Goal: Task Accomplishment & Management: Use online tool/utility

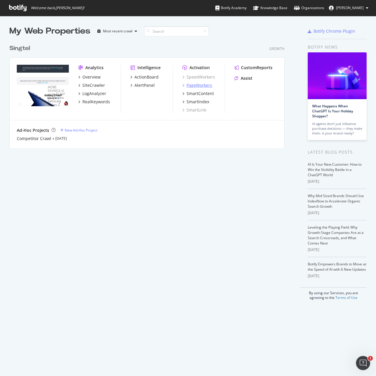
click at [194, 84] on div "PageWorkers" at bounding box center [199, 85] width 26 height 6
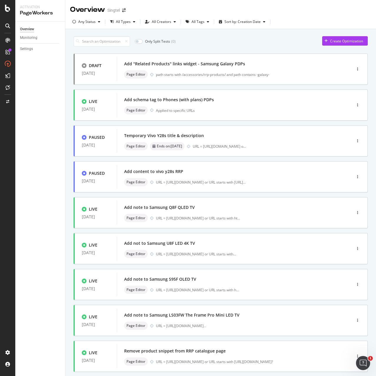
click at [60, 91] on div "Overview Monitoring Settings" at bounding box center [40, 198] width 50 height 354
click at [102, 40] on input at bounding box center [101, 41] width 56 height 10
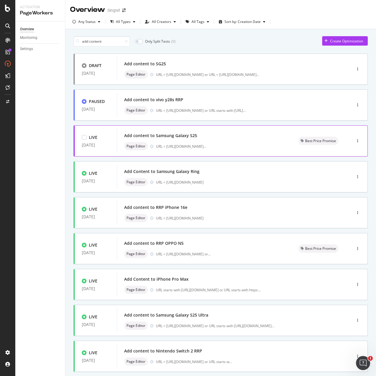
click at [169, 137] on div "Add content to Samsung Galaxy S25" at bounding box center [160, 136] width 73 height 6
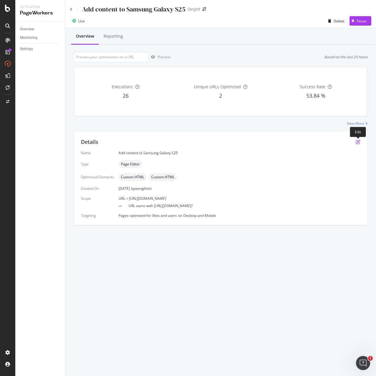
click at [357, 141] on icon "pen-to-square" at bounding box center [357, 141] width 5 height 5
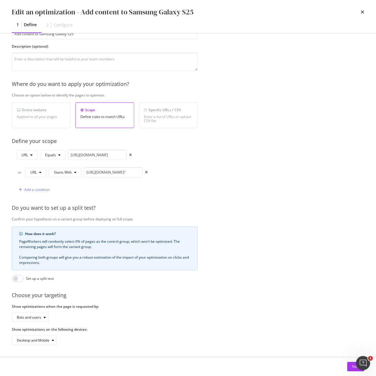
scroll to position [49, 0]
click at [351, 367] on button "Next" at bounding box center [355, 366] width 17 height 9
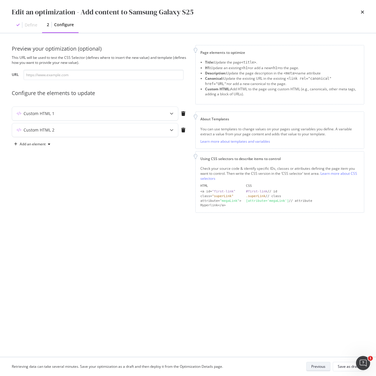
scroll to position [0, 0]
click at [41, 114] on div "Custom HTML 1" at bounding box center [39, 114] width 31 height 6
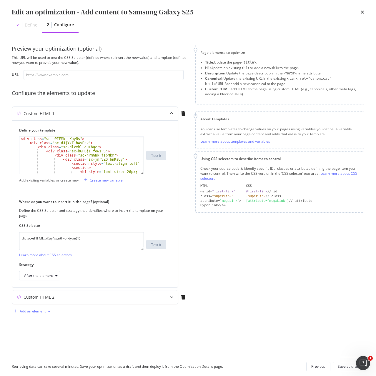
click at [35, 312] on div "Add an element" at bounding box center [33, 311] width 26 height 4
click at [111, 312] on div "Add an element" at bounding box center [100, 310] width 176 height 9
click at [40, 296] on div "Custom HTML 2" at bounding box center [39, 297] width 31 height 6
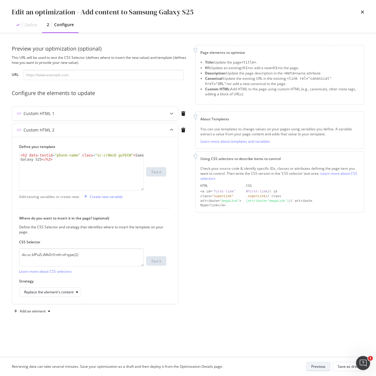
click at [321, 368] on div "Previous" at bounding box center [318, 366] width 14 height 5
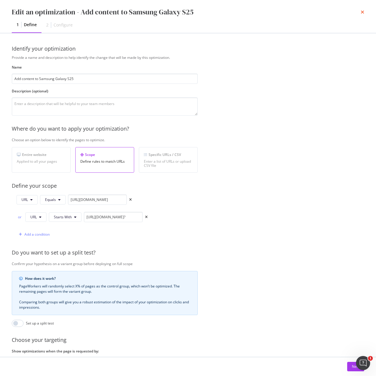
click at [363, 13] on icon "times" at bounding box center [362, 12] width 4 height 5
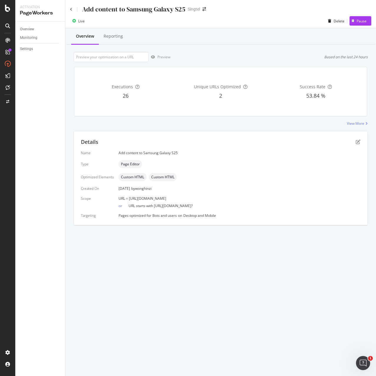
drag, startPoint x: 128, startPoint y: 198, endPoint x: 248, endPoint y: 198, distance: 119.9
click at [248, 198] on div "URL = [URL][DOMAIN_NAME]" at bounding box center [239, 198] width 242 height 5
copy span "[URL][DOMAIN_NAME]"
click at [358, 141] on icon "pen-to-square" at bounding box center [357, 141] width 5 height 5
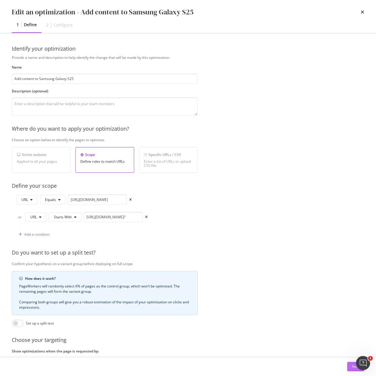
click at [354, 367] on div "Next" at bounding box center [356, 366] width 8 height 5
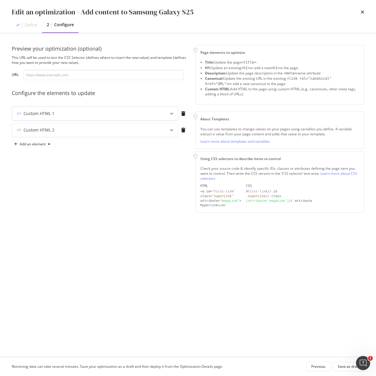
click at [33, 116] on div "Custom HTML 1" at bounding box center [39, 114] width 31 height 6
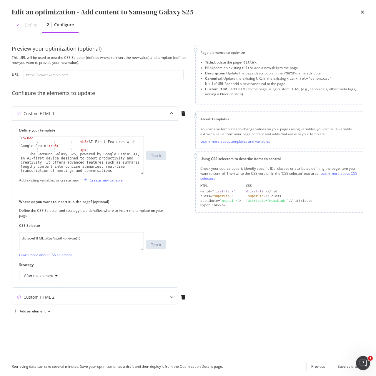
scroll to position [176, 0]
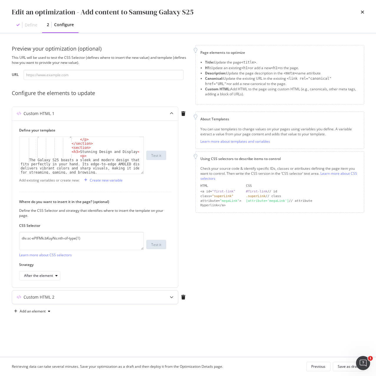
click at [33, 302] on div "Custom HTML 2" at bounding box center [95, 297] width 166 height 14
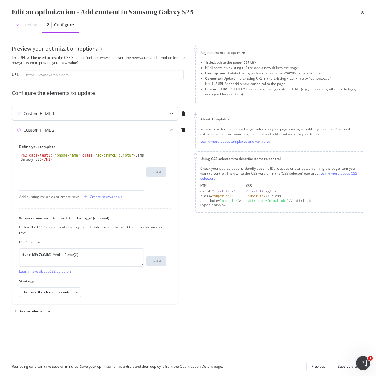
click at [38, 113] on div "Custom HTML 1" at bounding box center [39, 114] width 31 height 6
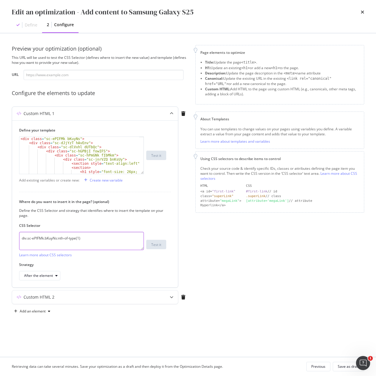
drag, startPoint x: 103, startPoint y: 237, endPoint x: 16, endPoint y: 242, distance: 87.4
click at [16, 242] on div "Define your template < div class = "sc-ePIFMk bKuyNs" > < div class = "sc-dJjYz…" at bounding box center [95, 203] width 166 height 167
paste textarea "iEhLsB.jWdwcZ"
type textarea "div.sc-iEhLsB.jWdwcZ:nth-of-type(1)"
click at [71, 296] on div "Custom HTML 2" at bounding box center [83, 297] width 143 height 6
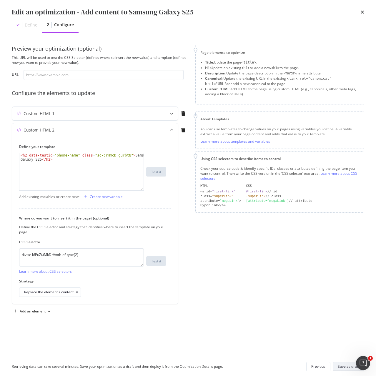
click at [349, 367] on div "Save as draft" at bounding box center [347, 366] width 21 height 5
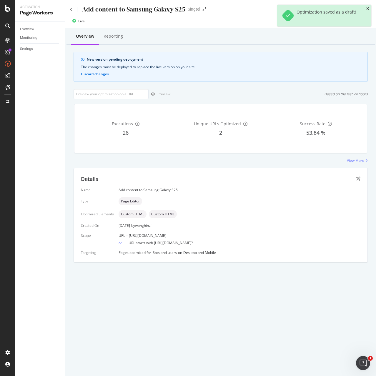
click at [368, 9] on icon "close toast" at bounding box center [367, 9] width 3 height 4
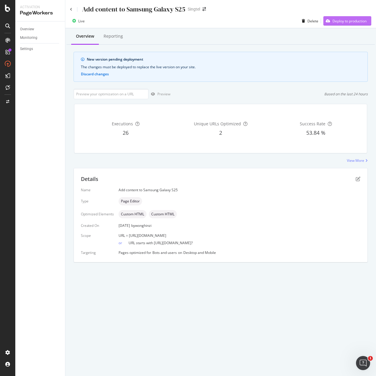
click at [354, 22] on div "Deploy to production" at bounding box center [349, 21] width 34 height 5
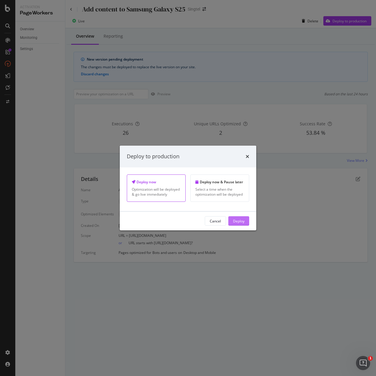
click at [236, 221] on div "Deploy" at bounding box center [238, 220] width 11 height 5
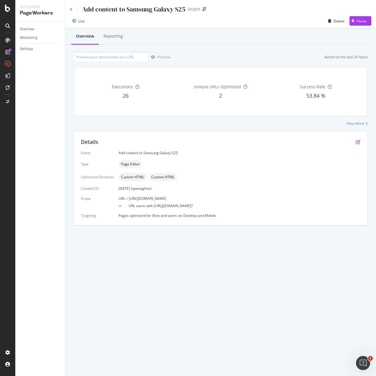
click at [357, 141] on icon "pen-to-square" at bounding box center [357, 141] width 5 height 5
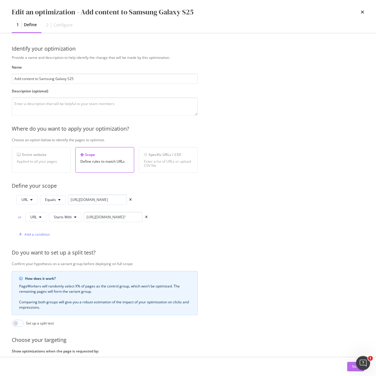
click at [352, 367] on div "Next" at bounding box center [356, 366] width 8 height 5
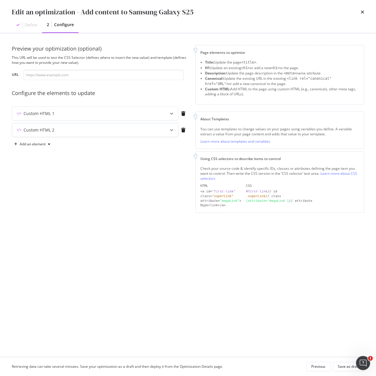
click at [53, 133] on div "Custom HTML 2" at bounding box center [95, 130] width 166 height 14
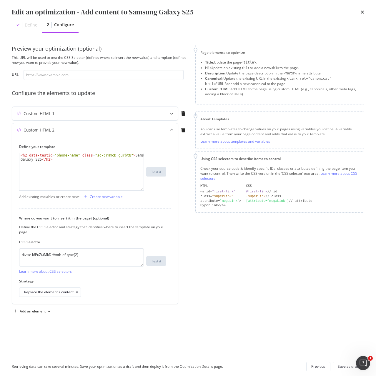
type textarea "<h2 data-testid="phone-name" class="sc-crHmcD guYbtN">Samsung Galaxy S25</h2>"
click at [56, 160] on div "< h2 data-testid = "phone-name" class = "sc-crHmcD guYbtN" > Samsung Galaxy S25…" at bounding box center [81, 179] width 124 height 53
click at [358, 272] on div "Page elements to optimize Title: Update the page <title> . H1: Update an existi…" at bounding box center [279, 180] width 169 height 271
click at [39, 114] on div "Custom HTML 1" at bounding box center [39, 114] width 31 height 6
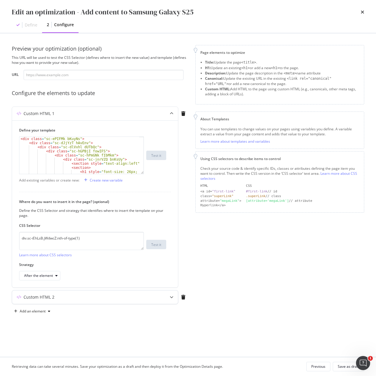
click at [50, 295] on div "Custom HTML 2" at bounding box center [39, 297] width 31 height 6
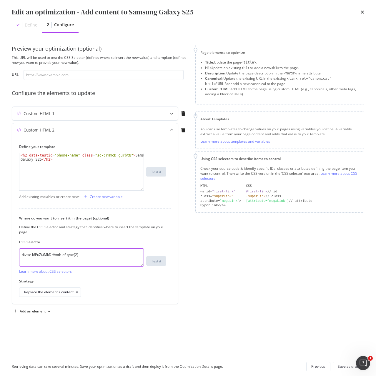
drag, startPoint x: 20, startPoint y: 255, endPoint x: 132, endPoint y: 249, distance: 112.1
click at [132, 249] on textarea "div.sc-kfPuZi.iMkDrV:nth-of-type(2)" at bounding box center [81, 257] width 125 height 18
click at [121, 326] on div "Preview your optimization (optional) This URL will be used to test the CSS Sele…" at bounding box center [188, 186] width 352 height 282
click at [86, 254] on textarea "div.sc-kfPuZi.iMkDrV:nth-of-type(2)" at bounding box center [81, 257] width 125 height 18
click at [362, 11] on icon "times" at bounding box center [362, 12] width 4 height 5
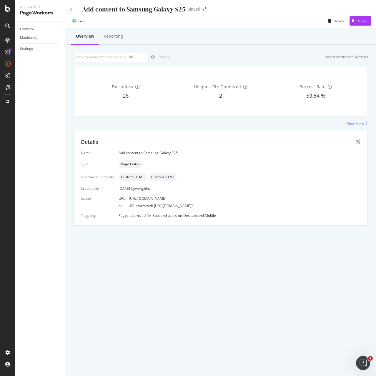
click at [70, 11] on icon at bounding box center [71, 10] width 2 height 4
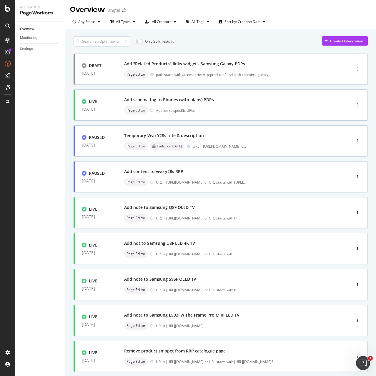
click at [105, 41] on input at bounding box center [101, 41] width 56 height 10
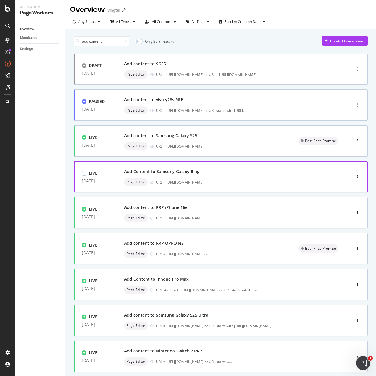
click at [183, 173] on div "Add Content to Samsung Galaxy Ring" at bounding box center [161, 171] width 75 height 6
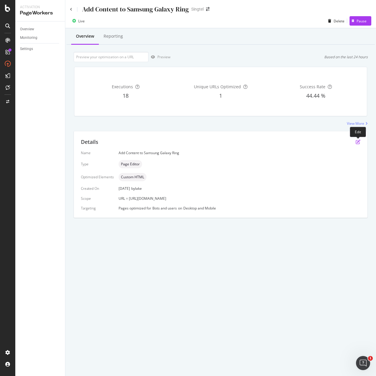
click at [357, 143] on icon "pen-to-square" at bounding box center [357, 141] width 5 height 5
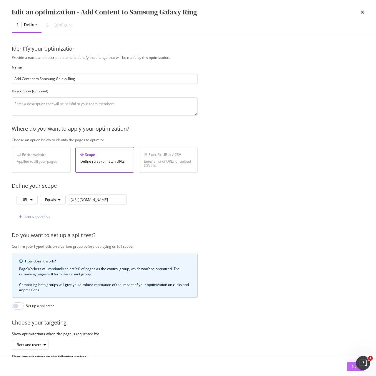
click at [350, 367] on button "Next" at bounding box center [355, 366] width 17 height 9
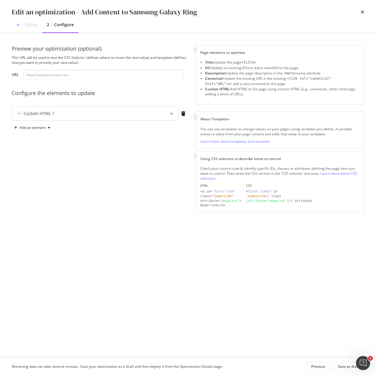
click at [103, 114] on div "Custom HTML 1" at bounding box center [83, 114] width 143 height 6
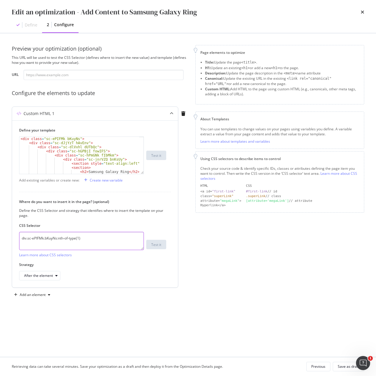
drag, startPoint x: 97, startPoint y: 240, endPoint x: 15, endPoint y: 240, distance: 82.0
click at [15, 240] on div "Define your template < div class = "sc-ePIFMk bKuyNs" > < div class = "sc-dJjYz…" at bounding box center [95, 203] width 166 height 167
paste textarea "iEhLsB.jWdwcZ"
type textarea "div.sc-iEhLsB.jWdwcZ:nth-of-type(1)"
click at [345, 367] on div "Save as draft" at bounding box center [347, 366] width 21 height 5
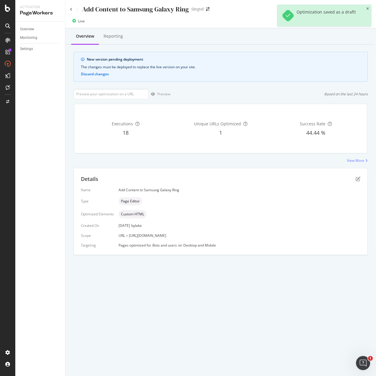
drag, startPoint x: 128, startPoint y: 235, endPoint x: 247, endPoint y: 235, distance: 119.0
click at [247, 235] on div "URL = [URL][DOMAIN_NAME]" at bounding box center [239, 235] width 242 height 5
copy span "https://shop.singtel.com/accessories/rrp-products/samsung-galaxy-ring"
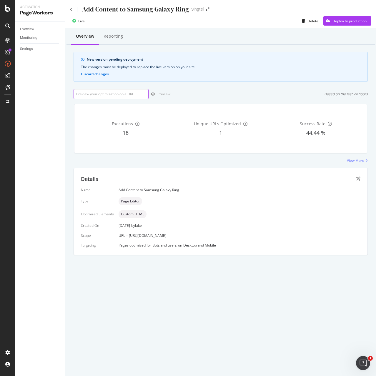
click at [123, 94] on input "url" at bounding box center [110, 94] width 75 height 10
paste input "https://shop.singtel.com/accessories/rrp-products/samsung-galaxy-ring"
type input "https://shop.singtel.com/accessories/rrp-products/samsung-galaxy-ring"
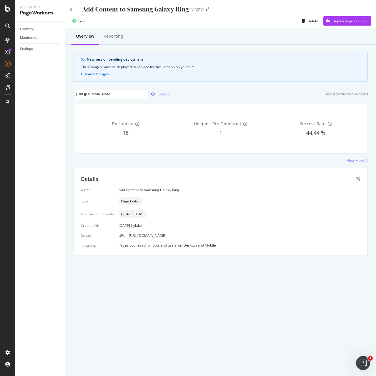
click at [158, 96] on div "Preview" at bounding box center [163, 93] width 13 height 5
click at [357, 175] on div "Details Name Add Content to Samsung Galaxy Ring Type Page Editor Optimized Elem…" at bounding box center [220, 211] width 293 height 86
click at [357, 179] on icon "pen-to-square" at bounding box center [357, 178] width 5 height 5
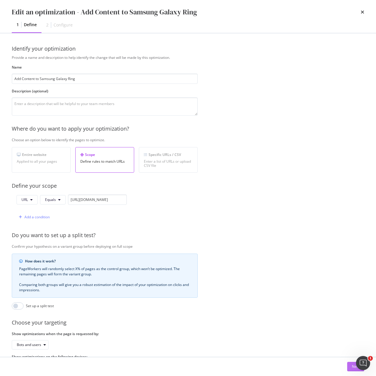
click at [348, 367] on button "Next" at bounding box center [355, 366] width 17 height 9
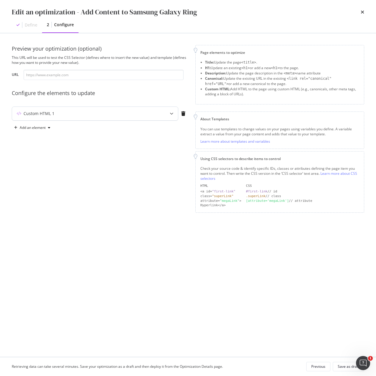
click at [50, 112] on div "Custom HTML 1" at bounding box center [39, 114] width 31 height 6
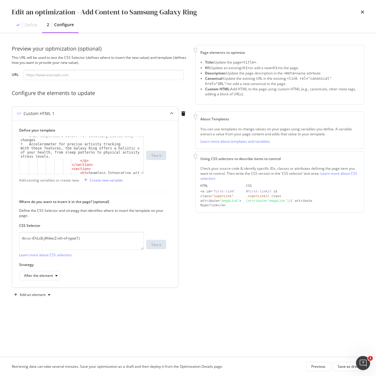
scroll to position [123, 0]
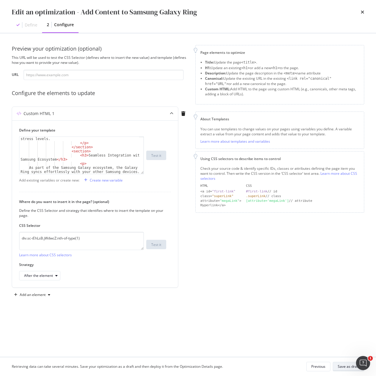
click at [345, 367] on div "Save as draft" at bounding box center [347, 366] width 21 height 5
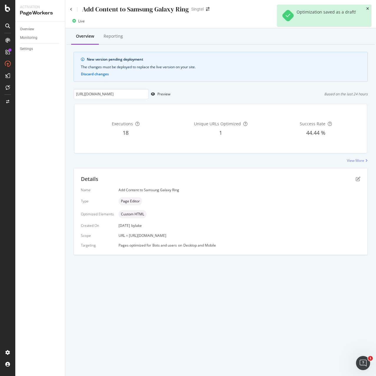
click at [368, 9] on icon "close toast" at bounding box center [367, 9] width 3 height 4
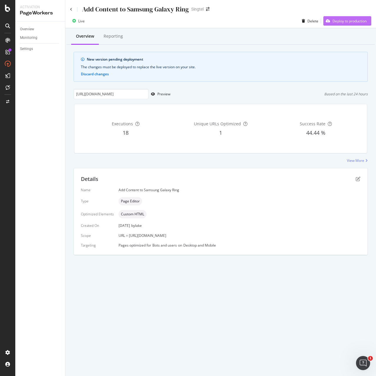
click at [348, 22] on div "Deploy to production" at bounding box center [349, 21] width 34 height 5
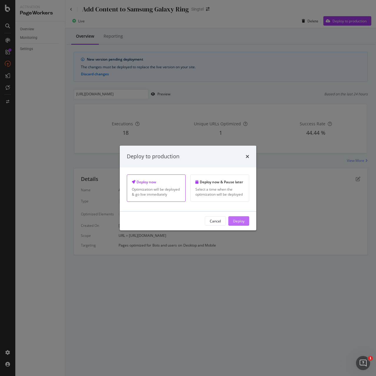
click at [240, 222] on div "Deploy" at bounding box center [238, 220] width 11 height 5
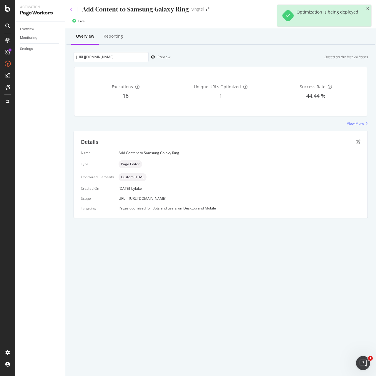
click at [70, 9] on icon at bounding box center [71, 10] width 2 height 4
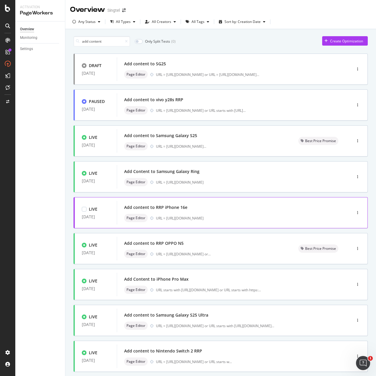
click at [162, 213] on div "Add content to RRP iPhone 16e Page Editor URL = https://shop.singtel.com/access…" at bounding box center [225, 212] width 202 height 19
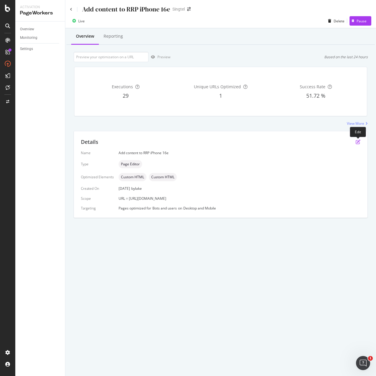
click at [357, 142] on icon "pen-to-square" at bounding box center [357, 141] width 5 height 5
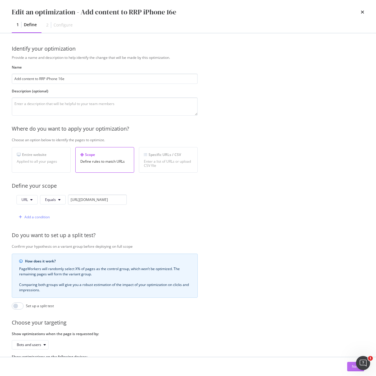
click at [349, 367] on button "Next" at bounding box center [355, 366] width 17 height 9
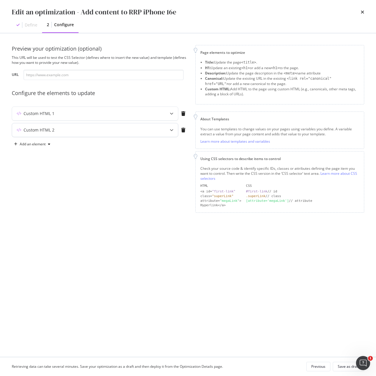
click at [140, 128] on div "Custom HTML 2" at bounding box center [83, 130] width 143 height 6
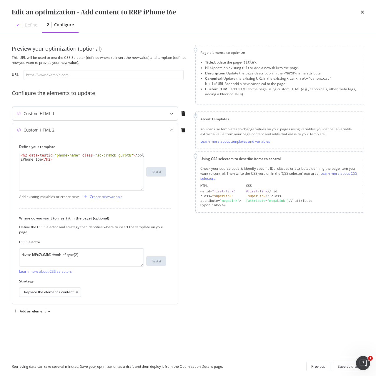
click at [130, 114] on div "Custom HTML 1" at bounding box center [83, 114] width 143 height 6
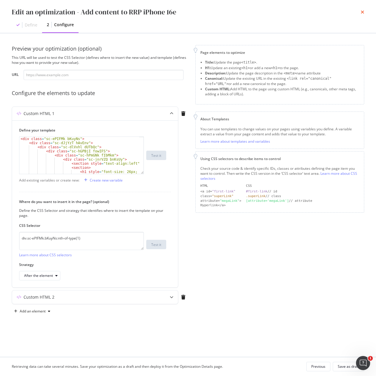
click at [364, 13] on icon "times" at bounding box center [362, 12] width 4 height 5
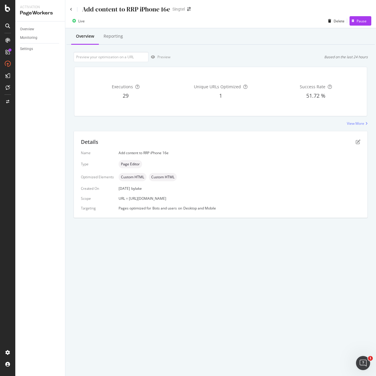
drag, startPoint x: 128, startPoint y: 198, endPoint x: 252, endPoint y: 197, distance: 123.7
click at [252, 197] on div "URL = [URL][DOMAIN_NAME]" at bounding box center [239, 198] width 242 height 5
copy span "https://shop.singtel.com/accessories/rrp-products/apple-iphone-16e"
click at [357, 142] on icon "pen-to-square" at bounding box center [357, 141] width 5 height 5
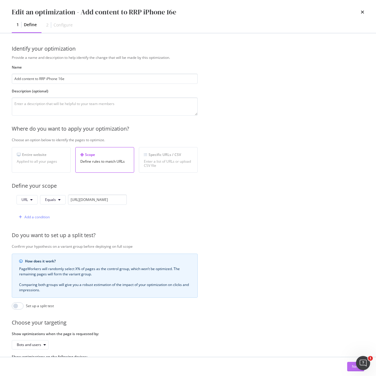
click at [352, 364] on div "Next" at bounding box center [356, 366] width 8 height 5
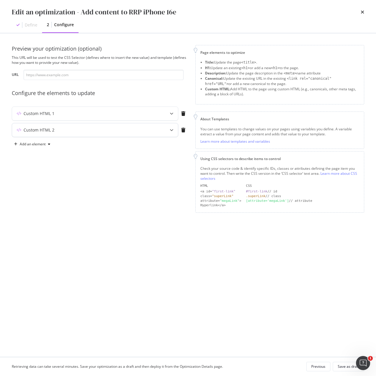
click at [103, 130] on div "Custom HTML 2" at bounding box center [83, 130] width 143 height 6
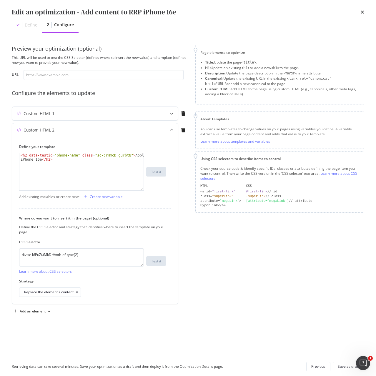
click at [65, 127] on div "Custom HTML 2" at bounding box center [83, 130] width 143 height 6
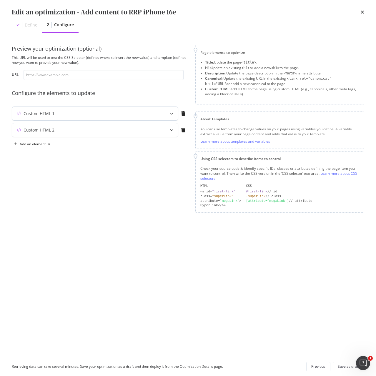
click at [62, 116] on div "Custom HTML 1" at bounding box center [83, 114] width 143 height 6
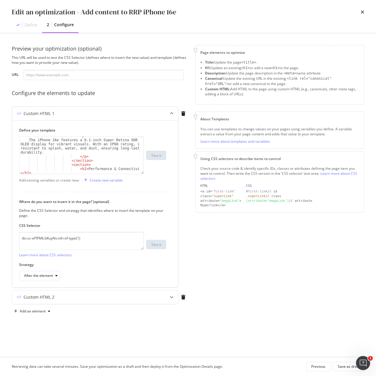
scroll to position [159, 0]
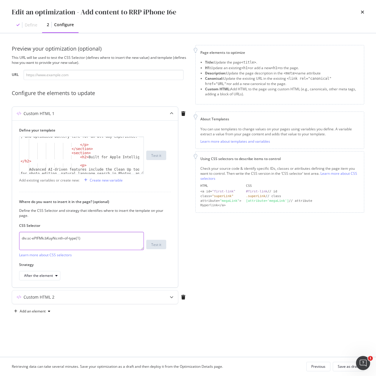
drag, startPoint x: 114, startPoint y: 239, endPoint x: 16, endPoint y: 244, distance: 97.7
click at [16, 244] on div "Define your template Powered by the A18 chip and Apple’s new C1 modem, iPhone 1…" at bounding box center [95, 203] width 166 height 167
paste textarea "iEhLsB.jWdwcZ"
type textarea "div.sc-iEhLsB.jWdwcZ:nth-of-type(1)"
click at [348, 371] on div "Retrieving data can take several minutes. Save your optimization as a draft and…" at bounding box center [188, 366] width 376 height 19
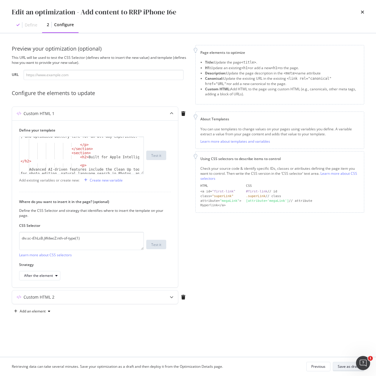
click at [348, 368] on div "Save as draft" at bounding box center [347, 366] width 21 height 5
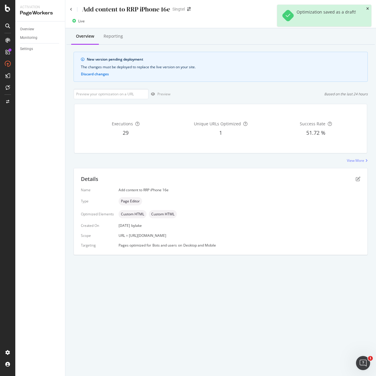
click at [367, 7] on icon "close toast" at bounding box center [367, 9] width 3 height 4
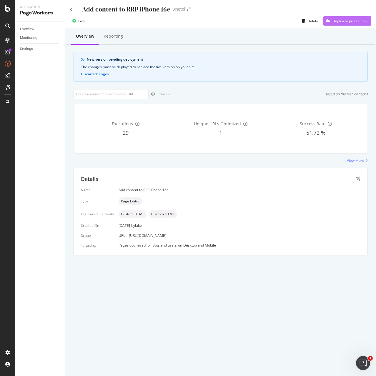
click at [343, 22] on div "Deploy to production" at bounding box center [349, 21] width 34 height 5
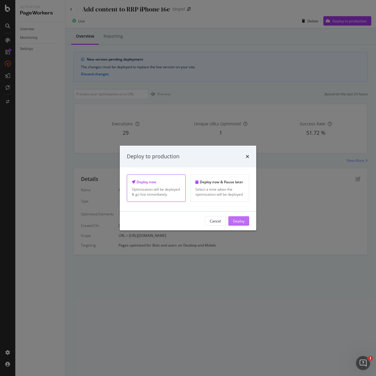
click at [237, 219] on div "Deploy" at bounding box center [238, 220] width 11 height 5
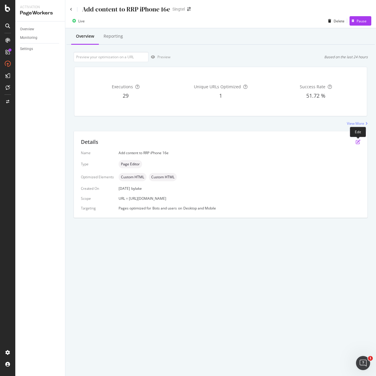
click at [356, 142] on icon "pen-to-square" at bounding box center [357, 141] width 5 height 5
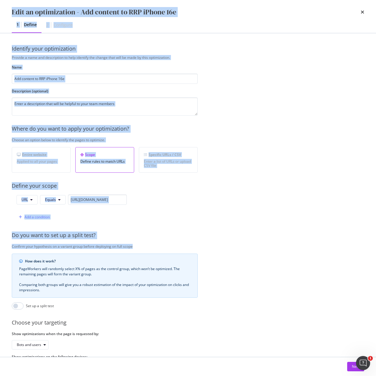
drag, startPoint x: 264, startPoint y: 367, endPoint x: 286, endPoint y: 385, distance: 27.6
click at [286, 375] on html "Activation PageWorkers Overview Monitoring Settings Add content to RRP iPhone 1…" at bounding box center [188, 188] width 376 height 376
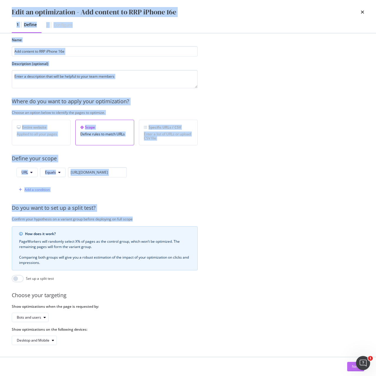
click at [350, 369] on button "Next" at bounding box center [355, 366] width 17 height 9
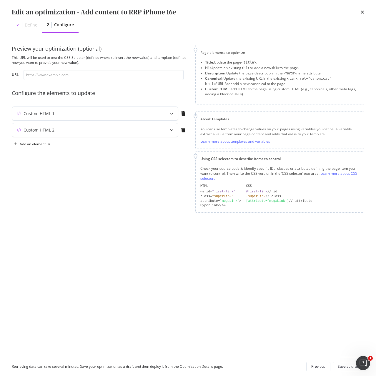
click at [80, 130] on div "Custom HTML 2" at bounding box center [83, 130] width 143 height 6
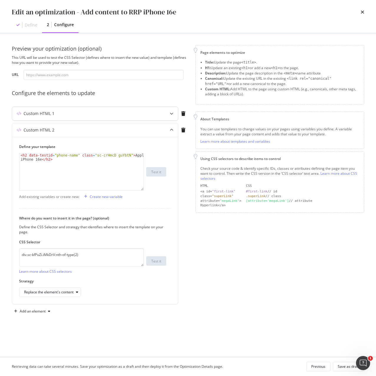
click at [62, 116] on div "Custom HTML 1" at bounding box center [83, 114] width 143 height 6
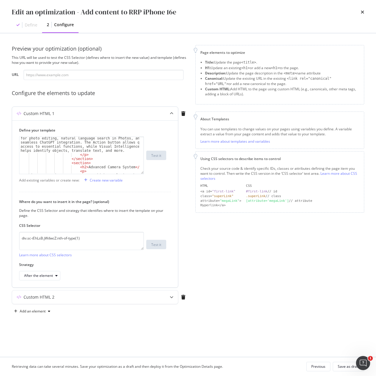
scroll to position [212, 0]
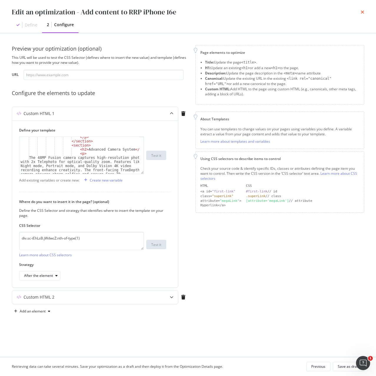
click at [363, 11] on icon "times" at bounding box center [362, 12] width 4 height 5
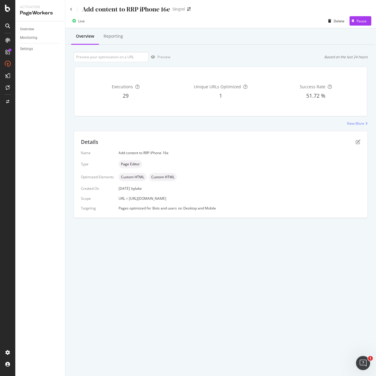
click at [71, 11] on div "Add content to RRP iPhone 16e" at bounding box center [120, 9] width 100 height 9
click at [68, 8] on div "Add content to RRP iPhone 16e Singtel" at bounding box center [220, 7] width 310 height 14
click at [69, 8] on div "Add content to RRP iPhone 16e Singtel" at bounding box center [220, 7] width 310 height 14
click at [70, 9] on icon at bounding box center [71, 10] width 2 height 4
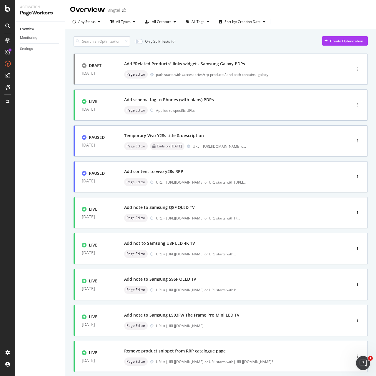
click at [93, 41] on input at bounding box center [101, 41] width 56 height 10
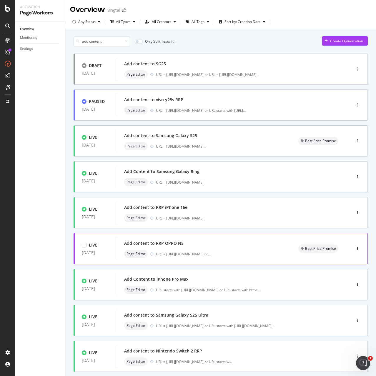
click at [158, 244] on div "Add content to RRP OPPO N5" at bounding box center [153, 243] width 59 height 6
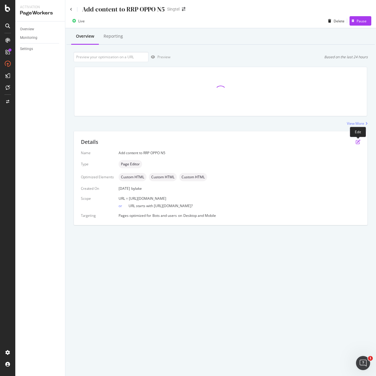
click at [357, 141] on icon "pen-to-square" at bounding box center [357, 141] width 5 height 5
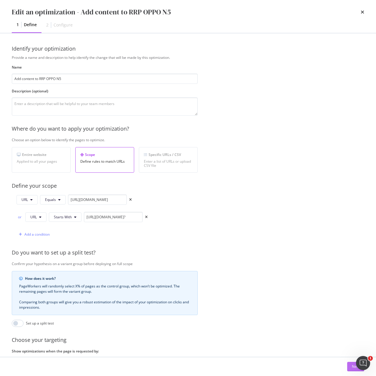
click at [352, 366] on div "Next" at bounding box center [356, 366] width 8 height 5
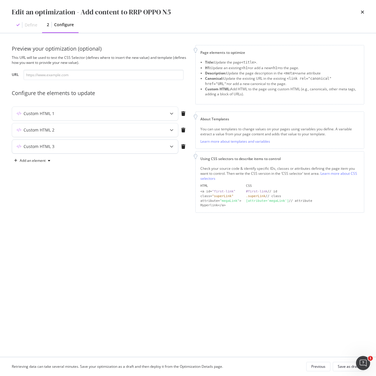
click at [41, 150] on div "Custom HTML 3" at bounding box center [95, 147] width 166 height 14
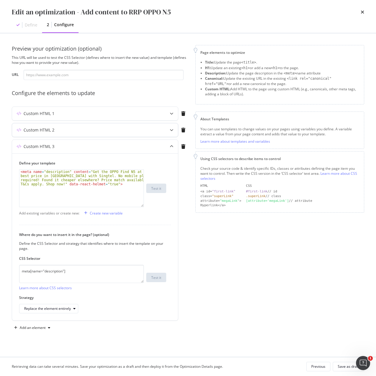
click at [38, 130] on div "Custom HTML 2" at bounding box center [39, 130] width 31 height 6
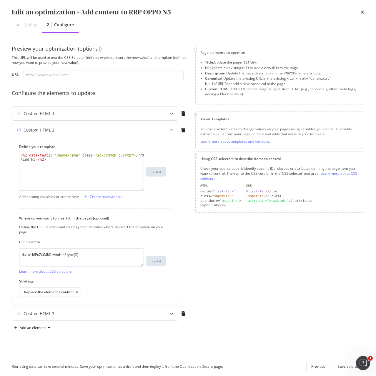
click at [40, 115] on div "Custom HTML 1" at bounding box center [39, 114] width 31 height 6
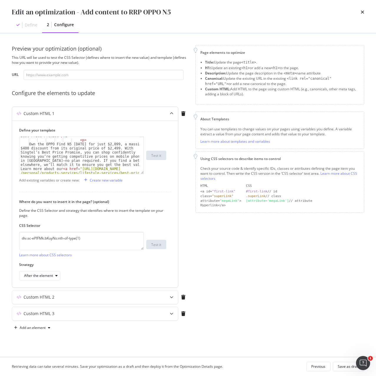
scroll to position [106, 0]
drag, startPoint x: 92, startPoint y: 240, endPoint x: -17, endPoint y: 240, distance: 108.8
click at [0, 240] on html "Activation PageWorkers Overview Monitoring Settings Add content to RRP OPPO N5 …" at bounding box center [188, 188] width 376 height 376
paste textarea "https://shop.singtel.com/accessories/rrp-products/apple-iphone-16e"
paste textarea "iEhLsB.jWdwcZ"
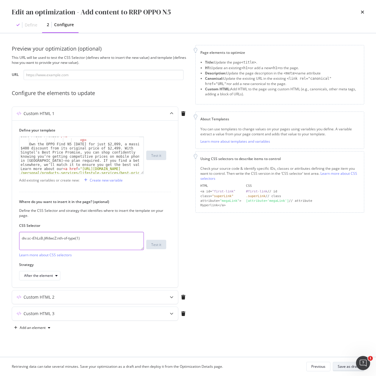
type textarea "div.sc-iEhLsB.jWdwcZ:nth-of-type(1)"
click at [349, 365] on div "Save as draft" at bounding box center [347, 366] width 21 height 5
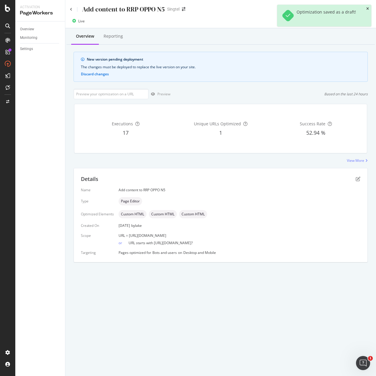
click at [368, 9] on icon "close toast" at bounding box center [367, 9] width 3 height 4
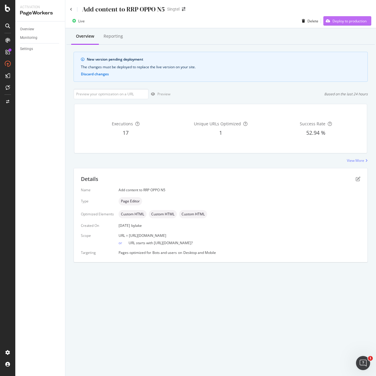
click at [349, 20] on div "Deploy to production" at bounding box center [349, 21] width 34 height 5
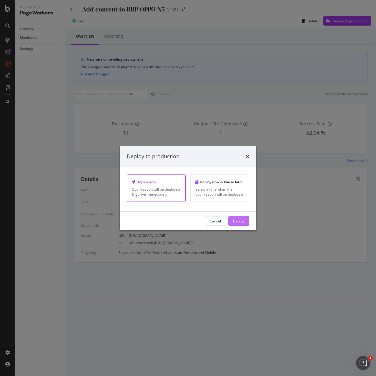
click at [245, 223] on button "Deploy" at bounding box center [238, 220] width 21 height 9
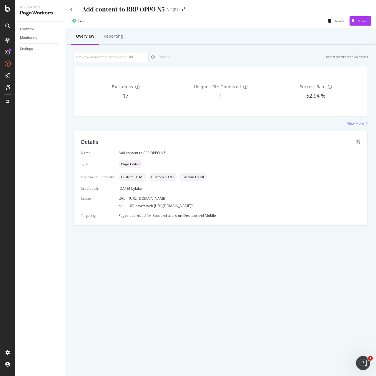
drag, startPoint x: 128, startPoint y: 198, endPoint x: 232, endPoint y: 198, distance: 104.0
click at [166, 198] on span "URL = https://shop.singtel.com/accessories/rrp-products/oppo-find-n5" at bounding box center [142, 198] width 48 height 5
copy span "https://shop.singtel.com/accessories/rrp-products/oppo-find-n5"
click at [286, 27] on div "Live Delete Pause" at bounding box center [220, 22] width 310 height 12
click at [70, 9] on icon at bounding box center [71, 10] width 2 height 4
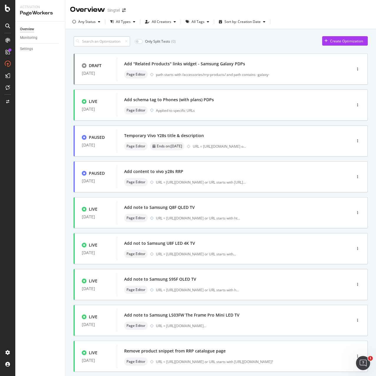
click at [100, 42] on input at bounding box center [101, 41] width 56 height 10
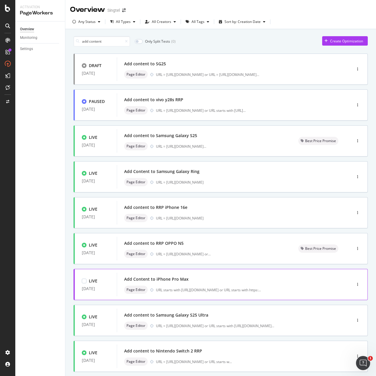
click at [164, 285] on div "Add Content to iPhone Pro Max Page Editor URL starts with https://shop.singtel.…" at bounding box center [225, 284] width 202 height 19
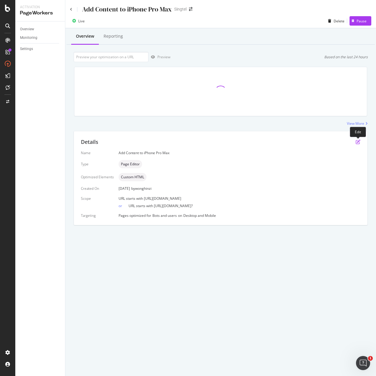
click at [357, 142] on icon "pen-to-square" at bounding box center [357, 141] width 5 height 5
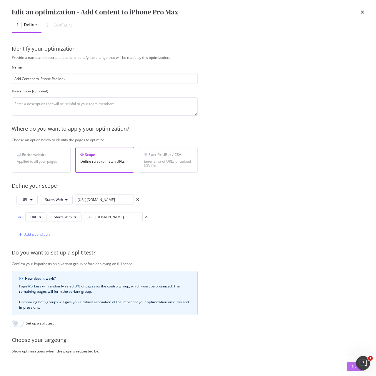
click at [350, 367] on button "Next" at bounding box center [355, 366] width 17 height 9
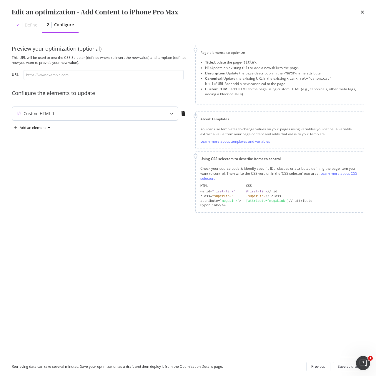
click at [79, 115] on div "Custom HTML 1" at bounding box center [83, 114] width 143 height 6
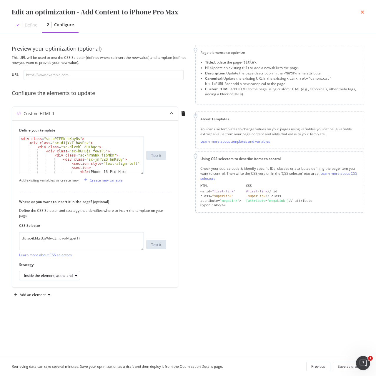
click at [362, 12] on icon "times" at bounding box center [362, 12] width 4 height 5
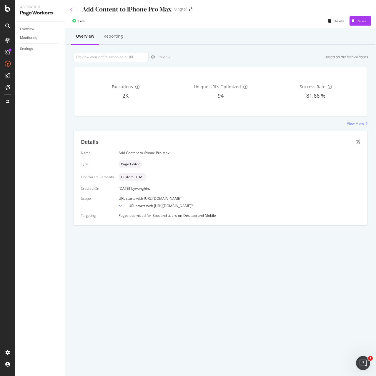
click at [72, 9] on icon at bounding box center [71, 10] width 2 height 4
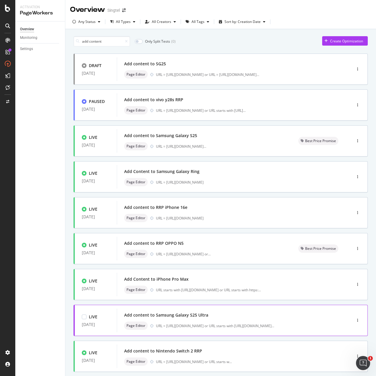
click at [187, 318] on div "Add content to Samsung Galaxy S25 Ultra" at bounding box center [166, 315] width 84 height 6
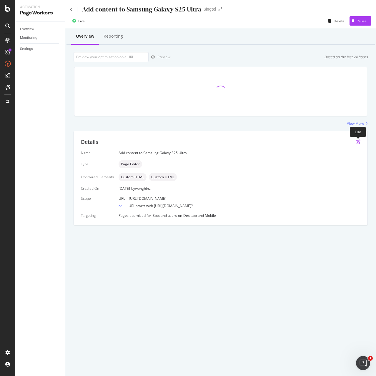
click at [358, 140] on icon "pen-to-square" at bounding box center [357, 141] width 5 height 5
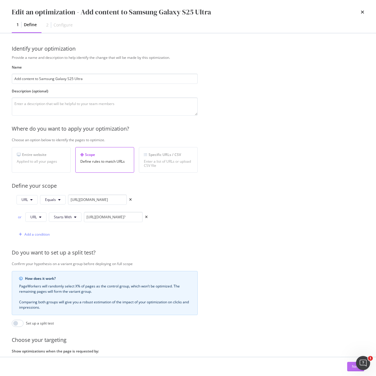
click at [351, 366] on button "Next" at bounding box center [355, 366] width 17 height 9
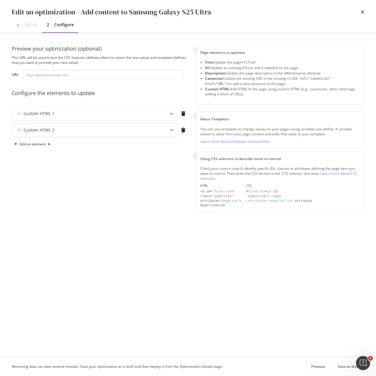
click at [58, 130] on div "Custom HTML 2" at bounding box center [83, 130] width 143 height 6
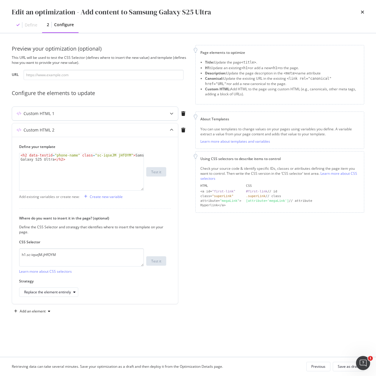
click at [71, 114] on div "Custom HTML 1" at bounding box center [83, 114] width 143 height 6
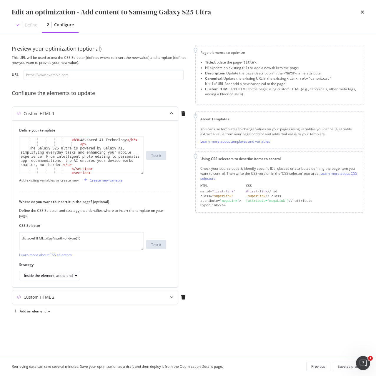
scroll to position [123, 0]
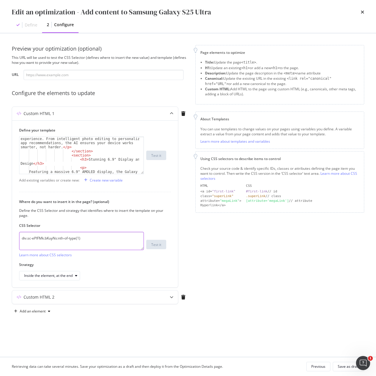
drag, startPoint x: 97, startPoint y: 240, endPoint x: -1, endPoint y: 240, distance: 97.3
click at [0, 240] on html "Activation PageWorkers Overview Monitoring Settings Add content to Samsung Gala…" at bounding box center [188, 188] width 376 height 376
paste textarea "iEhLsB.jWdwcZ"
type textarea "div.sc-iEhLsB.jWdwcZ:nth-of-type(1)"
click at [344, 365] on div "Save as draft" at bounding box center [347, 366] width 21 height 5
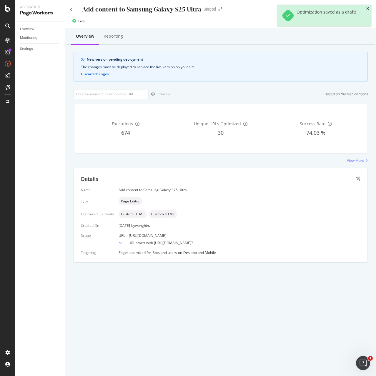
click at [368, 7] on icon "close toast" at bounding box center [367, 9] width 3 height 4
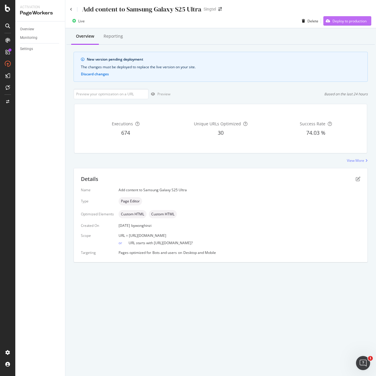
click at [358, 22] on div "Deploy to production" at bounding box center [349, 21] width 34 height 5
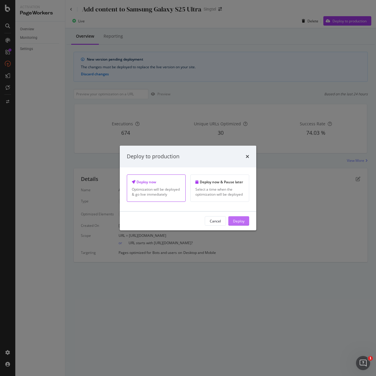
click at [239, 222] on div "Deploy" at bounding box center [238, 220] width 11 height 5
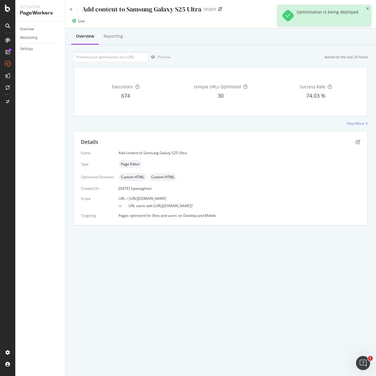
drag, startPoint x: 129, startPoint y: 197, endPoint x: 232, endPoint y: 194, distance: 102.9
click at [232, 194] on div "Name Add content to Samsung Galaxy S25 Ultra Type Page Editor Optimized Element…" at bounding box center [220, 184] width 279 height 68
copy span "https://shop.singtel.com/phones/samsung-galaxy-s25-ultra"
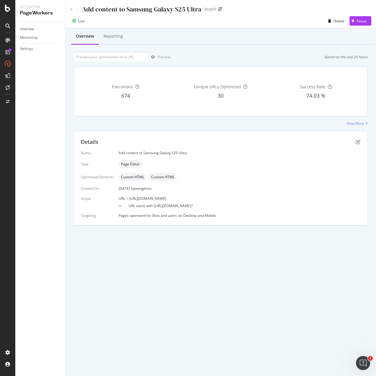
click at [70, 9] on icon at bounding box center [71, 10] width 2 height 4
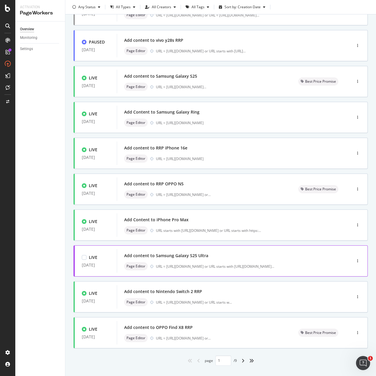
scroll to position [70, 0]
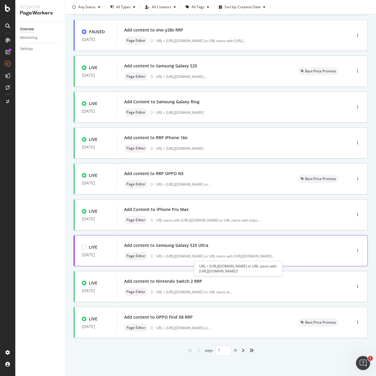
click at [162, 253] on div "URL = https://shop.singtel.com/phones/samsung-galaxy-s25-ultra or URL starts wi…" at bounding box center [215, 255] width 118 height 5
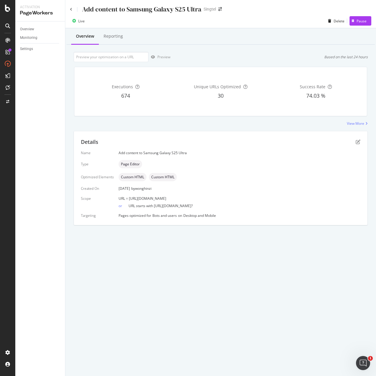
drag, startPoint x: 128, startPoint y: 197, endPoint x: 235, endPoint y: 198, distance: 107.9
click at [235, 198] on div "URL = https://shop.singtel.com/phones/samsung-galaxy-s25-ultra" at bounding box center [239, 198] width 242 height 5
copy span "https://shop.singtel.com/phones/samsung-galaxy-s25-ultra"
click at [71, 11] on icon at bounding box center [71, 10] width 2 height 4
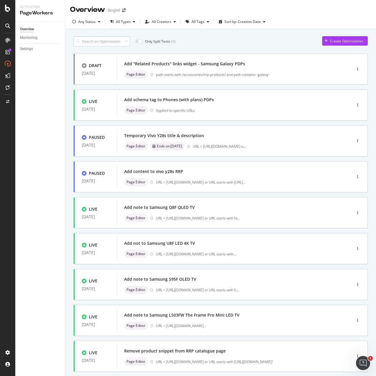
click at [106, 43] on input at bounding box center [101, 41] width 56 height 10
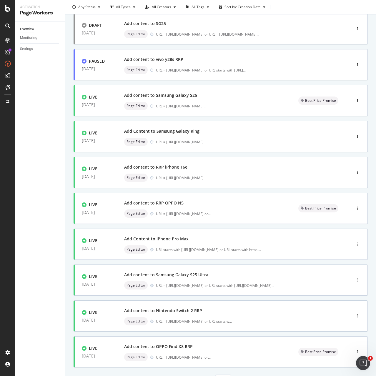
scroll to position [70, 0]
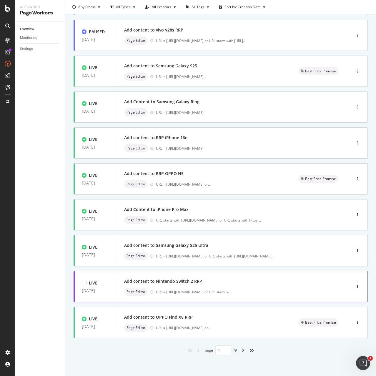
click at [174, 284] on div "Add content to Nintendo Switch 2 RRP" at bounding box center [163, 281] width 78 height 6
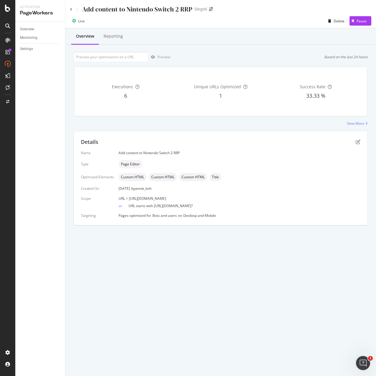
click at [355, 142] on div "Details" at bounding box center [220, 142] width 279 height 8
click at [357, 143] on icon "pen-to-square" at bounding box center [357, 141] width 5 height 5
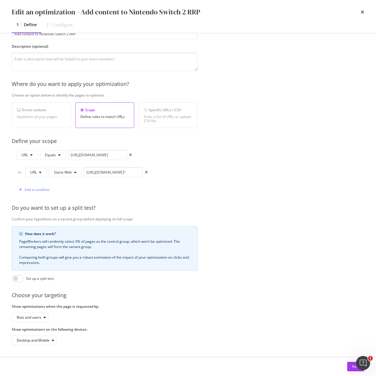
scroll to position [49, 0]
click at [350, 368] on button "Next" at bounding box center [355, 366] width 17 height 9
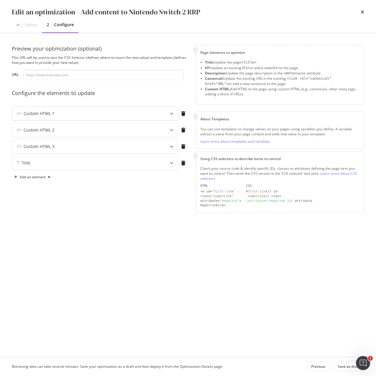
click at [61, 116] on div "Custom HTML 1" at bounding box center [83, 114] width 143 height 6
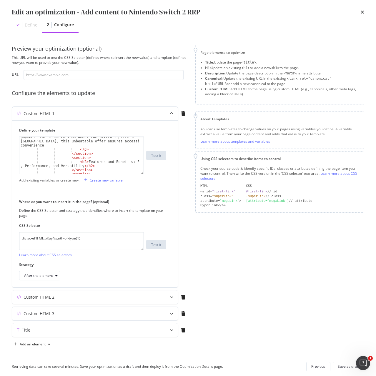
scroll to position [106, 0]
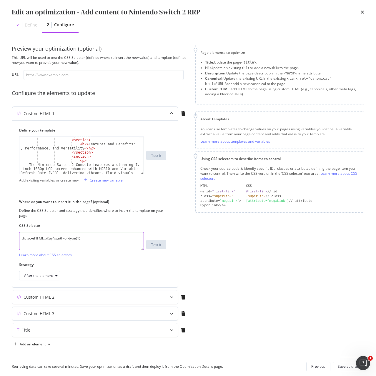
click at [108, 242] on textarea "div.sc-ePIFMk.bKuyNs:nth-of-type(1)" at bounding box center [81, 241] width 125 height 18
drag, startPoint x: 79, startPoint y: 241, endPoint x: -26, endPoint y: 241, distance: 105.5
click at [0, 241] on html "Activation PageWorkers Overview Monitoring Settings Add content to Nintendo Swi…" at bounding box center [188, 188] width 376 height 376
paste textarea "iEhLsB.jWdwcZ"
type textarea "div.sc-iEhLsB.jWdwcZ:nth-of-type(1)"
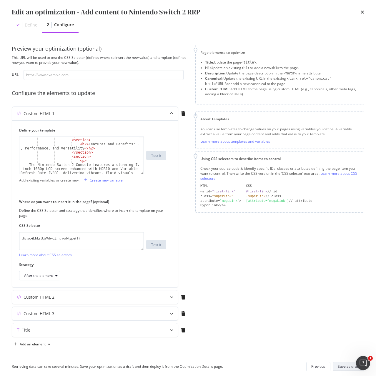
click at [349, 367] on div "Save as draft" at bounding box center [347, 366] width 21 height 5
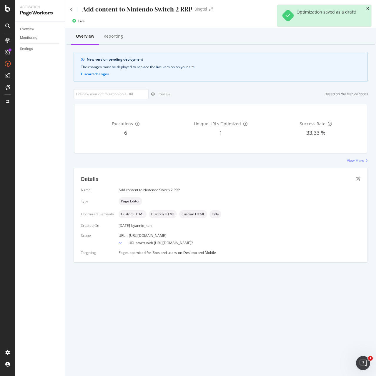
click at [366, 10] on icon "close toast" at bounding box center [367, 9] width 3 height 4
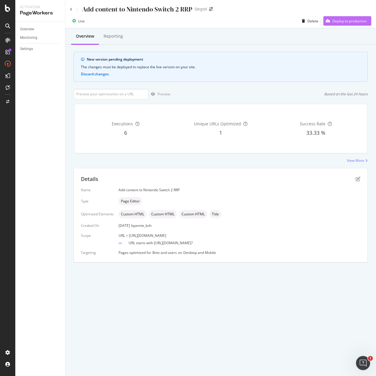
click at [349, 21] on div "Deploy to production" at bounding box center [349, 21] width 34 height 5
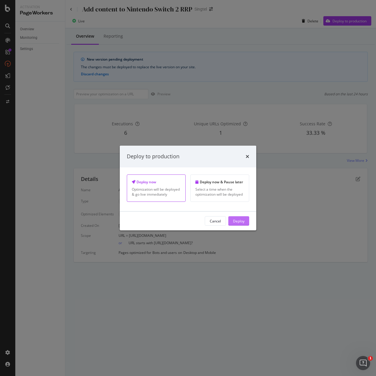
click at [237, 221] on div "Deploy" at bounding box center [238, 220] width 11 height 5
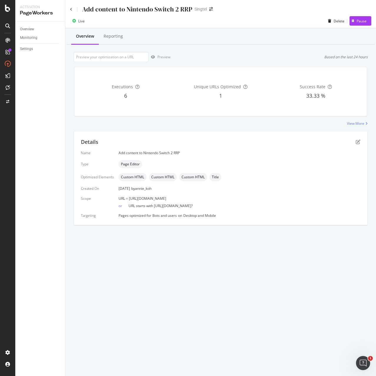
drag, startPoint x: 128, startPoint y: 235, endPoint x: 256, endPoint y: 198, distance: 132.9
click at [256, 198] on div "URL = https://shop.singtel.com/accessories/rrp-products/nintendo-switch-2-conso…" at bounding box center [239, 198] width 242 height 5
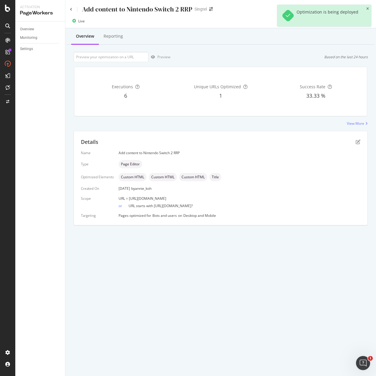
copy span "https://shop.singtel.com/accessories/rrp-products/nintendo-switch-2-console"
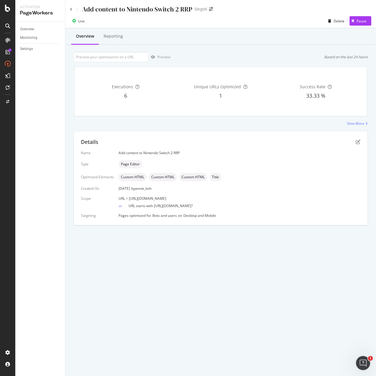
click at [72, 10] on div "Add content to Nintendo Switch 2 RRP" at bounding box center [131, 9] width 122 height 9
click at [71, 10] on icon at bounding box center [71, 10] width 2 height 4
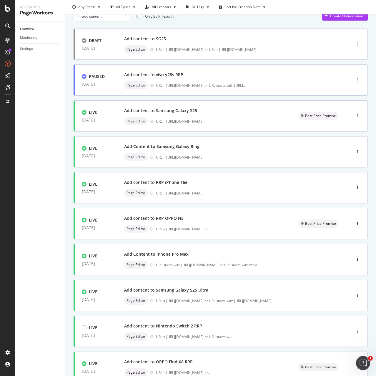
scroll to position [70, 0]
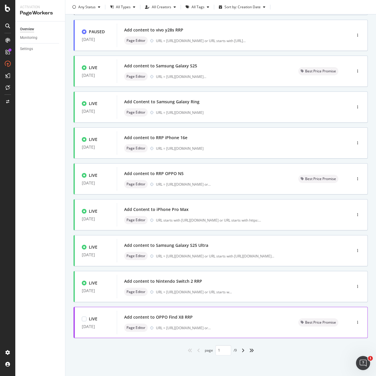
click at [173, 318] on div "Add content to OPPO Find X8 RRP" at bounding box center [158, 317] width 68 height 6
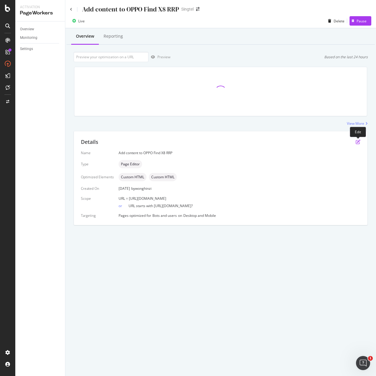
click at [358, 143] on icon "pen-to-square" at bounding box center [357, 141] width 5 height 5
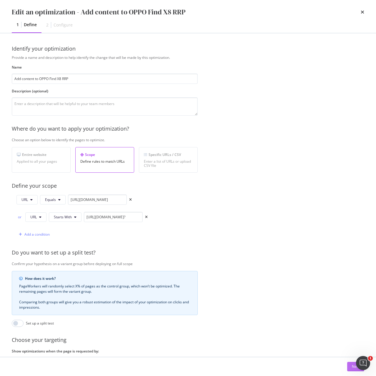
click at [352, 368] on div "Next" at bounding box center [356, 366] width 8 height 5
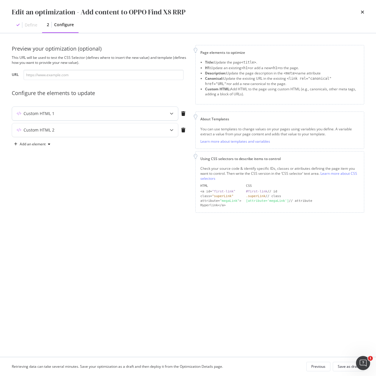
click at [56, 114] on div "Custom HTML 1" at bounding box center [83, 114] width 143 height 6
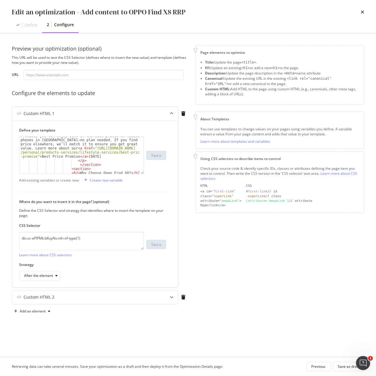
scroll to position [106, 0]
click at [71, 299] on div "Custom HTML 2" at bounding box center [83, 297] width 143 height 6
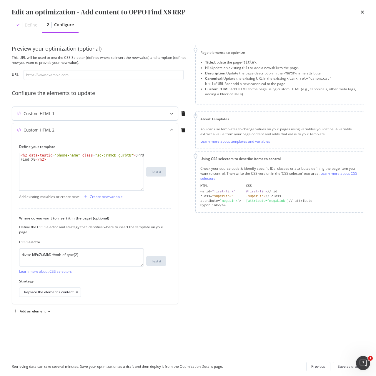
click at [61, 113] on div "Custom HTML 1" at bounding box center [83, 114] width 143 height 6
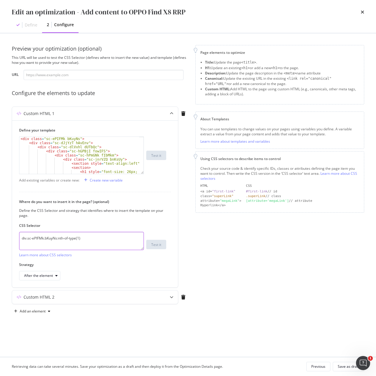
drag, startPoint x: 107, startPoint y: 239, endPoint x: -20, endPoint y: 240, distance: 127.3
click at [0, 240] on html "Activation PageWorkers Overview Monitoring Settings Add content to OPPO Find X8…" at bounding box center [188, 188] width 376 height 376
paste textarea "iEhLsB.jWdwcZ"
type textarea "div.sc-iEhLsB.jWdwcZ:nth-of-type(1)"
click at [56, 296] on div "Custom HTML 2" at bounding box center [83, 297] width 143 height 6
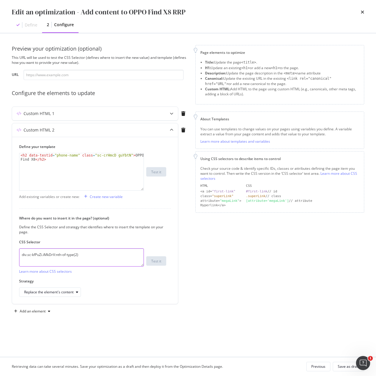
drag, startPoint x: 46, startPoint y: 256, endPoint x: -11, endPoint y: 258, distance: 57.9
click at [0, 258] on html "Activation PageWorkers Overview Monitoring Settings Add content to OPPO Find X8…" at bounding box center [188, 188] width 376 height 376
paste textarea "h1.sc-crHmcD.PUZyd"
type textarea "h1.sc-crHmcD.PUZyd"
click at [58, 294] on div "Replace the element's content" at bounding box center [48, 292] width 49 height 4
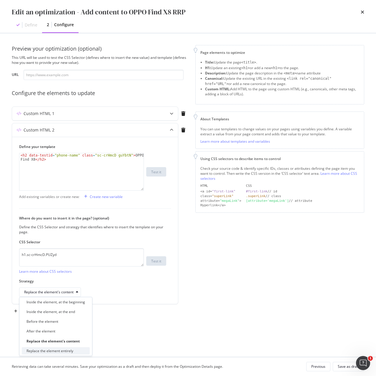
click at [72, 349] on div "Replace the element entirely" at bounding box center [49, 350] width 47 height 5
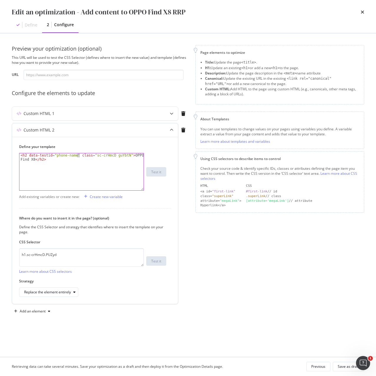
click at [78, 156] on div "< h2 data-testid = "phone-name" class = "sc-crHmcD guYbtN" > OPPO Find X8 </ h2…" at bounding box center [81, 179] width 124 height 53
drag, startPoint x: 91, startPoint y: 155, endPoint x: 121, endPoint y: 155, distance: 30.9
click at [121, 155] on div "< h2 data-testid = "phone-name" class = "sc-crHmcD guYbtN" > OPPO Find X8 </ h2…" at bounding box center [81, 179] width 124 height 53
paste textarea "PUZyd"
type textarea "<h2 data-testid="phone-name" class="sc-crHmcD PUZyd">OPPO Find X8</h2>"
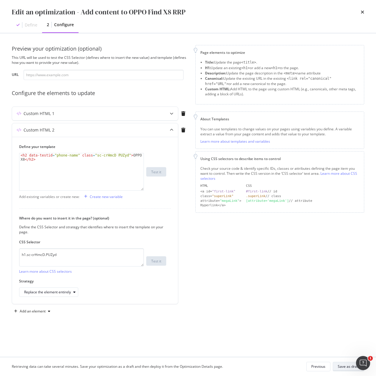
click at [346, 368] on div "Save as draft" at bounding box center [347, 366] width 21 height 5
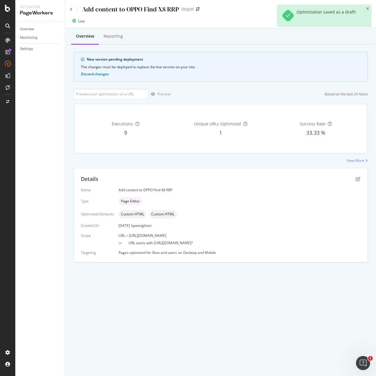
click at [245, 234] on div "URL = [URL][DOMAIN_NAME]" at bounding box center [239, 235] width 242 height 5
click at [121, 97] on input "url" at bounding box center [110, 94] width 75 height 10
paste input "[URL][DOMAIN_NAME]"
type input "[URL][DOMAIN_NAME]"
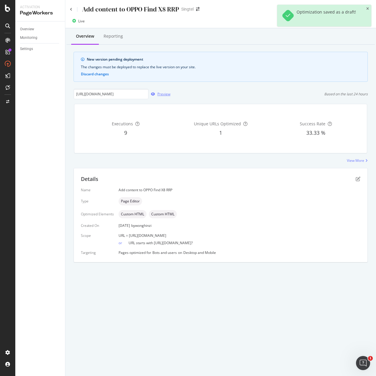
scroll to position [0, 0]
click at [160, 93] on div "Preview" at bounding box center [163, 93] width 13 height 5
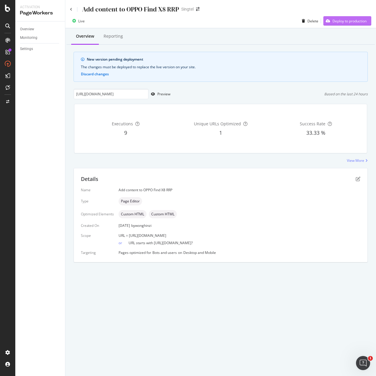
click at [349, 20] on div "Deploy to production" at bounding box center [349, 21] width 34 height 5
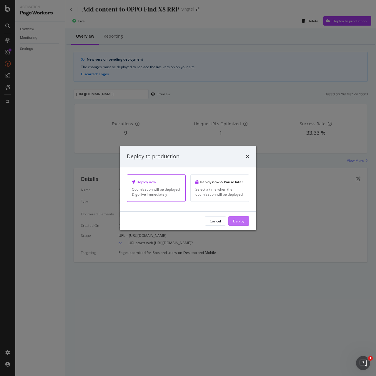
click at [239, 218] on div "Deploy" at bounding box center [238, 220] width 11 height 5
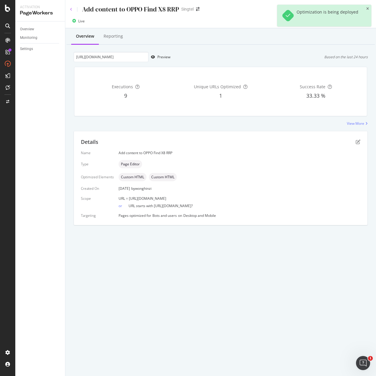
click at [70, 10] on icon at bounding box center [71, 10] width 2 height 4
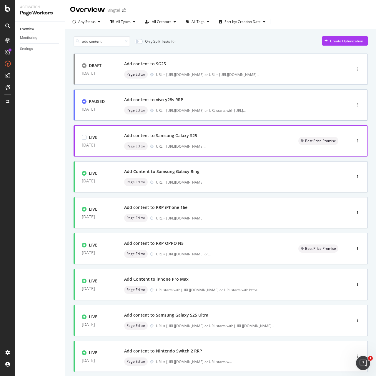
click at [157, 142] on div "Page Editor URL = [URL][DOMAIN_NAME] ..." at bounding box center [204, 146] width 160 height 8
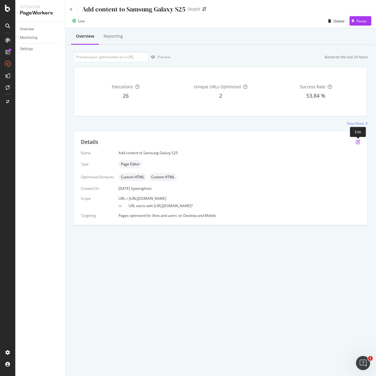
click at [357, 143] on icon "pen-to-square" at bounding box center [357, 141] width 5 height 5
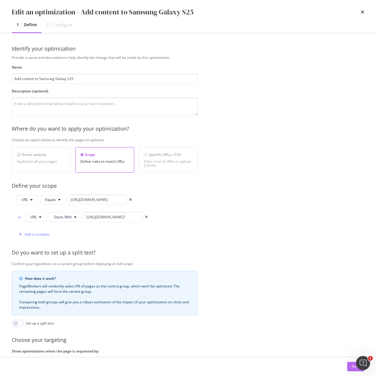
click at [350, 369] on button "Next" at bounding box center [355, 366] width 17 height 9
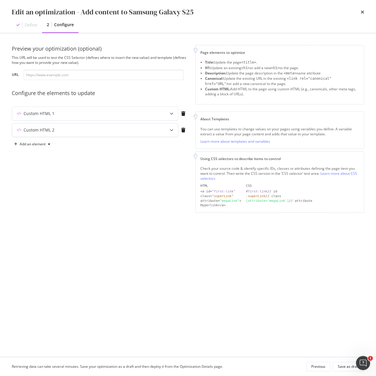
click at [63, 132] on div "Custom HTML 2" at bounding box center [83, 130] width 143 height 6
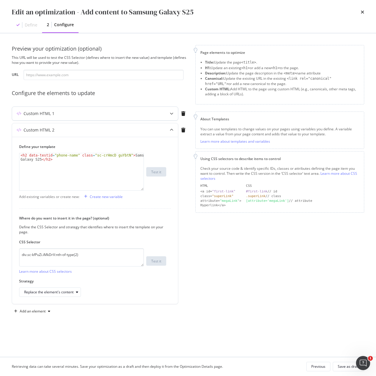
click at [76, 113] on div "Custom HTML 1" at bounding box center [83, 114] width 143 height 6
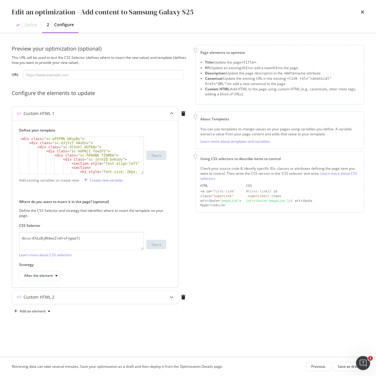
click at [77, 111] on div "Custom HTML 1" at bounding box center [83, 114] width 143 height 6
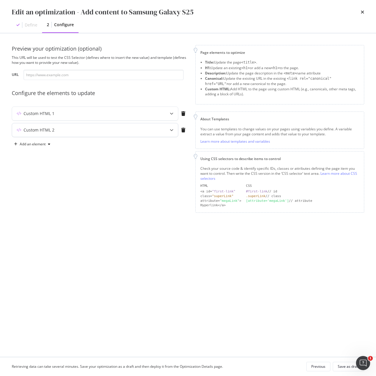
click at [80, 126] on div "Custom HTML 2" at bounding box center [95, 130] width 166 height 14
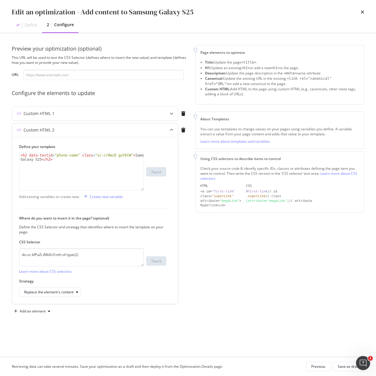
click at [80, 126] on div "Custom HTML 2" at bounding box center [95, 130] width 166 height 14
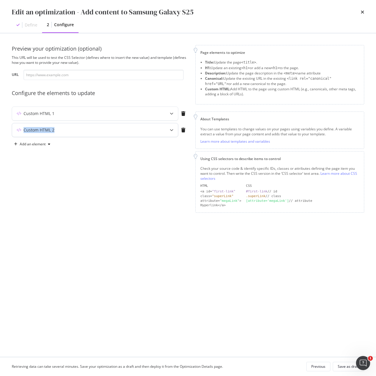
click at [83, 132] on div "Custom HTML 2" at bounding box center [83, 130] width 143 height 6
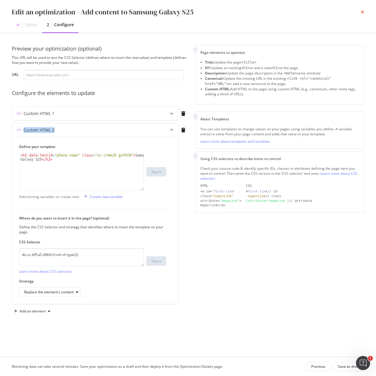
click at [362, 12] on icon "times" at bounding box center [362, 12] width 4 height 5
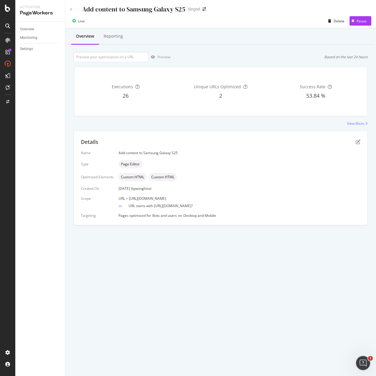
click at [70, 9] on icon at bounding box center [71, 10] width 2 height 4
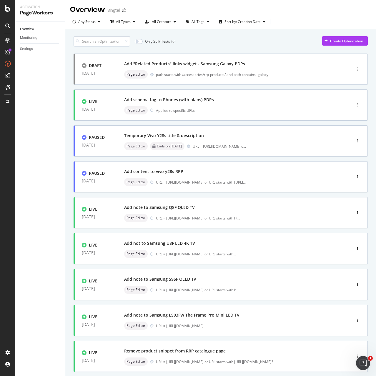
click at [97, 43] on input at bounding box center [101, 41] width 56 height 10
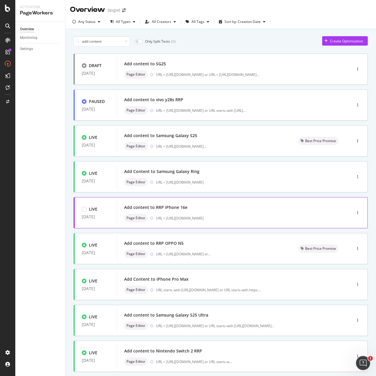
click at [166, 210] on div "Add content to RRP iPhone 16e" at bounding box center [155, 207] width 63 height 6
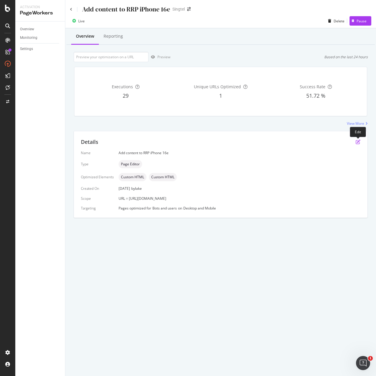
click at [358, 141] on icon "pen-to-square" at bounding box center [357, 141] width 5 height 5
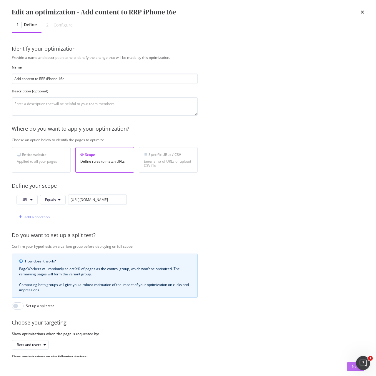
click at [347, 364] on button "Next" at bounding box center [355, 366] width 17 height 9
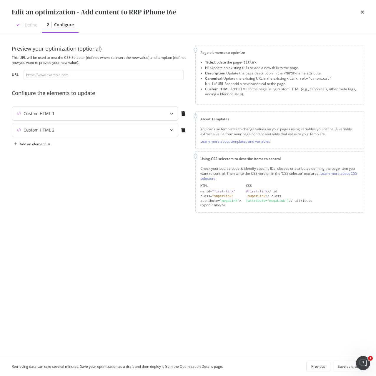
click at [48, 118] on div "Custom HTML 1" at bounding box center [95, 114] width 166 height 14
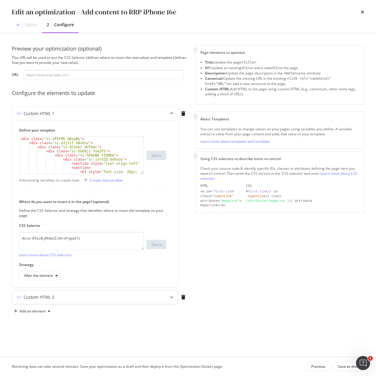
click at [47, 299] on div "Custom HTML 2" at bounding box center [39, 297] width 31 height 6
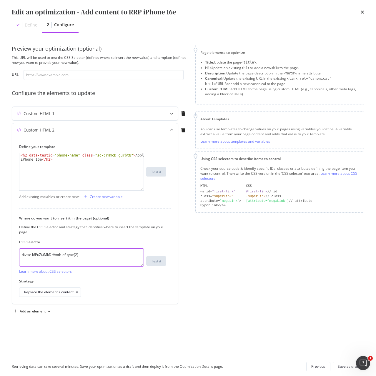
drag, startPoint x: 21, startPoint y: 255, endPoint x: 138, endPoint y: 250, distance: 117.7
click at [138, 250] on textarea "div.sc-kfPuZi.iMkDrV:nth-of-type(2)" at bounding box center [81, 257] width 125 height 18
paste textarea "h1.sc-crHmcD.PUZyd"
type textarea "h1.sc-crHmcD.PUZyd"
click at [65, 292] on div "Replace the element's content" at bounding box center [48, 292] width 49 height 4
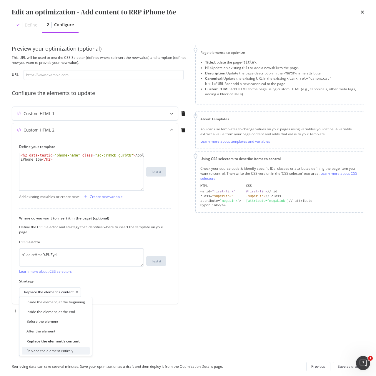
click at [68, 351] on div "Replace the element entirely" at bounding box center [49, 350] width 47 height 5
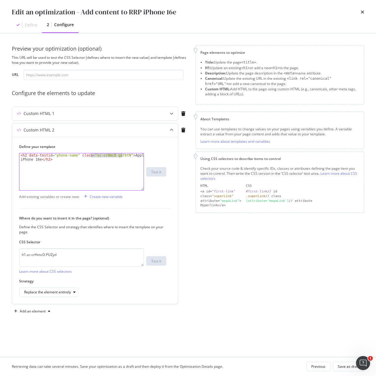
drag, startPoint x: 90, startPoint y: 156, endPoint x: 122, endPoint y: 157, distance: 32.1
click at [122, 157] on div "< h2 data-testid = "phone-name" class = "sc-crHmcD guYbtN" > Apple iPhone 16e <…" at bounding box center [81, 179] width 124 height 53
paste textarea "PUZyd"
type textarea "<h2 data-testid="phone-name" class="sc-crHmcD PUZyd">Apple iPhone 16e</h2>"
click at [348, 364] on div "Save as draft" at bounding box center [347, 366] width 21 height 5
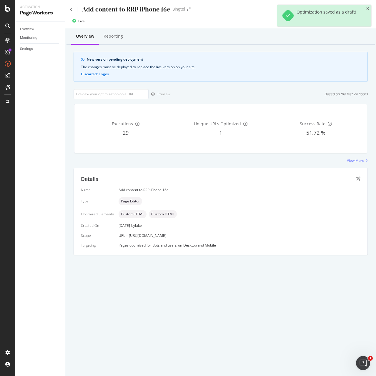
drag, startPoint x: 128, startPoint y: 234, endPoint x: 245, endPoint y: 233, distance: 116.7
click at [245, 233] on div "URL = [URL][DOMAIN_NAME]" at bounding box center [239, 235] width 242 height 5
copy span "https://shop.singtel.com/accessories/rrp-products/apple-iphone-16e"
click at [107, 93] on input "url" at bounding box center [110, 94] width 75 height 10
paste input "https://shop.singtel.com/accessories/rrp-products/apple-iphone-16e"
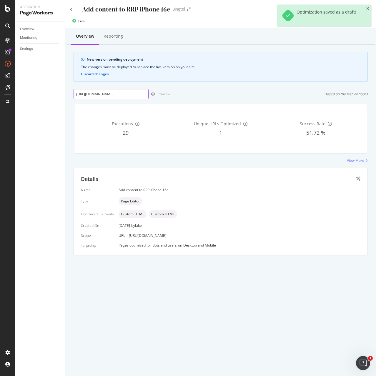
scroll to position [0, 43]
type input "https://shop.singtel.com/accessories/rrp-products/apple-iphone-16e"
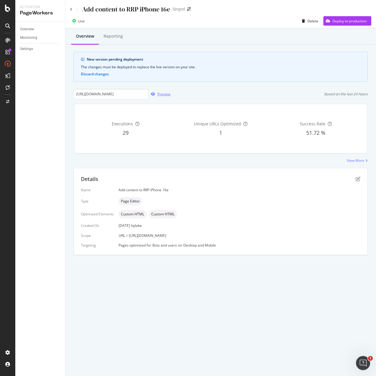
scroll to position [0, 0]
click at [164, 95] on div "Preview" at bounding box center [163, 93] width 13 height 5
click at [347, 21] on div "Deploy to production" at bounding box center [349, 21] width 34 height 5
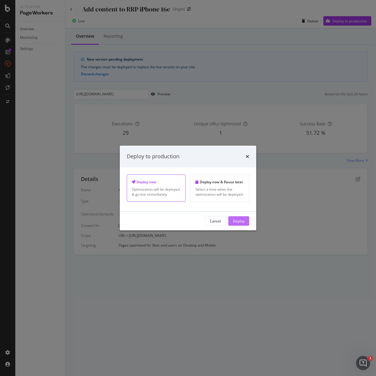
click at [243, 222] on div "Deploy" at bounding box center [238, 220] width 11 height 5
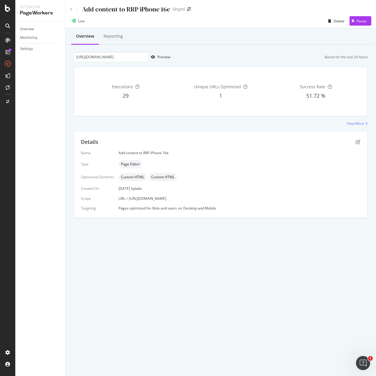
click at [70, 10] on icon at bounding box center [71, 10] width 2 height 4
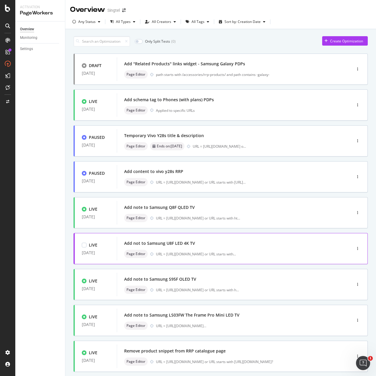
click at [118, 261] on div "LIVE 01 Aug. 2025 Add not to Samsung U8F LED 4K TV Page Editor URL = https://sh…" at bounding box center [220, 248] width 294 height 31
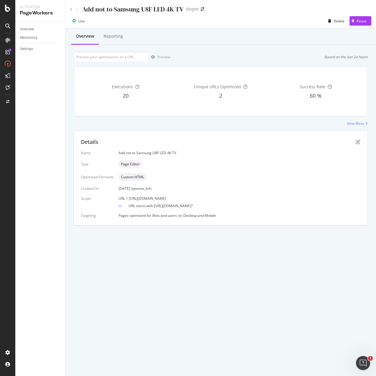
click at [70, 9] on icon at bounding box center [71, 10] width 2 height 4
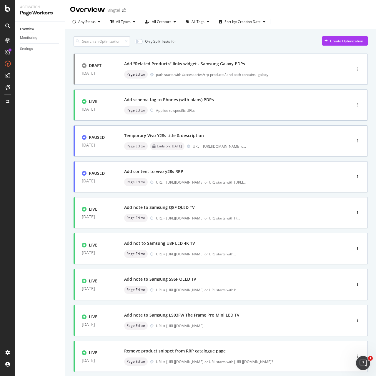
click at [96, 42] on input at bounding box center [101, 41] width 56 height 10
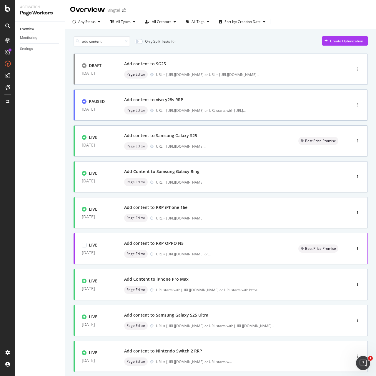
click at [174, 246] on div "Add content to RRP OPPO N5" at bounding box center [153, 243] width 59 height 6
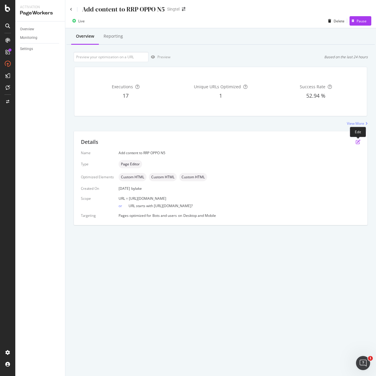
click at [357, 142] on icon "pen-to-square" at bounding box center [357, 141] width 5 height 5
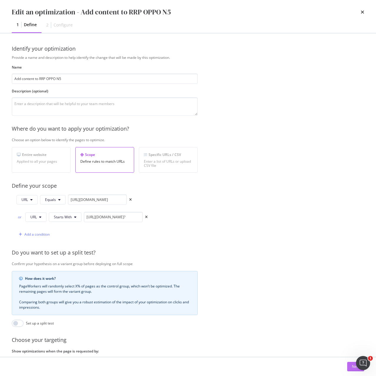
click at [352, 366] on div "Next" at bounding box center [356, 366] width 8 height 5
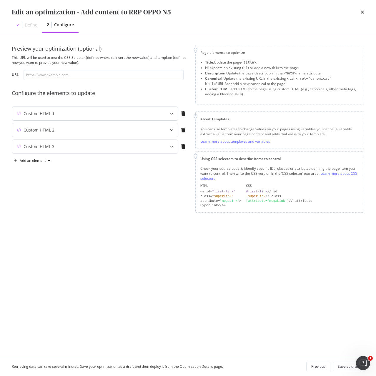
click at [65, 116] on div "Custom HTML 1" at bounding box center [83, 114] width 143 height 6
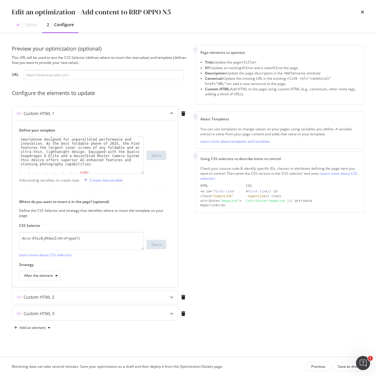
scroll to position [53, 0]
click at [50, 113] on div "Custom HTML 1" at bounding box center [39, 114] width 31 height 6
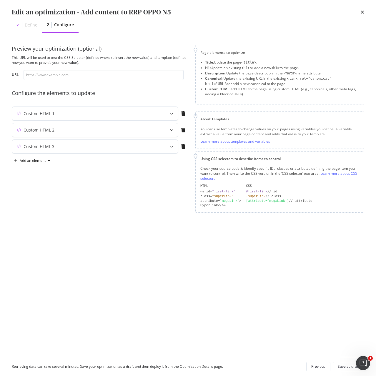
click at [54, 135] on div "Custom HTML 2" at bounding box center [95, 130] width 166 height 14
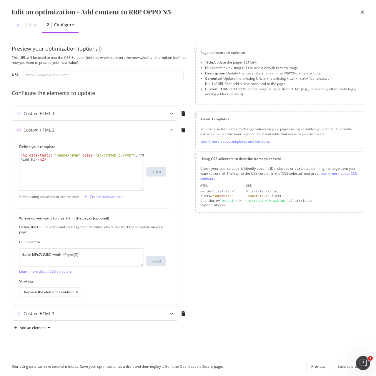
click at [59, 313] on div "Custom HTML 3" at bounding box center [83, 313] width 143 height 6
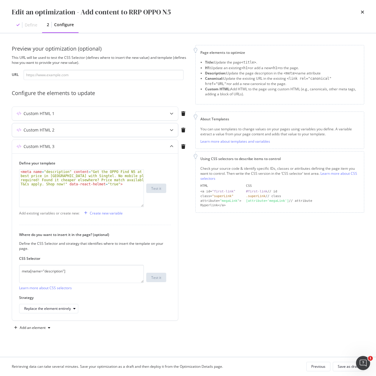
click at [37, 133] on div "Custom HTML 2" at bounding box center [39, 130] width 31 height 6
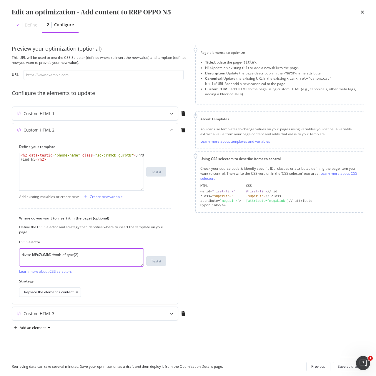
click at [101, 258] on textarea "div.sc-kfPuZi.iMkDrV:nth-of-type(2)" at bounding box center [81, 257] width 125 height 18
drag, startPoint x: 86, startPoint y: 255, endPoint x: -13, endPoint y: 255, distance: 99.1
click at [0, 255] on html "Activation PageWorkers Overview Monitoring Settings Add content to RRP OPPO N5 …" at bounding box center [188, 188] width 376 height 376
paste textarea "h1.sc-crHmcD.PUZyd"
type textarea "h1.sc-crHmcD.PUZyd"
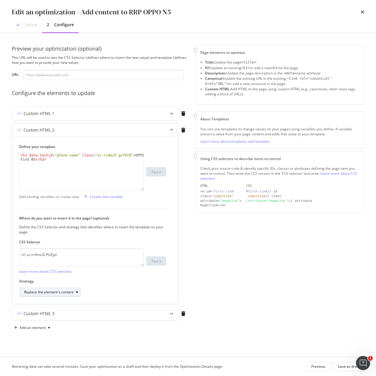
click at [68, 288] on div "Replace the element's content" at bounding box center [52, 292] width 56 height 8
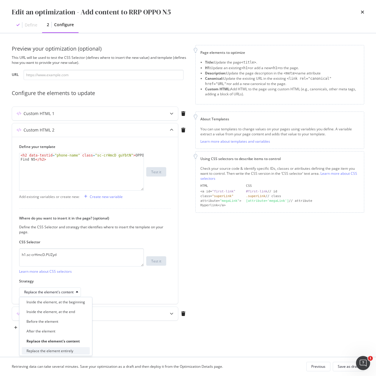
click at [71, 351] on div "Replace the element entirely" at bounding box center [49, 350] width 47 height 5
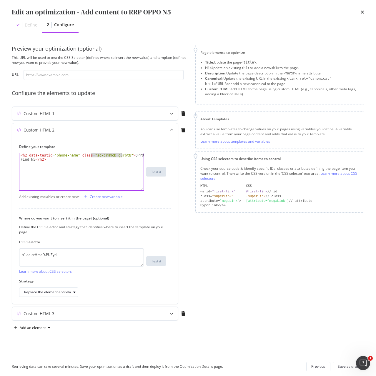
drag, startPoint x: 90, startPoint y: 155, endPoint x: 121, endPoint y: 156, distance: 30.6
click at [121, 156] on div "< h2 data-testid = "phone-name" class = "sc-crHmcD guYbtN" > OPPO Find N5 </ h2…" at bounding box center [81, 179] width 124 height 53
paste textarea "PUZyd"
type textarea "<h2 data-testid="phone-name" class="sc-crHmcD PUZyd">OPPO Find N5</h2>"
click at [343, 365] on div "Save as draft" at bounding box center [347, 366] width 21 height 5
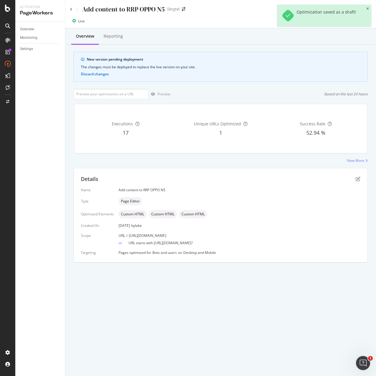
drag, startPoint x: 128, startPoint y: 235, endPoint x: 238, endPoint y: 233, distance: 110.5
click at [238, 233] on div "URL = https://shop.singtel.com/accessories/rrp-products/oppo-find-n5" at bounding box center [239, 235] width 242 height 5
copy span "https://shop.singtel.com/accessories/rrp-products/oppo-find-n5"
click at [112, 96] on input "url" at bounding box center [110, 94] width 75 height 10
paste input "https://shop.singtel.com/accessories/rrp-products/oppo-find-n5"
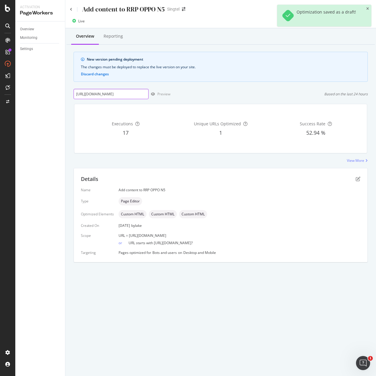
scroll to position [0, 35]
type input "https://shop.singtel.com/accessories/rrp-products/oppo-find-n5"
click at [162, 93] on div "Preview" at bounding box center [163, 93] width 13 height 5
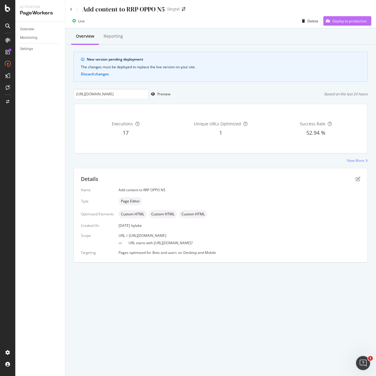
click at [347, 19] on div "Deploy to production" at bounding box center [349, 21] width 34 height 5
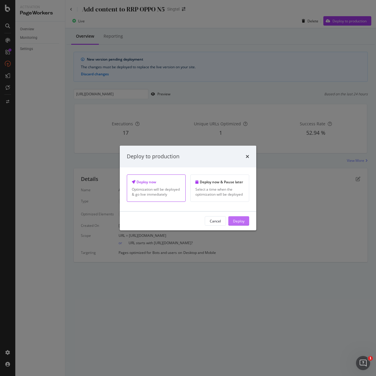
click at [242, 222] on div "Deploy" at bounding box center [238, 220] width 11 height 5
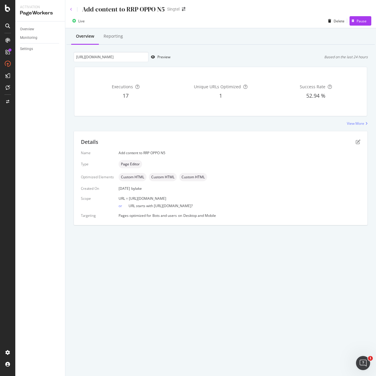
click at [71, 8] on icon at bounding box center [71, 10] width 2 height 4
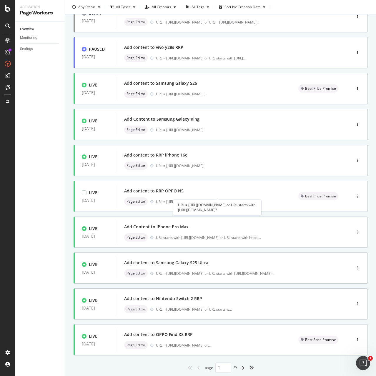
scroll to position [59, 0]
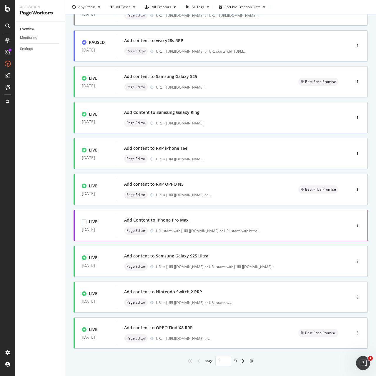
click at [160, 227] on div "Page Editor URL starts with https://shop.singtel.com/phones/apple-iphone-16-pro…" at bounding box center [225, 230] width 202 height 8
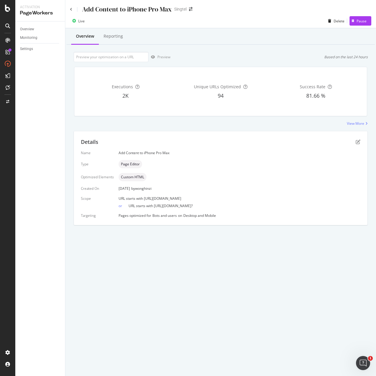
click at [73, 8] on div "Add Content to iPhone Pro Max" at bounding box center [121, 9] width 102 height 9
click at [71, 9] on icon at bounding box center [71, 10] width 2 height 4
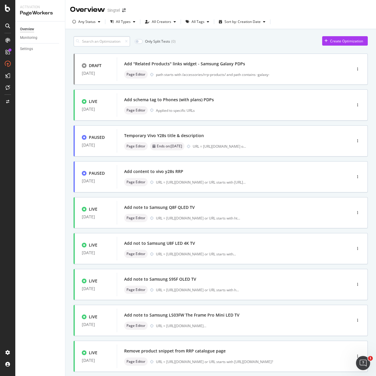
click at [109, 43] on input at bounding box center [101, 41] width 56 height 10
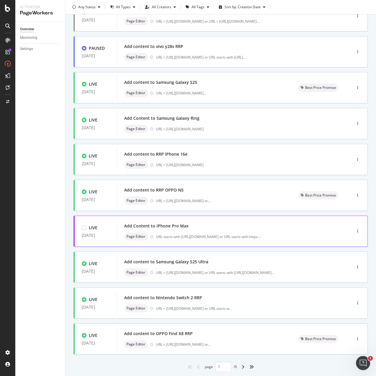
scroll to position [59, 0]
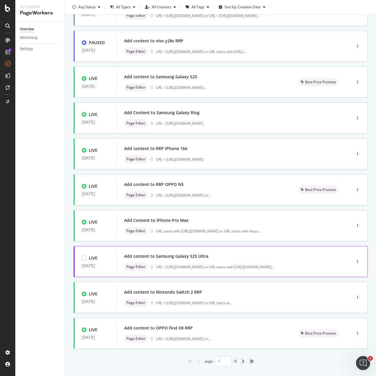
click at [161, 262] on div "Add content to Samsung Galaxy S25 Ultra Page Editor URL = https://shop.singtel.…" at bounding box center [225, 261] width 202 height 19
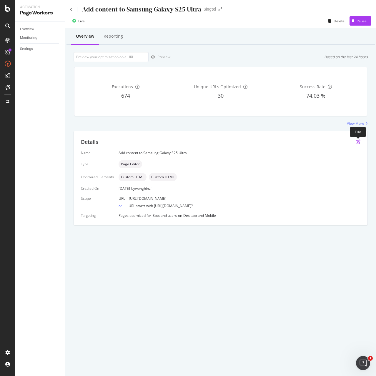
click at [358, 143] on icon "pen-to-square" at bounding box center [357, 141] width 5 height 5
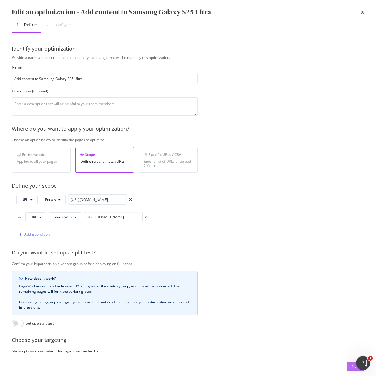
click at [352, 363] on div "Next" at bounding box center [356, 366] width 8 height 9
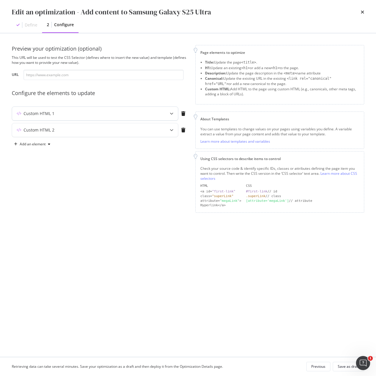
click at [83, 114] on div "Custom HTML 1" at bounding box center [83, 114] width 143 height 6
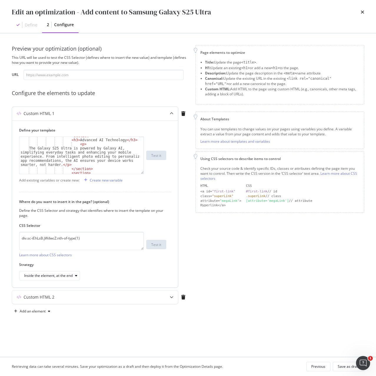
scroll to position [106, 0]
click at [101, 111] on div "Custom HTML 1" at bounding box center [83, 114] width 143 height 6
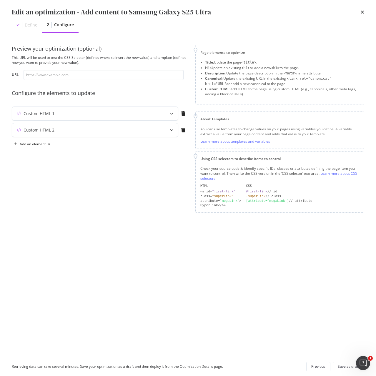
click at [84, 136] on div "Custom HTML 2" at bounding box center [95, 130] width 166 height 14
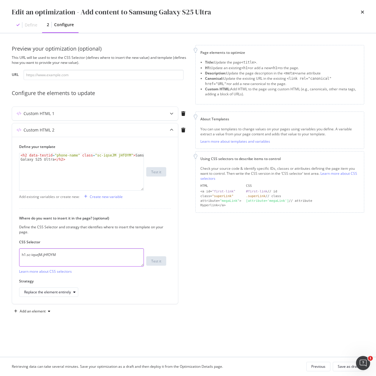
drag, startPoint x: 66, startPoint y: 256, endPoint x: -5, endPoint y: 252, distance: 70.7
click at [0, 252] on html "Activation PageWorkers Overview Monitoring Settings Add content to Samsung Gala…" at bounding box center [188, 188] width 376 height 376
paste textarea "crHmcD.PUZyd"
type textarea "h1.sc-crHmcD.PUZyd"
click at [362, 12] on icon "times" at bounding box center [362, 12] width 4 height 5
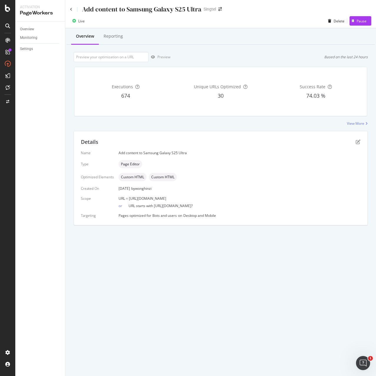
drag, startPoint x: 128, startPoint y: 198, endPoint x: 239, endPoint y: 198, distance: 110.2
click at [239, 198] on div "URL = https://shop.singtel.com/phones/samsung-galaxy-s25-ultra" at bounding box center [239, 198] width 242 height 5
copy span "https://shop.singtel.com/phones/samsung-galaxy-s25-ultra"
click at [285, 56] on div "Preview Based on the last 24 hours" at bounding box center [220, 57] width 294 height 10
click at [357, 142] on icon "pen-to-square" at bounding box center [357, 141] width 5 height 5
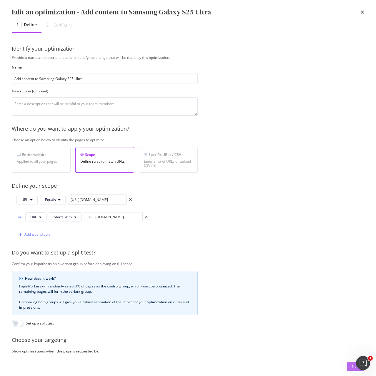
click at [352, 366] on div "Next" at bounding box center [356, 366] width 8 height 5
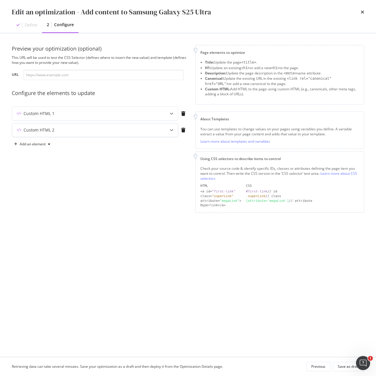
click at [46, 128] on div "Custom HTML 2" at bounding box center [39, 130] width 31 height 6
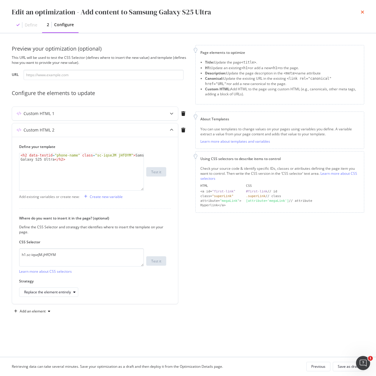
click at [363, 13] on icon "times" at bounding box center [362, 12] width 4 height 5
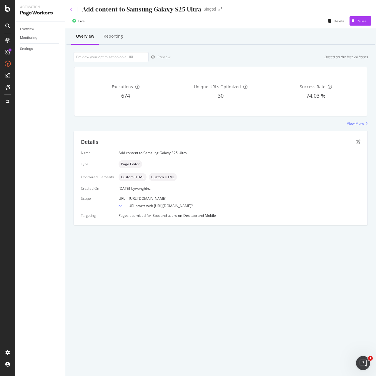
click at [71, 9] on icon at bounding box center [71, 10] width 2 height 4
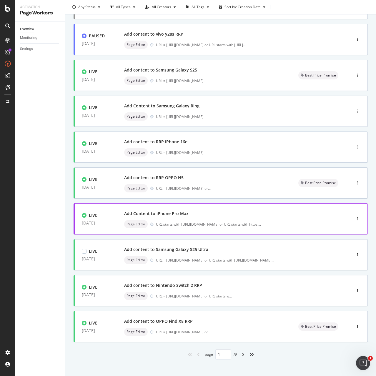
scroll to position [70, 0]
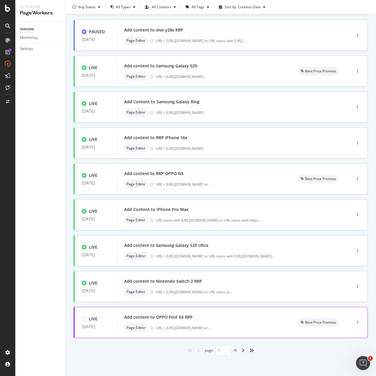
click at [163, 317] on div "Add content to OPPO Find X8 RRP" at bounding box center [158, 317] width 68 height 6
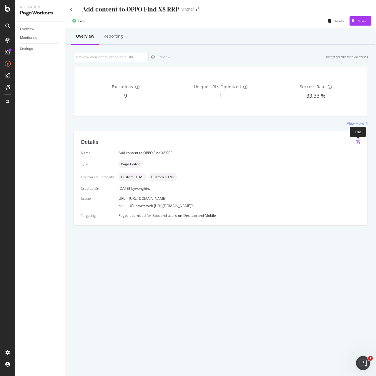
click at [358, 142] on icon "pen-to-square" at bounding box center [357, 141] width 5 height 5
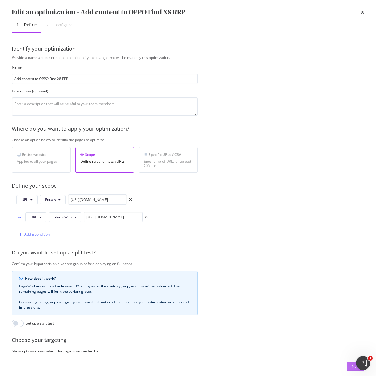
click at [352, 365] on div "Next" at bounding box center [356, 366] width 8 height 5
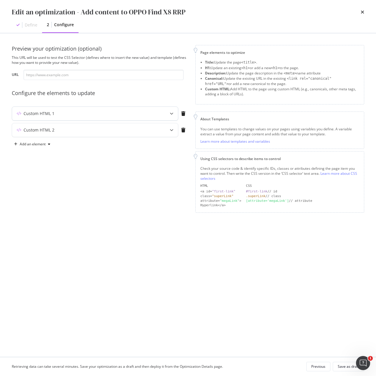
click at [63, 115] on div "Custom HTML 1" at bounding box center [83, 114] width 143 height 6
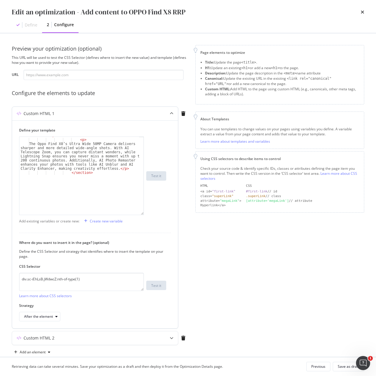
scroll to position [262, 0]
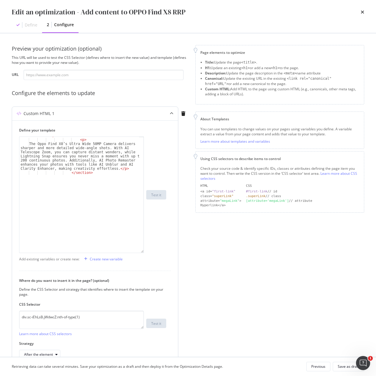
drag, startPoint x: 143, startPoint y: 173, endPoint x: 150, endPoint y: 255, distance: 82.0
click at [150, 253] on div "< h3 > Advanced Camera System with AI Innovations </ h3 > < p > The Oppo Find X…" at bounding box center [92, 194] width 147 height 116
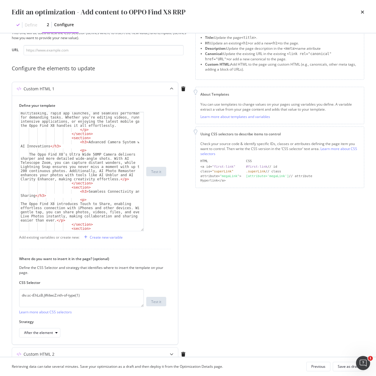
scroll to position [53, 0]
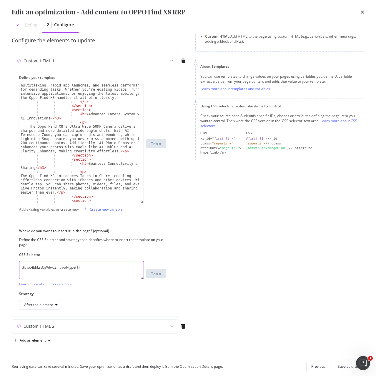
drag, startPoint x: 95, startPoint y: 266, endPoint x: 2, endPoint y: 268, distance: 92.9
click at [2, 268] on div "Preview your optimization (optional) This URL will be used to test the CSS Sele…" at bounding box center [188, 194] width 376 height 323
click at [53, 328] on div "Custom HTML 2" at bounding box center [39, 326] width 31 height 6
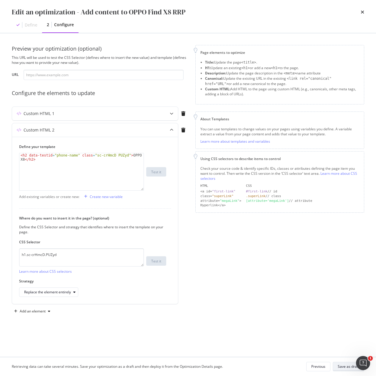
click at [344, 365] on div "Save as draft" at bounding box center [347, 366] width 21 height 5
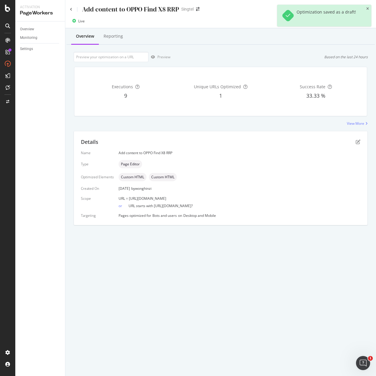
drag, startPoint x: 128, startPoint y: 198, endPoint x: 243, endPoint y: 194, distance: 114.7
click at [243, 194] on div "Name Add content to OPPO Find X8 RRP Type Page Editor Optimized Elements Custom…" at bounding box center [220, 184] width 279 height 68
copy span "https://shop.singtel.com/accessories/rrp-products/oppo-find-x8"
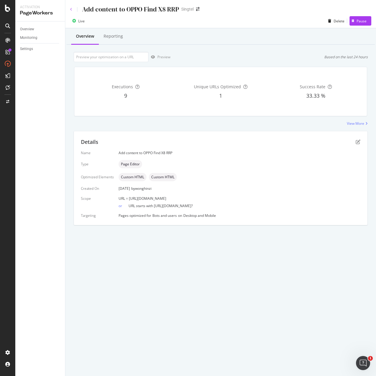
click at [70, 10] on icon at bounding box center [71, 10] width 2 height 4
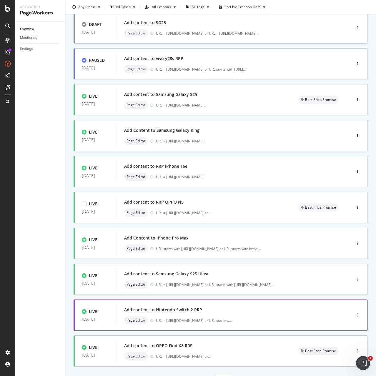
scroll to position [70, 0]
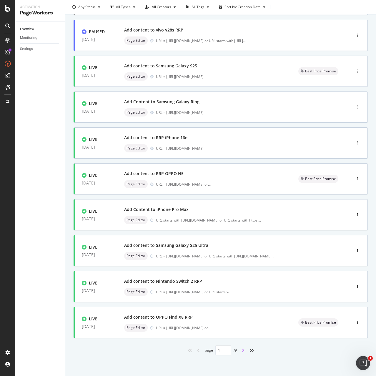
click at [242, 349] on icon "angle-right" at bounding box center [242, 350] width 3 height 5
type input "2"
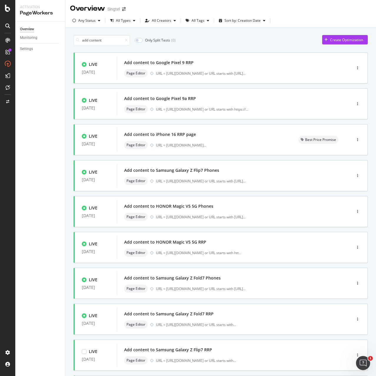
scroll to position [0, 0]
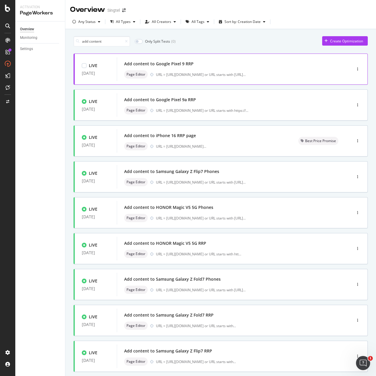
click at [159, 69] on div "Add content to Google Pixel 9 RRP Page Editor URL = https://shop.singtel.com/ac…" at bounding box center [225, 69] width 202 height 19
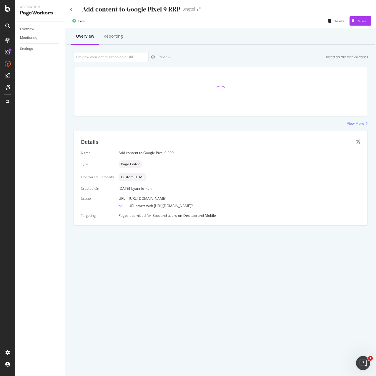
drag, startPoint x: 127, startPoint y: 198, endPoint x: 238, endPoint y: 197, distance: 111.1
click at [238, 197] on div "URL = https://shop.singtel.com/accessories/rrp-products/google-pixel-9" at bounding box center [239, 198] width 242 height 5
click at [160, 198] on span "URL = https://shop.singtel.com/accessories/rrp-products/google-pixel-9" at bounding box center [142, 198] width 48 height 5
drag, startPoint x: 128, startPoint y: 198, endPoint x: 244, endPoint y: 198, distance: 116.1
click at [244, 198] on div "URL = https://shop.singtel.com/accessories/rrp-products/google-pixel-9" at bounding box center [239, 198] width 242 height 5
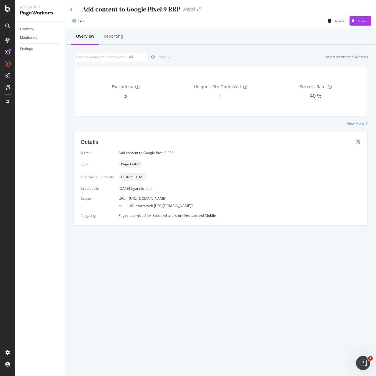
copy span "https://shop.singtel.com/accessories/rrp-products/google-pixel-9"
click at [357, 142] on icon "pen-to-square" at bounding box center [357, 141] width 5 height 5
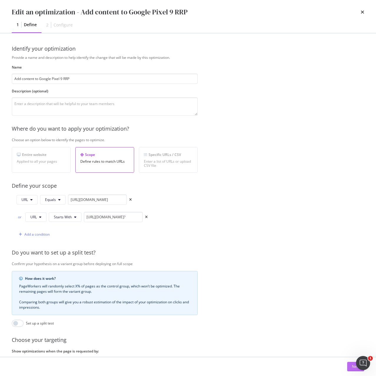
click at [351, 365] on button "Next" at bounding box center [355, 366] width 17 height 9
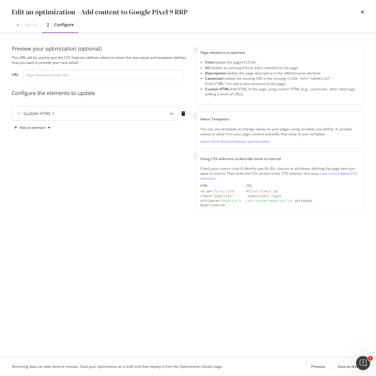
click at [75, 114] on div "Custom HTML 1" at bounding box center [83, 114] width 143 height 6
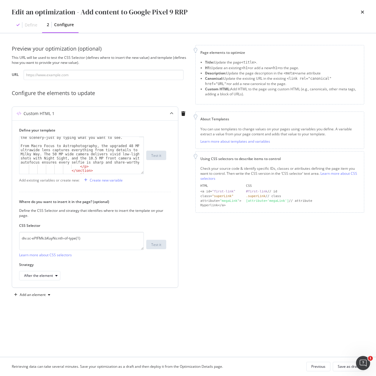
scroll to position [88, 0]
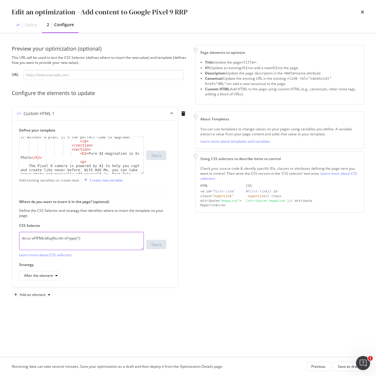
paste textarea "iEhLsB.jWdwcZ"
drag, startPoint x: 88, startPoint y: 241, endPoint x: -2, endPoint y: 240, distance: 90.0
type textarea "div.sc-iEhLsB.jWdwcZ:nth-of-type(1)"
click at [56, 114] on div "Custom HTML 1" at bounding box center [83, 114] width 143 height 6
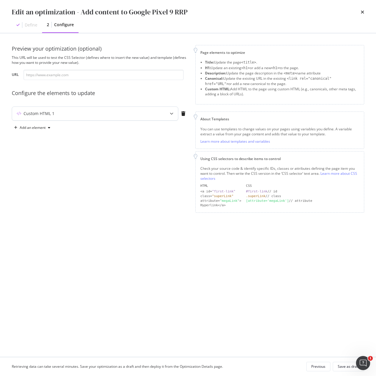
click at [30, 113] on div "Custom HTML 1" at bounding box center [39, 114] width 31 height 6
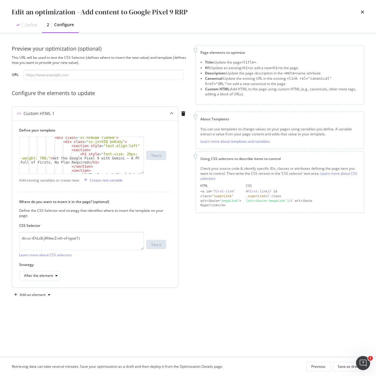
scroll to position [18, 0]
click at [342, 361] on div "Retrieving data can take several minutes. Save your optimization as a draft and…" at bounding box center [188, 366] width 376 height 19
click at [344, 366] on div "Save as draft" at bounding box center [347, 366] width 21 height 5
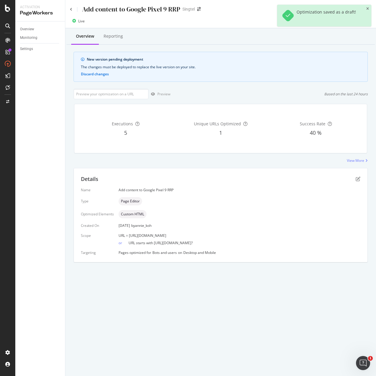
click at [69, 10] on div "Add content to Google Pixel 9 RRP Singtel" at bounding box center [220, 7] width 310 height 14
click at [71, 10] on icon at bounding box center [71, 10] width 2 height 4
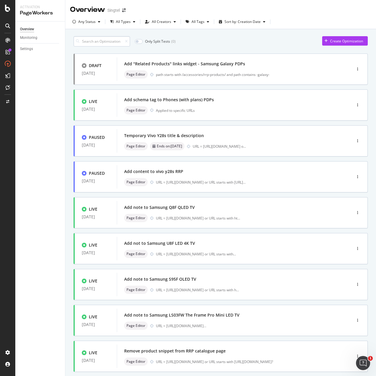
click at [98, 41] on input at bounding box center [101, 41] width 56 height 10
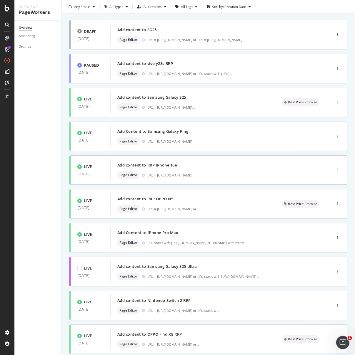
scroll to position [70, 0]
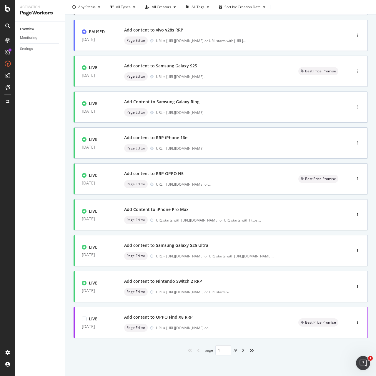
click at [175, 316] on div "Add content to OPPO Find X8 RRP" at bounding box center [158, 317] width 68 height 6
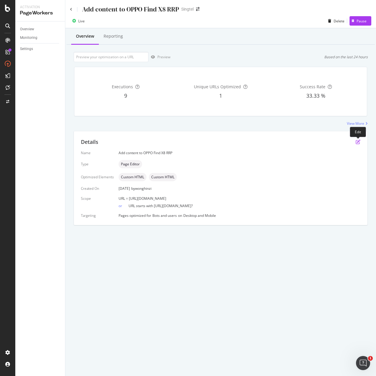
click at [358, 140] on icon "pen-to-square" at bounding box center [357, 141] width 5 height 5
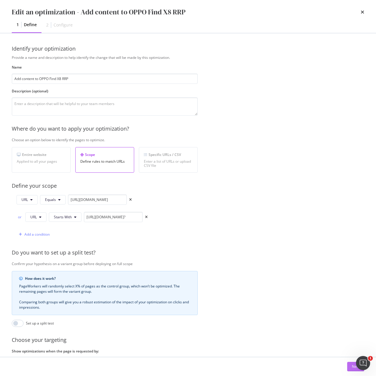
click at [353, 369] on div "Next" at bounding box center [356, 366] width 8 height 5
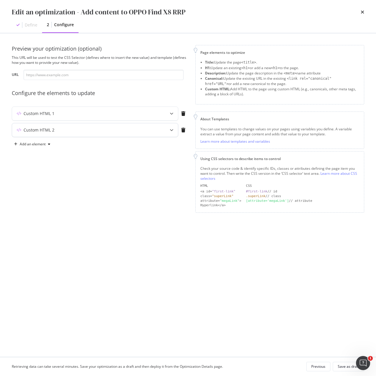
click at [85, 129] on div "Custom HTML 2" at bounding box center [83, 130] width 143 height 6
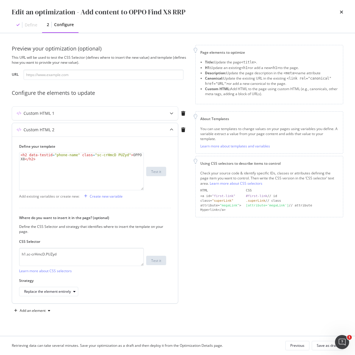
type textarea "<h2 data-testid="phone-name" class="sc-crHmcD PUZyd">OPPO Find X8</h2>"
click at [56, 167] on div "< h2 data-testid = "phone-name" class = "sc-crHmcD PUZyd" > OPPO Find X8 </ h2 >" at bounding box center [81, 179] width 124 height 53
drag, startPoint x: 56, startPoint y: 167, endPoint x: 2, endPoint y: 145, distance: 57.5
click at [2, 145] on div "Preview your optimization (optional) This URL will be used to test the CSS Sele…" at bounding box center [177, 184] width 355 height 303
drag, startPoint x: 84, startPoint y: 258, endPoint x: -10, endPoint y: 255, distance: 93.5
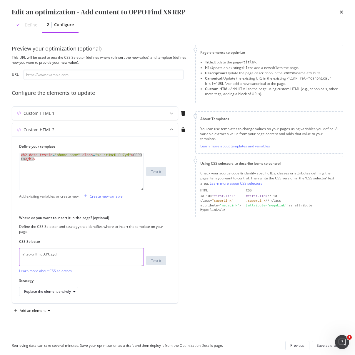
click at [0, 255] on html "Activation PageWorkers Overview Monitoring Settings Add content to OPPO Find X8…" at bounding box center [177, 177] width 355 height 355
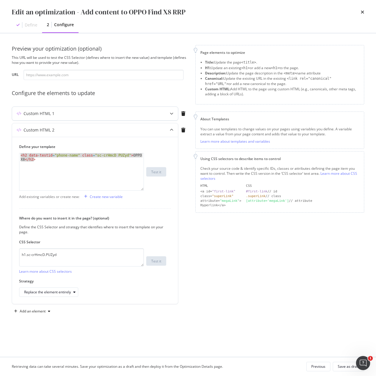
click at [86, 115] on div "Custom HTML 1" at bounding box center [83, 114] width 143 height 6
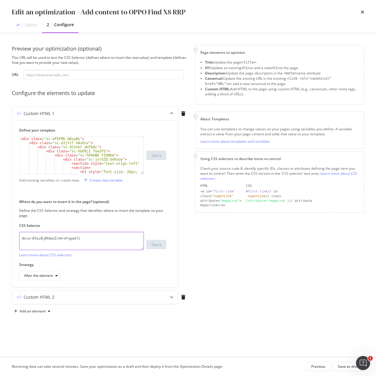
drag, startPoint x: 105, startPoint y: 240, endPoint x: -14, endPoint y: 239, distance: 118.7
click at [0, 239] on html "Activation PageWorkers Overview Monitoring Settings Add content to OPPO Find X8…" at bounding box center [188, 188] width 376 height 376
click at [57, 114] on div "Custom HTML 1" at bounding box center [83, 114] width 143 height 6
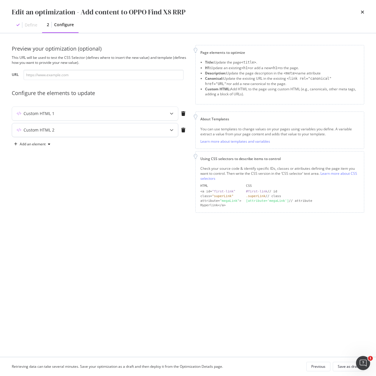
click at [56, 132] on div "Custom HTML 2" at bounding box center [83, 130] width 143 height 6
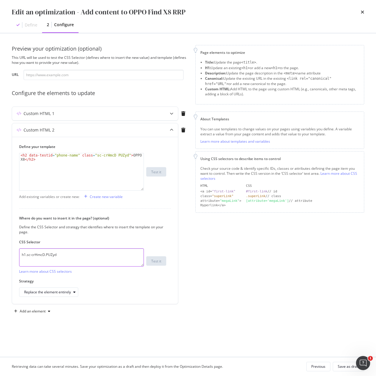
drag, startPoint x: 65, startPoint y: 255, endPoint x: -7, endPoint y: 257, distance: 71.8
click at [0, 257] on html "Activation PageWorkers Overview Monitoring Settings Add content to OPPO Find X8…" at bounding box center [188, 188] width 376 height 376
type textarea "<h2 data-testid="phone-name" class="sc-crHmcD PUZyd">OPPO Find X8</h2>"
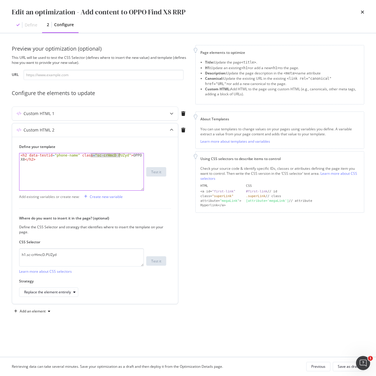
drag, startPoint x: 91, startPoint y: 155, endPoint x: 120, endPoint y: 156, distance: 29.4
click at [120, 156] on div "< h2 data-testid = "phone-name" class = "sc-crHmcD PUZyd" > OPPO Find X8 </ h2 >" at bounding box center [81, 179] width 124 height 53
drag, startPoint x: 73, startPoint y: 255, endPoint x: 17, endPoint y: 257, distance: 56.8
click at [17, 257] on div "Define your template <h2 data-testid="phone-name" class="sc-crHmcD PUZyd">OPPO …" at bounding box center [95, 220] width 166 height 167
click at [93, 163] on div "< h2 data-testid = "phone-name" class = "sc-crHmcD PUZyd" > OPPO Find X8 </ h2 >" at bounding box center [81, 179] width 124 height 53
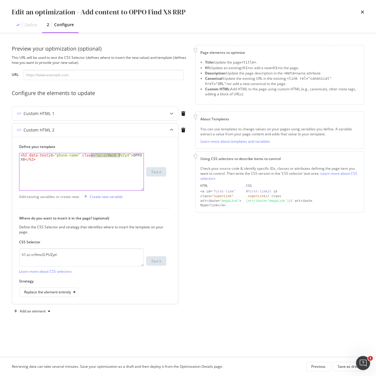
drag, startPoint x: 91, startPoint y: 154, endPoint x: 119, endPoint y: 155, distance: 28.8
click at [119, 155] on div "< h2 data-testid = "phone-name" class = "sc-crHmcD PUZyd" > OPPO Find X8 </ h2 >" at bounding box center [81, 179] width 124 height 53
click at [76, 116] on div "Custom HTML 1" at bounding box center [83, 114] width 143 height 6
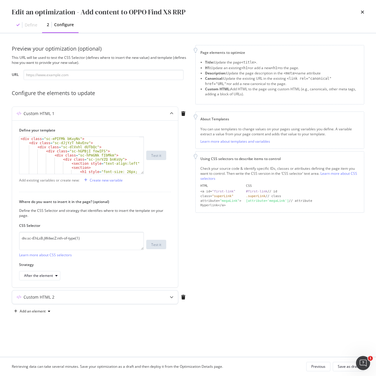
click at [31, 298] on div "Custom HTML 2" at bounding box center [39, 297] width 31 height 6
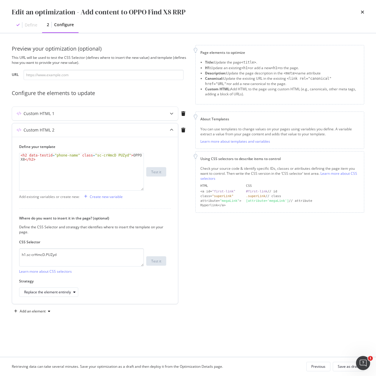
type textarea "<h2 data-testid="phone-name" class="sc-crHmcD PUZyd">OPPO Find X8</h2>"
click at [39, 162] on div "< h2 data-testid = "phone-name" class = "sc-crHmcD PUZyd" > OPPO Find X8 </ h2 >" at bounding box center [81, 179] width 124 height 53
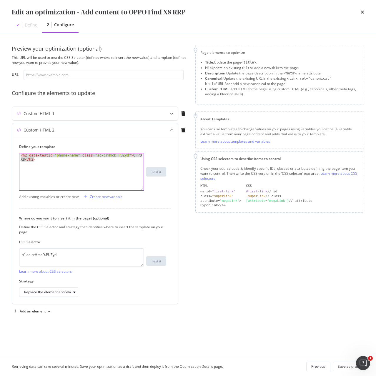
drag, startPoint x: 43, startPoint y: 159, endPoint x: 12, endPoint y: 154, distance: 31.6
click at [12, 154] on div "Custom HTML 2 Define your template <h2 data-testid="phone-name" class="sc-crHmc…" at bounding box center [95, 213] width 166 height 181
drag, startPoint x: 72, startPoint y: 255, endPoint x: -19, endPoint y: 257, distance: 91.1
click at [0, 257] on html "Activation PageWorkers Overview Monitoring Settings Add content to OPPO Find X8…" at bounding box center [188, 188] width 376 height 376
click at [37, 168] on div "< h2 data-testid = "phone-name" class = "sc-crHmcD PUZyd" > OPPO Find X8 </ h2 >" at bounding box center [81, 171] width 124 height 37
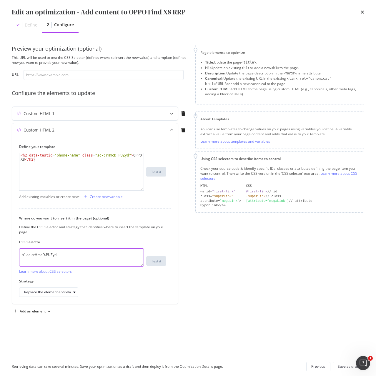
drag, startPoint x: 68, startPoint y: 254, endPoint x: -32, endPoint y: 255, distance: 99.6
click at [0, 255] on html "Activation PageWorkers Overview Monitoring Settings Add content to OPPO Find X8…" at bounding box center [188, 188] width 376 height 376
click at [66, 258] on textarea "h1.sc-crHmcD.PUZyd" at bounding box center [81, 257] width 125 height 18
click at [95, 253] on textarea "h1.sc-crHmcD.PUZyd" at bounding box center [81, 257] width 125 height 18
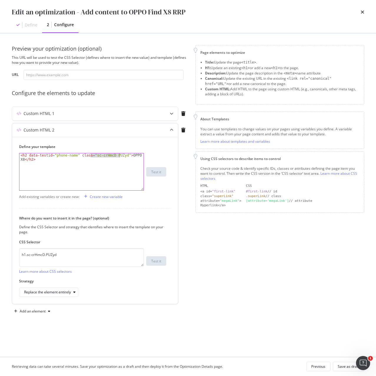
drag, startPoint x: 91, startPoint y: 157, endPoint x: 119, endPoint y: 157, distance: 28.5
click at [119, 157] on div "< h2 data-testid = "phone-name" class = "sc-crHmcD PUZyd" > OPPO Find X8 </ h2 >" at bounding box center [81, 179] width 124 height 53
drag, startPoint x: 92, startPoint y: 256, endPoint x: -45, endPoint y: 260, distance: 136.4
click at [0, 260] on html "Activation PageWorkers Overview Monitoring Settings Add content to OPPO Find X8…" at bounding box center [188, 188] width 376 height 376
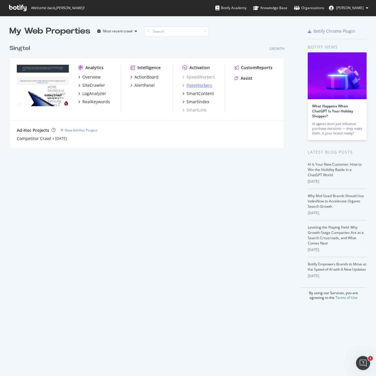
click at [196, 85] on div "PageWorkers" at bounding box center [199, 85] width 26 height 6
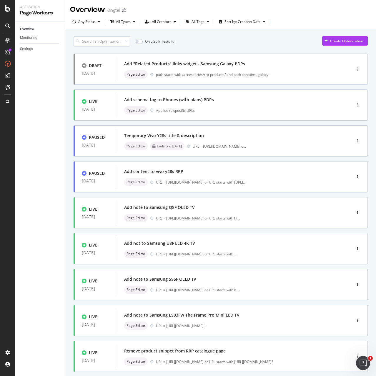
click at [106, 42] on input at bounding box center [101, 41] width 56 height 10
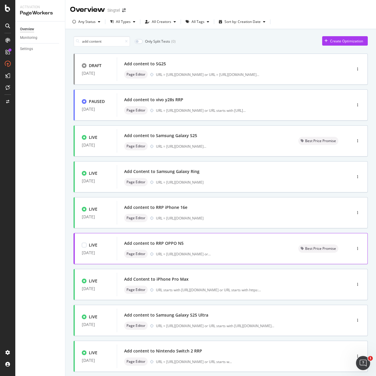
scroll to position [70, 0]
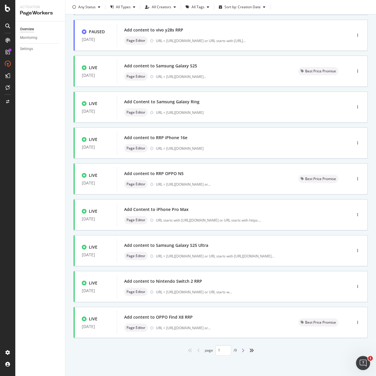
click at [241, 350] on icon "angle-right" at bounding box center [242, 350] width 3 height 5
type input "2"
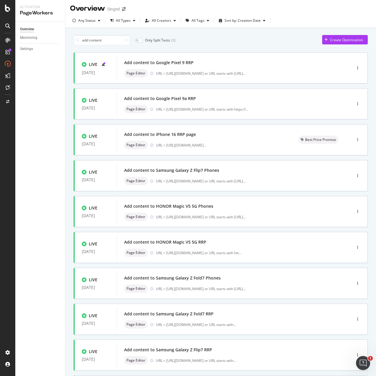
scroll to position [0, 0]
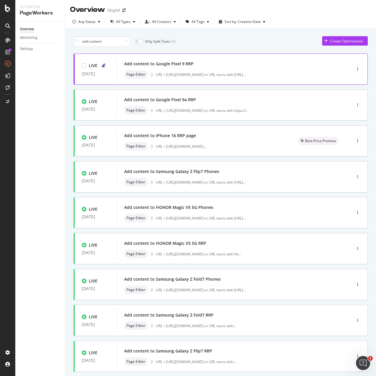
click at [184, 67] on div "Add content to Google Pixel 9 RRP" at bounding box center [225, 64] width 202 height 8
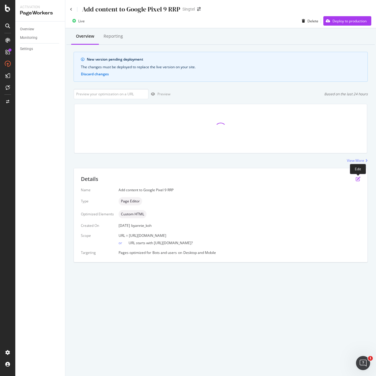
click at [357, 178] on icon "pen-to-square" at bounding box center [357, 178] width 5 height 5
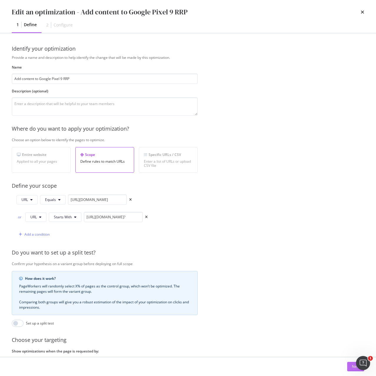
click at [351, 367] on button "Next" at bounding box center [355, 366] width 17 height 9
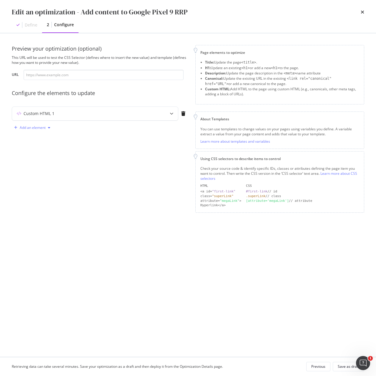
click at [25, 126] on div "Add an element" at bounding box center [33, 128] width 26 height 4
click at [48, 177] on div "Custom HTML" at bounding box center [38, 177] width 23 height 5
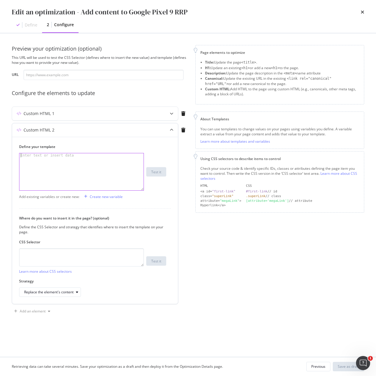
click at [84, 163] on div "modal" at bounding box center [81, 175] width 124 height 45
paste textarea "<h2 data-testid="phone-name" class="sc-crHmcD PUZyd">OPPO Find X8</h2>"
drag, startPoint x: 124, startPoint y: 156, endPoint x: 24, endPoint y: 160, distance: 99.4
click at [24, 160] on div "< h2 data-testid = "phone-name" class = "sc-crHmcD PUZyd" > OPPO Find X8 </ h2 >" at bounding box center [81, 179] width 124 height 53
paste textarea "Google Pixel 9"
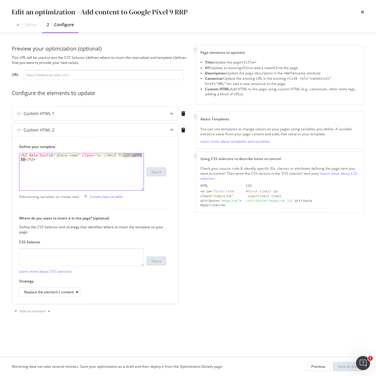
type textarea "<h2 data-testid="phone-name" class="sc-crHmcD PUZyd">Google Pixel 9</h2>"
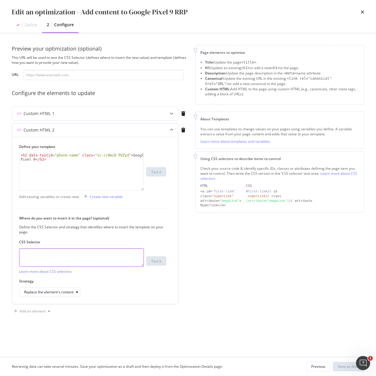
click at [114, 256] on textarea "modal" at bounding box center [81, 257] width 125 height 18
paste textarea "h1.sc-crHmcD.PUZyd"
type textarea "h1.sc-crHmcD.PUZyd"
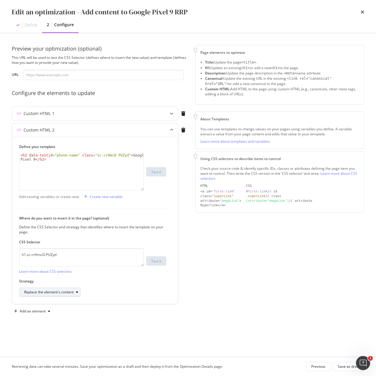
click at [46, 292] on div "Replace the element's content" at bounding box center [48, 292] width 49 height 4
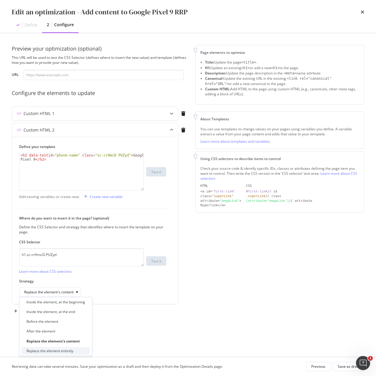
click at [64, 350] on div "Replace the element entirely" at bounding box center [49, 350] width 47 height 5
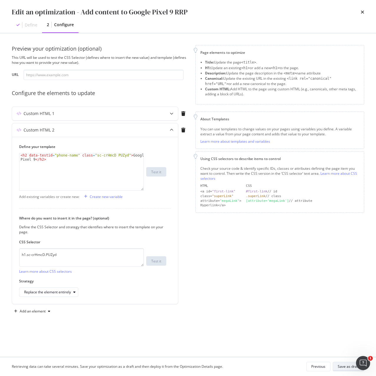
click at [345, 367] on div "Save as draft" at bounding box center [347, 366] width 21 height 5
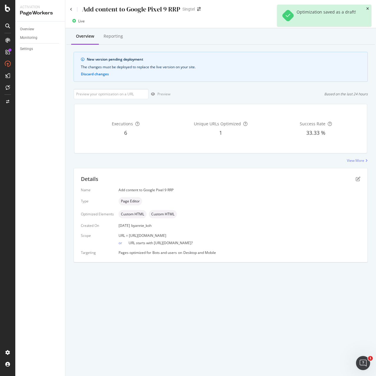
click at [368, 9] on icon "close toast" at bounding box center [367, 9] width 3 height 4
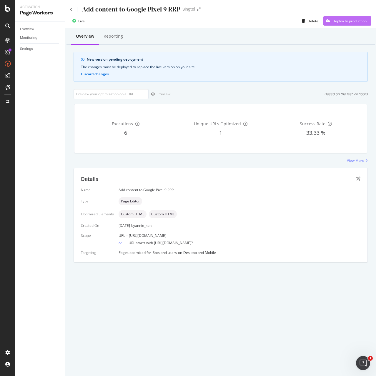
click at [359, 20] on div "Deploy to production" at bounding box center [349, 21] width 34 height 5
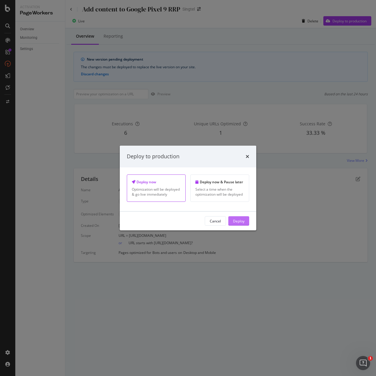
click at [240, 225] on div "Deploy" at bounding box center [238, 220] width 11 height 9
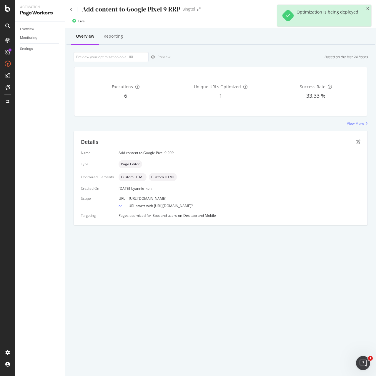
drag, startPoint x: 128, startPoint y: 198, endPoint x: 240, endPoint y: 197, distance: 111.4
click at [240, 197] on div "URL = [URL][DOMAIN_NAME]" at bounding box center [239, 198] width 242 height 5
copy span "[URL][DOMAIN_NAME]"
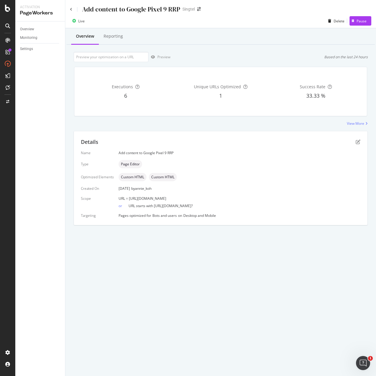
click at [70, 11] on div "Add content to Google Pixel 9 RRP Singtel" at bounding box center [220, 7] width 310 height 14
click at [72, 10] on icon at bounding box center [71, 10] width 2 height 4
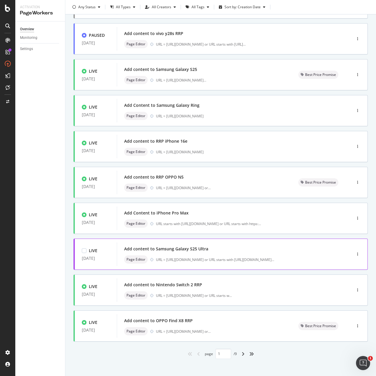
scroll to position [70, 0]
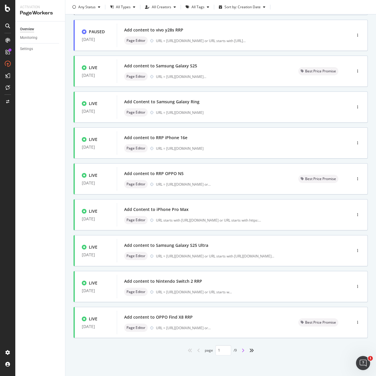
click at [241, 349] on icon "angle-right" at bounding box center [242, 350] width 3 height 5
type input "2"
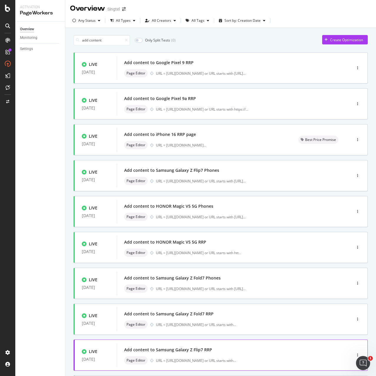
scroll to position [0, 0]
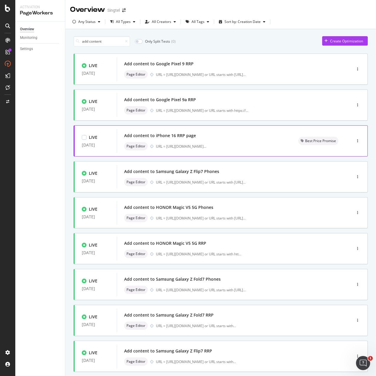
click at [168, 138] on div "Add content to iPhone 16 RRP page" at bounding box center [160, 136] width 72 height 6
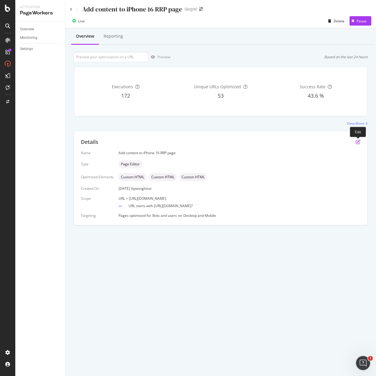
click at [356, 142] on icon "pen-to-square" at bounding box center [357, 141] width 5 height 5
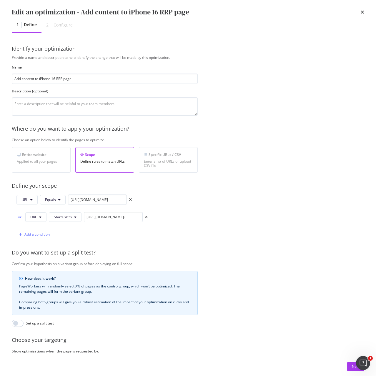
scroll to position [49, 0]
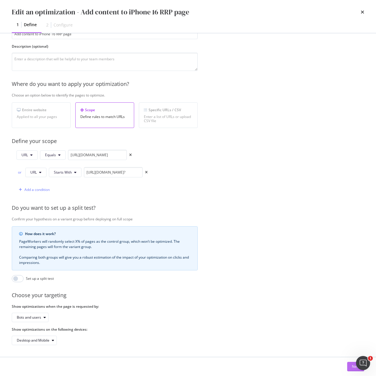
click at [352, 366] on div "Next" at bounding box center [356, 366] width 8 height 5
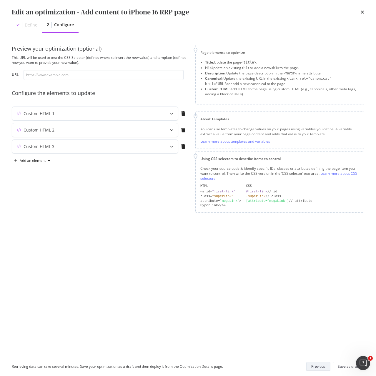
scroll to position [0, 0]
click at [101, 116] on div "Custom HTML 1" at bounding box center [95, 114] width 166 height 14
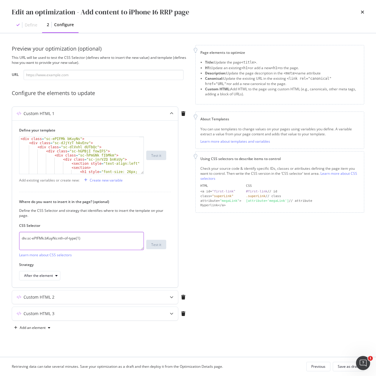
drag, startPoint x: 99, startPoint y: 241, endPoint x: 18, endPoint y: 242, distance: 81.1
click at [18, 242] on div "Define your template < div class = "sc-ePIFMk bKuyNs" > < div class = "sc-dJjYz…" at bounding box center [95, 203] width 166 height 167
paste textarea "iEhLsB.jWdwcZ"
type textarea "div.sc-iEhLsB.jWdwcZ:nth-of-type(1)"
click at [99, 297] on div "Custom HTML 2" at bounding box center [83, 297] width 143 height 6
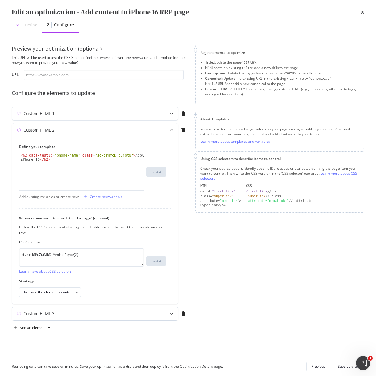
click at [71, 316] on div "Custom HTML 3" at bounding box center [95, 314] width 166 height 14
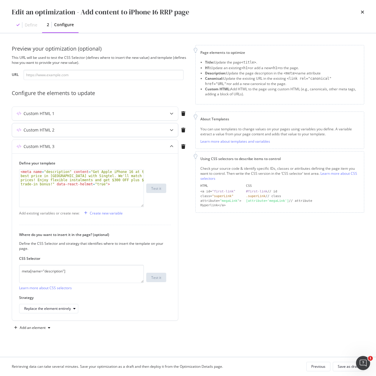
click at [69, 132] on div "Custom HTML 2" at bounding box center [83, 130] width 143 height 6
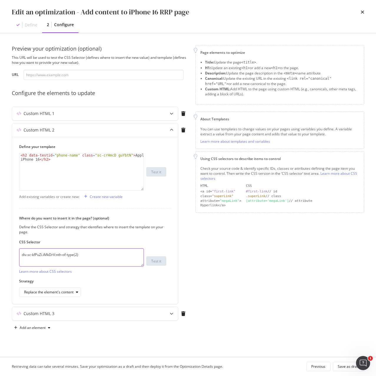
drag, startPoint x: 95, startPoint y: 256, endPoint x: -48, endPoint y: 256, distance: 142.8
click at [0, 256] on html "Activation PageWorkers Overview Monitoring Settings Add content to iPhone 16 RR…" at bounding box center [188, 188] width 376 height 376
paste textarea "h1.sc-crHmcD.PUZyd"
type textarea "h1.sc-crHmcD.PUZyd"
click at [63, 287] on button "Replace the element's content" at bounding box center [50, 291] width 62 height 9
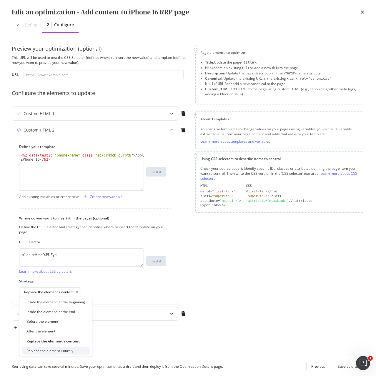
click at [70, 348] on div "Replace the element entirely" at bounding box center [49, 350] width 47 height 5
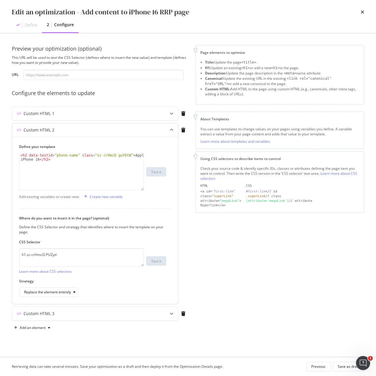
click at [78, 168] on div "< h2 data-testid = "phone-name" class = "sc-crHmcD guYbtN" > Apple iPhone 16 </…" at bounding box center [81, 179] width 124 height 53
drag, startPoint x: 91, startPoint y: 155, endPoint x: 121, endPoint y: 155, distance: 30.3
click at [121, 155] on div "< h2 data-testid = "phone-name" class = "sc-crHmcD guYbtN" > Apple iPhone 16 </…" at bounding box center [81, 179] width 124 height 53
paste textarea "PUZyd"
type textarea "<h2 data-testid="phone-name" class="sc-crHmcD PUZyd">Apple iPhone 16</h2>"
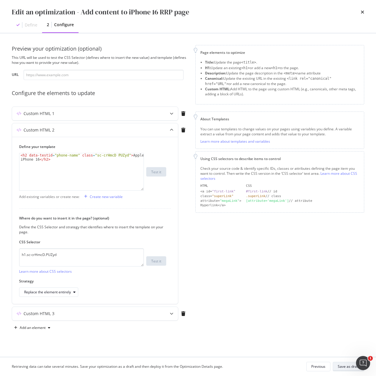
click at [346, 369] on div "Save as draft" at bounding box center [347, 366] width 21 height 8
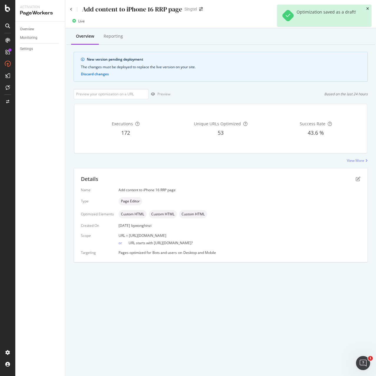
click at [368, 8] on icon "close toast" at bounding box center [367, 9] width 3 height 4
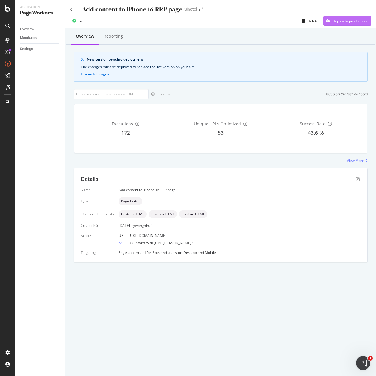
click at [359, 20] on div "Deploy to production" at bounding box center [349, 21] width 34 height 5
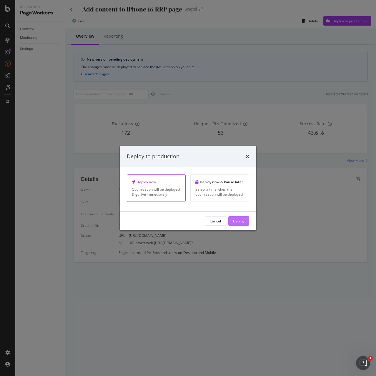
click at [238, 222] on div "Deploy" at bounding box center [238, 220] width 11 height 5
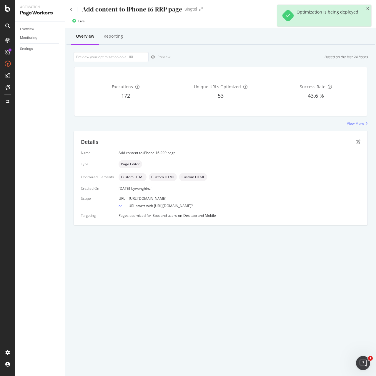
drag, startPoint x: 128, startPoint y: 198, endPoint x: 245, endPoint y: 195, distance: 117.3
click at [245, 195] on div "Name Add content to iPhone 16 RRP page Type Page Editor Optimized Elements Cust…" at bounding box center [220, 184] width 279 height 68
copy span "[URL][DOMAIN_NAME]"
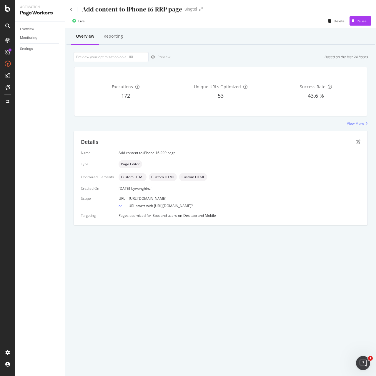
click at [71, 11] on div "Add content to iPhone 16 RRP page" at bounding box center [126, 9] width 112 height 9
click at [71, 9] on icon at bounding box center [71, 10] width 2 height 4
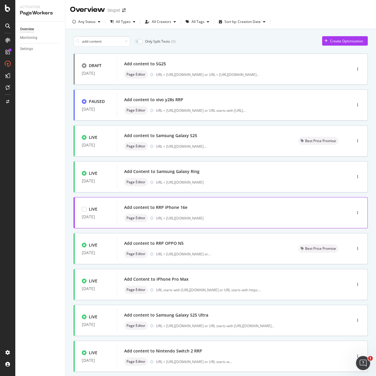
click at [202, 214] on div "Page Editor URL = https://shop.singtel.com/accessories/rrp-products/apple-iphon…" at bounding box center [225, 218] width 202 height 8
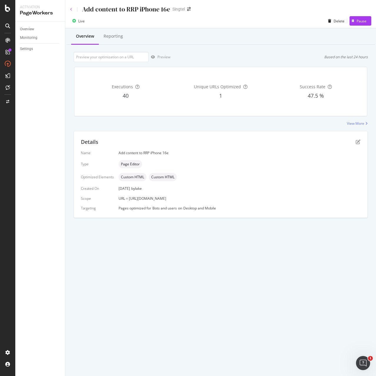
click at [72, 11] on icon at bounding box center [71, 10] width 2 height 4
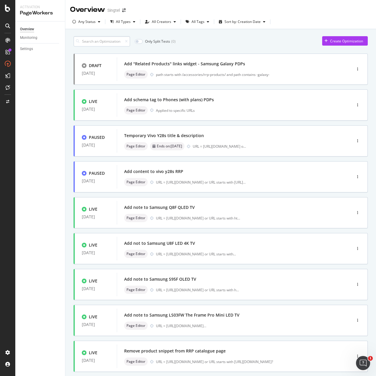
click at [107, 43] on input at bounding box center [101, 41] width 56 height 10
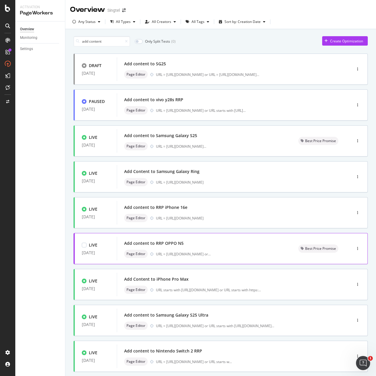
click at [173, 247] on div "Add content to RRP OPPO N5 Page Editor URL = https://shop.singtel.com/accessori…" at bounding box center [204, 248] width 160 height 19
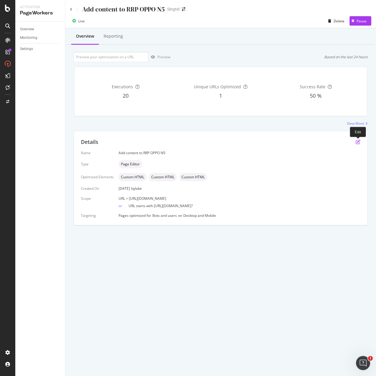
click at [358, 142] on icon "pen-to-square" at bounding box center [357, 141] width 5 height 5
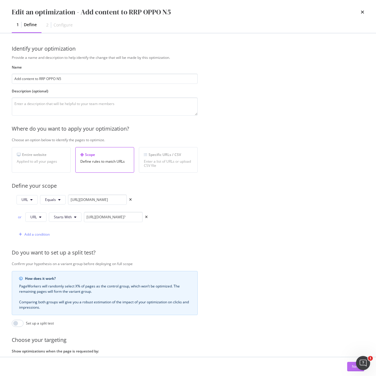
click at [352, 365] on div "Next" at bounding box center [356, 366] width 8 height 5
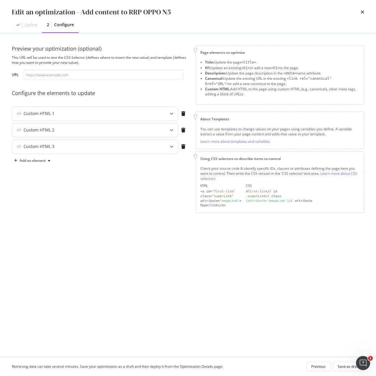
click at [87, 133] on div "Custom HTML 2" at bounding box center [95, 130] width 166 height 14
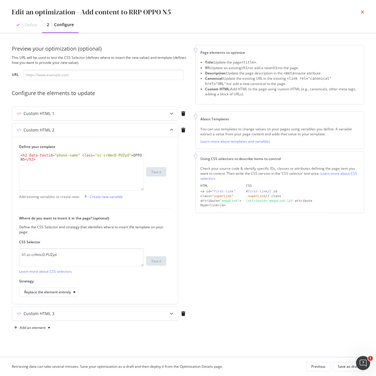
click at [362, 11] on icon "times" at bounding box center [362, 12] width 4 height 5
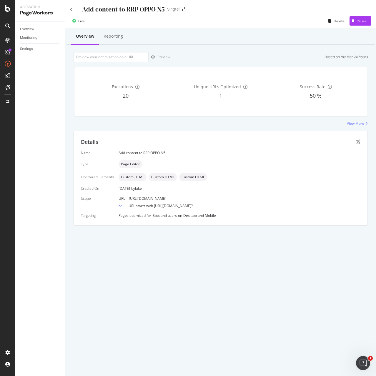
click at [69, 10] on div "Add content to RRP OPPO N5 Singtel" at bounding box center [220, 7] width 310 height 14
click at [71, 10] on icon at bounding box center [71, 10] width 2 height 4
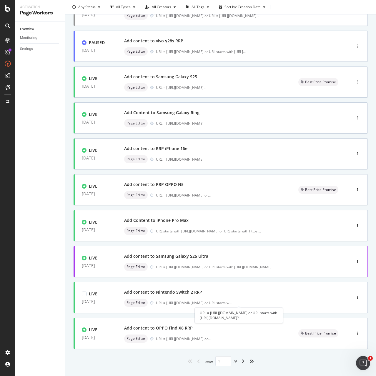
scroll to position [70, 0]
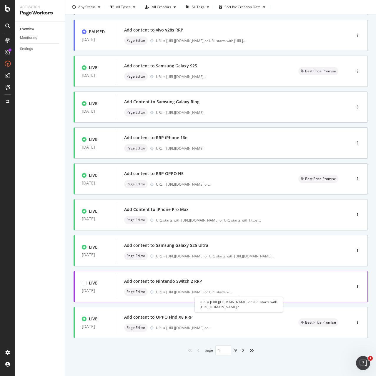
click at [181, 289] on div "URL = https://shop.singtel.com/accessories/rrp-products/nintendo-switch-2-conso…" at bounding box center [194, 291] width 76 height 5
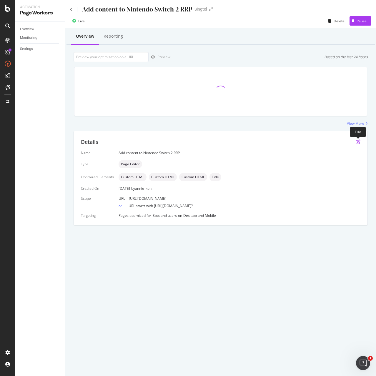
click at [358, 141] on icon "pen-to-square" at bounding box center [357, 141] width 5 height 5
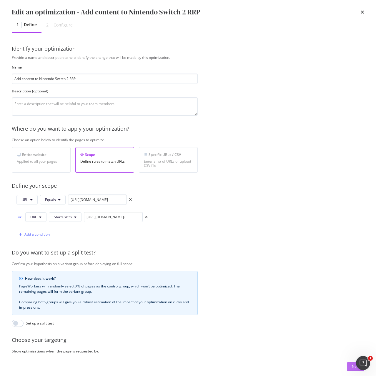
click at [351, 368] on button "Next" at bounding box center [355, 366] width 17 height 9
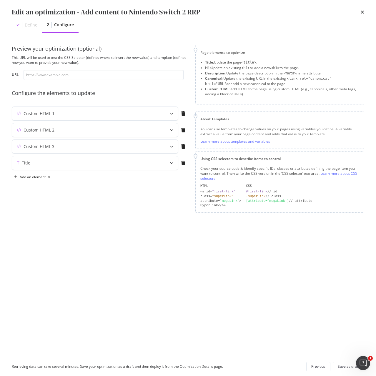
click at [58, 128] on div "Custom HTML 2" at bounding box center [83, 130] width 143 height 6
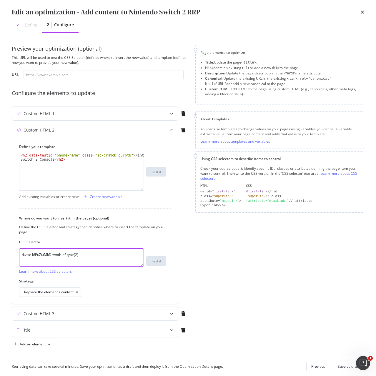
drag, startPoint x: 107, startPoint y: 255, endPoint x: 7, endPoint y: 253, distance: 99.7
click at [7, 253] on div "Preview your optimization (optional) This URL will be used to test the CSS Sele…" at bounding box center [188, 194] width 376 height 323
paste textarea "h1.sc-crHmcD.PUZyd"
type textarea "h1.sc-crHmcD.PUZyd"
click at [61, 292] on div "Replace the element's content" at bounding box center [48, 292] width 49 height 4
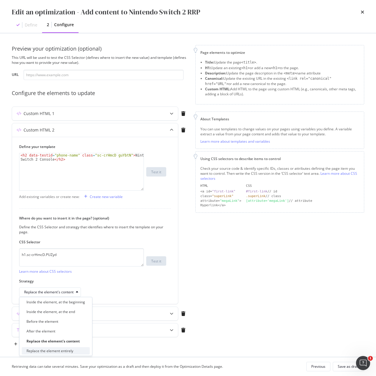
click at [71, 352] on div "Replace the element entirely" at bounding box center [49, 350] width 47 height 5
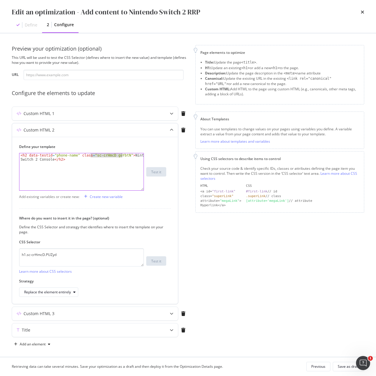
drag, startPoint x: 90, startPoint y: 155, endPoint x: 121, endPoint y: 155, distance: 30.9
click at [121, 155] on div "< h2 data-testid = "phone-name" class = "sc-crHmcD guYbtN" > Nintendo Switch 2 …" at bounding box center [81, 179] width 124 height 53
paste textarea "PUZyd"
type textarea "<h2 data-testid="phone-name" class="sc-crHmcD PUZyd">Nintendo Switch 2 Console<…"
click at [65, 113] on div "Custom HTML 1" at bounding box center [83, 114] width 143 height 6
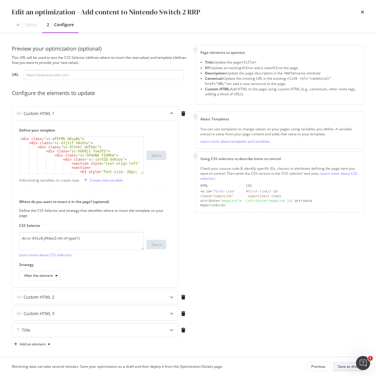
click at [348, 367] on div "Save as draft" at bounding box center [347, 366] width 21 height 5
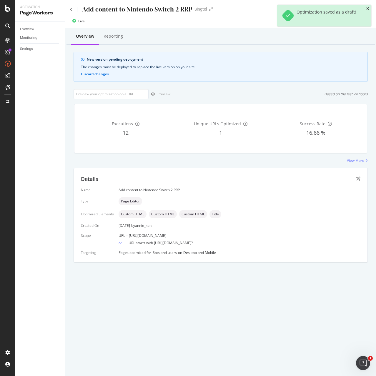
click at [367, 9] on icon "close toast" at bounding box center [367, 9] width 3 height 4
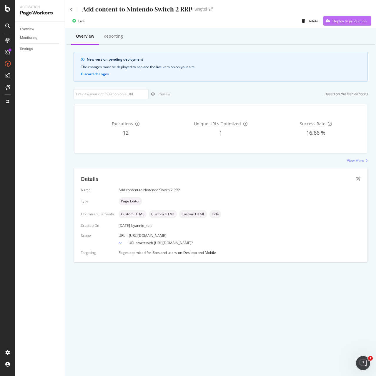
click at [358, 20] on div "Deploy to production" at bounding box center [349, 21] width 34 height 5
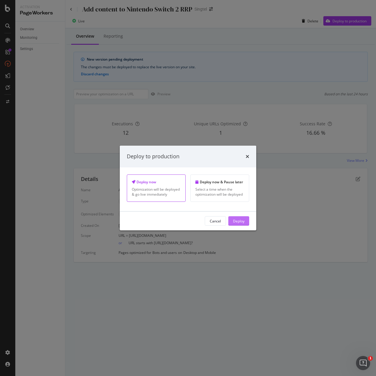
click at [240, 220] on div "Deploy" at bounding box center [238, 220] width 11 height 5
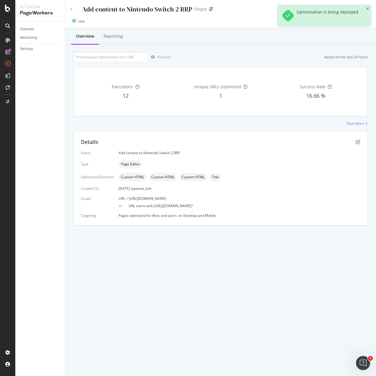
click at [71, 10] on icon at bounding box center [71, 10] width 2 height 4
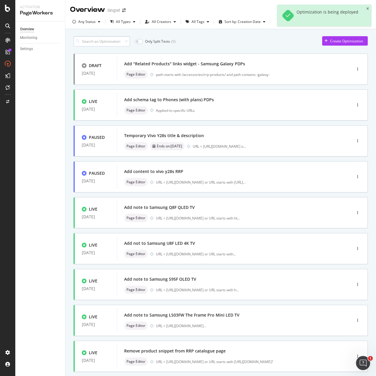
click at [82, 39] on input at bounding box center [101, 41] width 56 height 10
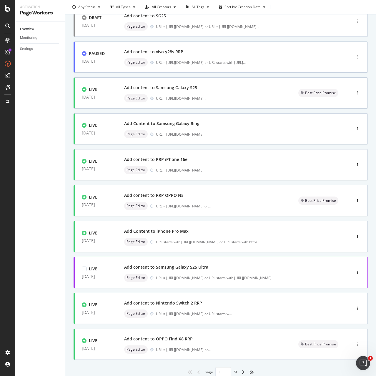
scroll to position [59, 0]
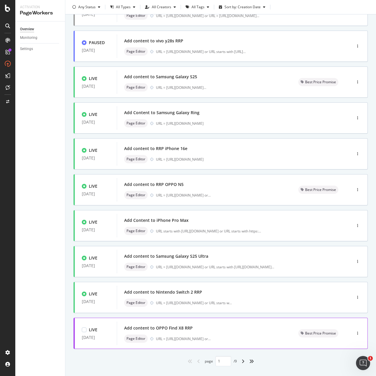
click at [178, 334] on div "Add content to OPPO Find X8 RRP Page Editor URL = https://shop.singtel.com/acce…" at bounding box center [204, 333] width 160 height 19
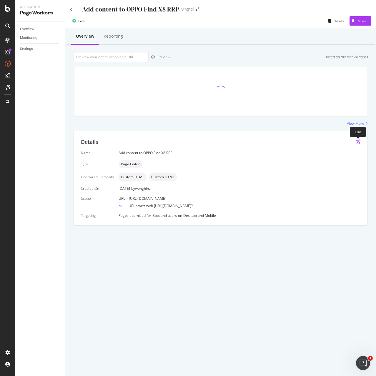
click at [359, 142] on icon "pen-to-square" at bounding box center [357, 141] width 5 height 5
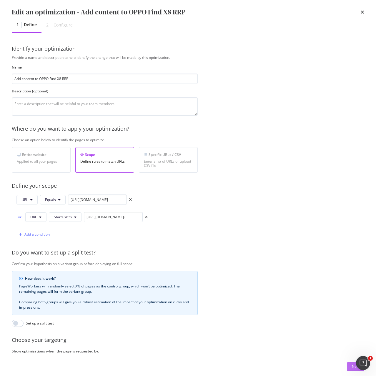
click at [352, 365] on div "Next" at bounding box center [356, 366] width 8 height 5
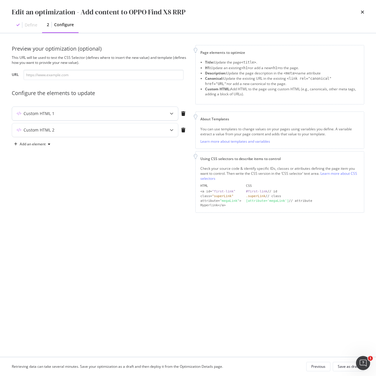
click at [63, 114] on div "Custom HTML 1" at bounding box center [83, 114] width 143 height 6
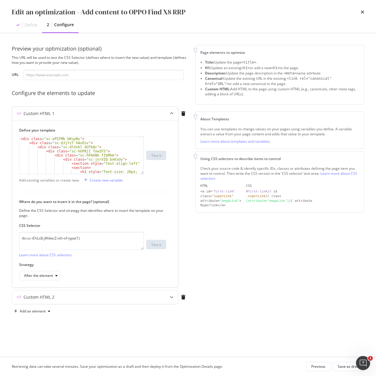
click at [72, 112] on div "Custom HTML 1" at bounding box center [83, 114] width 143 height 6
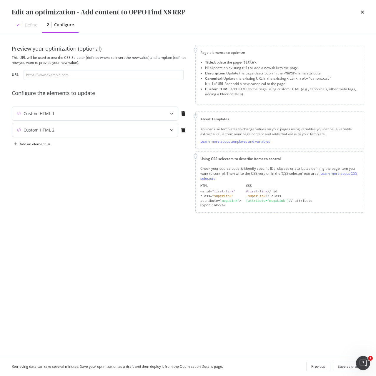
click at [73, 128] on div "Custom HTML 2" at bounding box center [83, 130] width 143 height 6
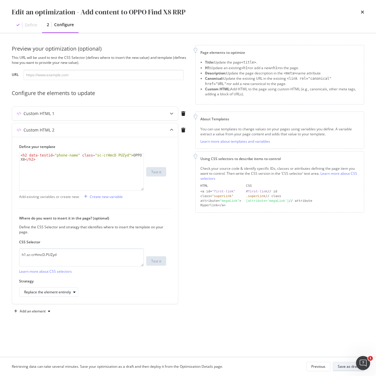
click at [348, 368] on div "Save as draft" at bounding box center [347, 366] width 21 height 5
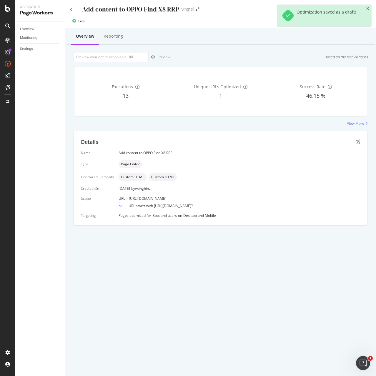
click at [365, 8] on div "Optimization saved as a draft!" at bounding box center [324, 16] width 94 height 22
click at [368, 9] on icon "close toast" at bounding box center [367, 9] width 3 height 4
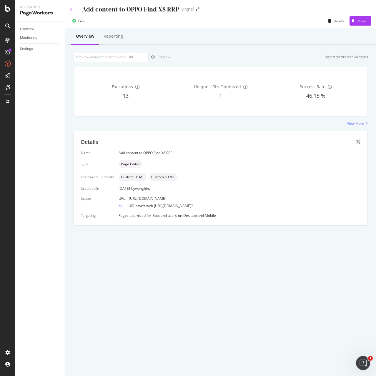
click at [71, 10] on icon at bounding box center [71, 10] width 2 height 4
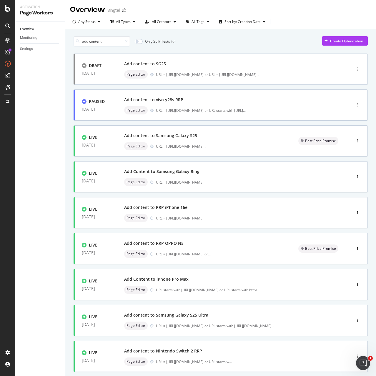
scroll to position [70, 0]
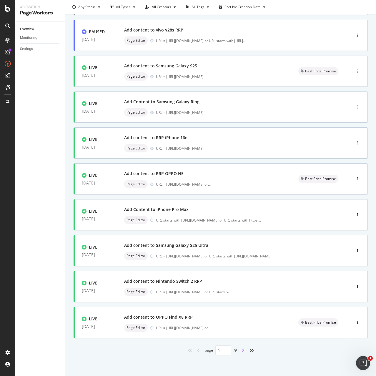
click at [241, 349] on icon "angle-right" at bounding box center [242, 350] width 3 height 5
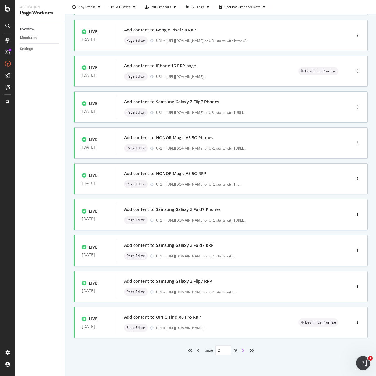
type input "2"
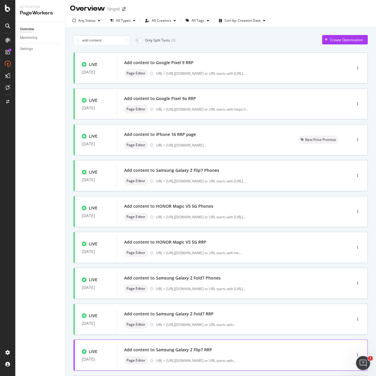
scroll to position [0, 0]
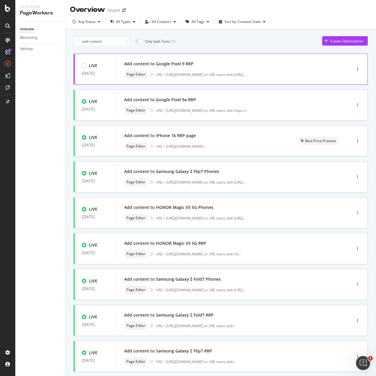
click at [164, 64] on div "Add content to Google Pixel 9 RRP" at bounding box center [158, 64] width 69 height 6
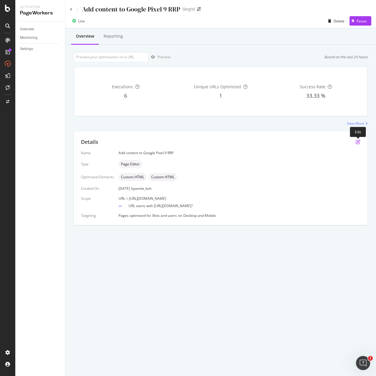
click at [358, 141] on icon "pen-to-square" at bounding box center [357, 141] width 5 height 5
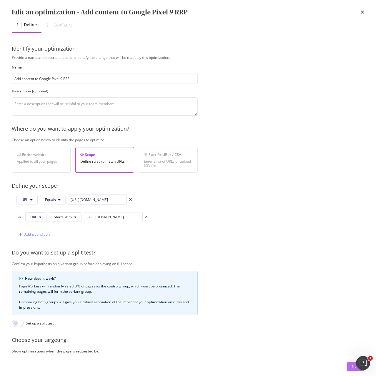
click at [353, 369] on div "Next" at bounding box center [356, 366] width 8 height 5
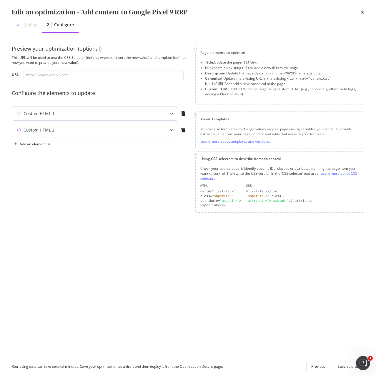
click at [69, 117] on div "Custom HTML 1" at bounding box center [95, 114] width 166 height 14
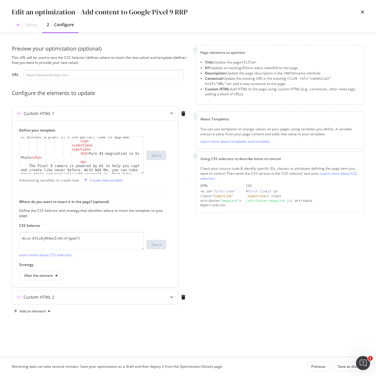
scroll to position [88, 0]
click at [46, 297] on div "Custom HTML 2" at bounding box center [39, 297] width 31 height 6
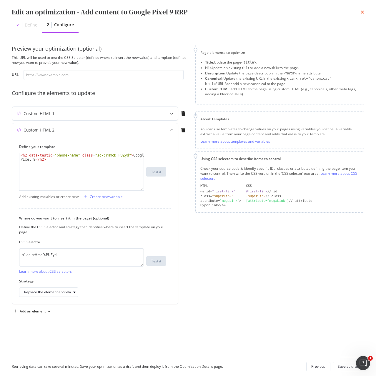
click at [364, 11] on icon "times" at bounding box center [362, 12] width 4 height 5
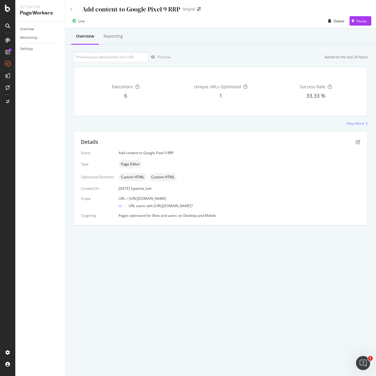
click at [70, 9] on icon at bounding box center [71, 10] width 2 height 4
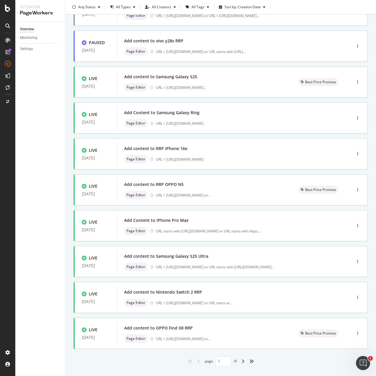
scroll to position [70, 0]
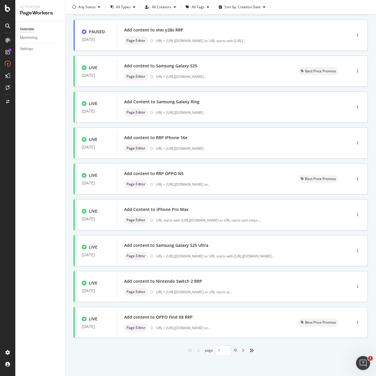
click at [241, 350] on icon "angle-right" at bounding box center [242, 350] width 3 height 5
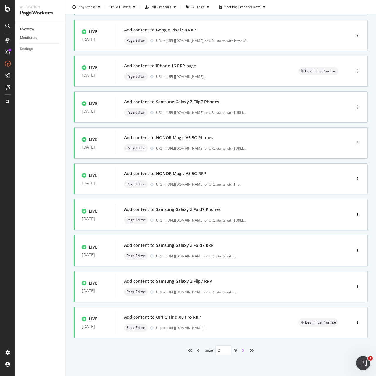
type input "2"
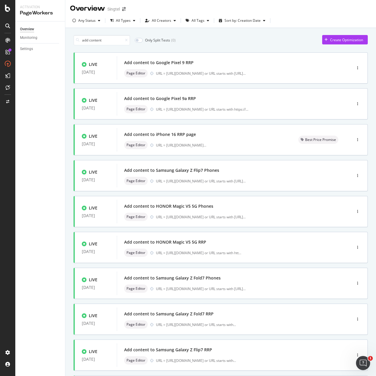
scroll to position [0, 0]
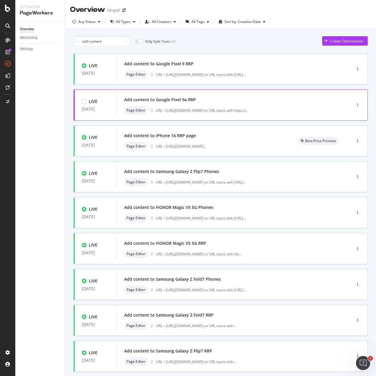
click at [170, 103] on div "Add content to Google Pixel 9a RRP" at bounding box center [160, 100] width 72 height 6
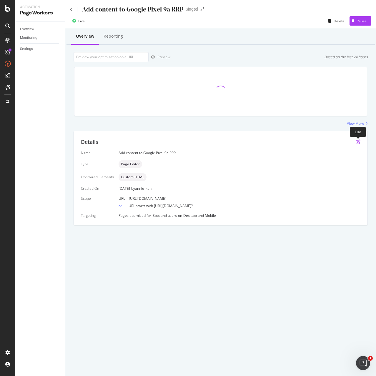
click at [358, 140] on icon "pen-to-square" at bounding box center [357, 141] width 5 height 5
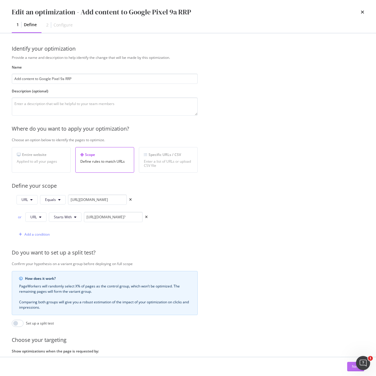
click at [351, 368] on button "Next" at bounding box center [355, 366] width 17 height 9
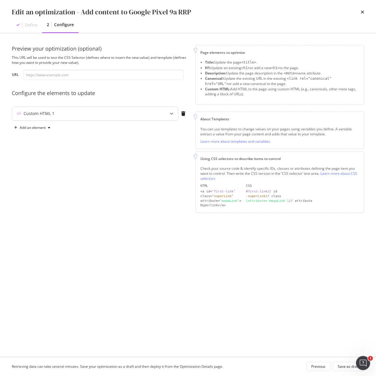
click at [77, 117] on div "Custom HTML 1" at bounding box center [95, 114] width 166 height 14
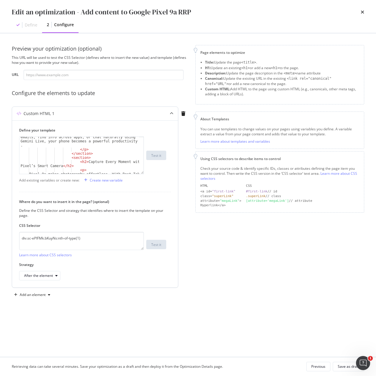
scroll to position [106, 0]
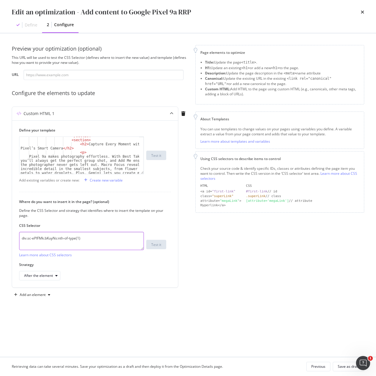
drag, startPoint x: 112, startPoint y: 239, endPoint x: -4, endPoint y: 237, distance: 115.8
click at [0, 237] on html "Activation PageWorkers Overview Monitoring Settings Add content to Google Pixel…" at bounding box center [188, 188] width 376 height 376
paste textarea "iEhLsB.jWdwcZ"
type textarea "div.sc-iEhLsB.jWdwcZ:nth-of-type(1)"
click at [36, 294] on div "Add an element" at bounding box center [33, 295] width 26 height 4
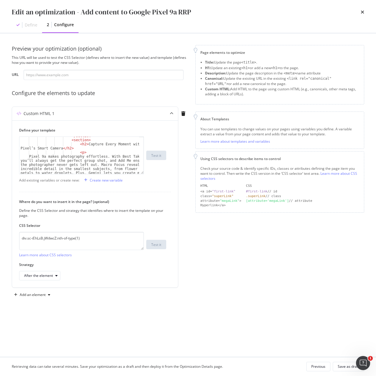
click at [230, 297] on div "Page elements to optimize Title: Update the page <title> . H1: Update an existi…" at bounding box center [279, 172] width 169 height 254
click at [39, 294] on div "Add an element" at bounding box center [33, 295] width 26 height 4
click at [49, 344] on div "Custom HTML" at bounding box center [38, 344] width 23 height 5
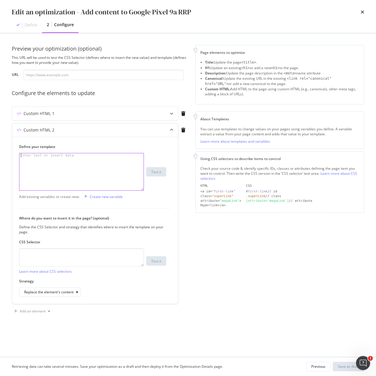
click at [102, 170] on div "modal" at bounding box center [81, 175] width 124 height 45
paste textarea "<h2 data-testid="phone-name" class="sc-crHmcD PUZyd">OPPO Find X8</h2>"
type textarea "<h2 data-testid="phone-name" class="sc-crHmcD PUZyd">OPPO Find X8</h2>"
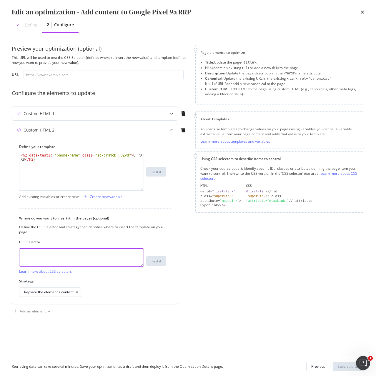
click at [113, 258] on textarea "modal" at bounding box center [81, 257] width 125 height 18
paste textarea "h1.sc-crHmcD.PUZyd"
type textarea "h1.sc-crHmcD.PUZyd"
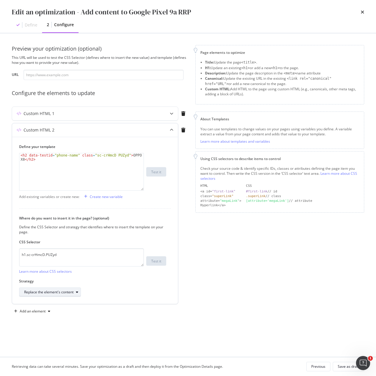
click at [56, 294] on div "Replace the element's content" at bounding box center [48, 292] width 49 height 4
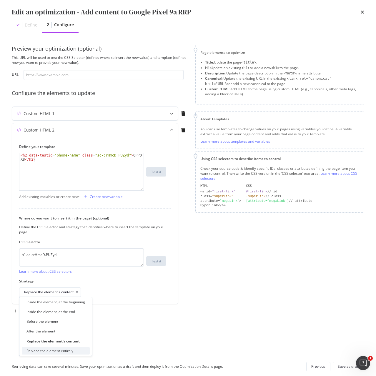
click at [75, 349] on div "Replace the element entirely" at bounding box center [56, 350] width 68 height 7
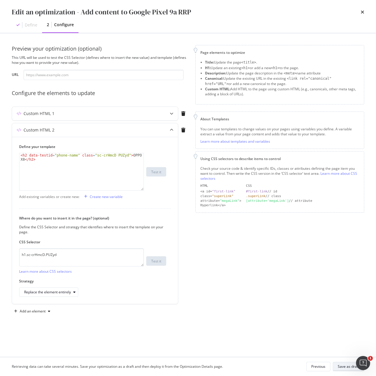
click at [354, 367] on div "Save as draft" at bounding box center [347, 366] width 21 height 5
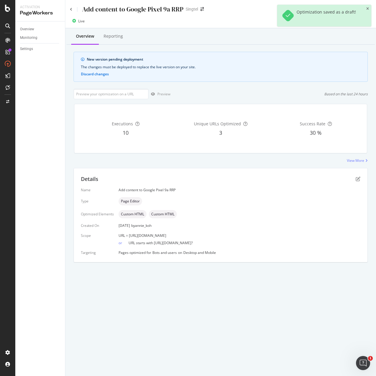
drag, startPoint x: 127, startPoint y: 235, endPoint x: 256, endPoint y: 236, distance: 129.0
click at [256, 236] on div "URL = https://shop.singtel.com/accessories/rrp-products/google-pixel-9a" at bounding box center [239, 235] width 242 height 5
copy span "https://shop.singtel.com/accessories/rrp-products/google-pixel-9a"
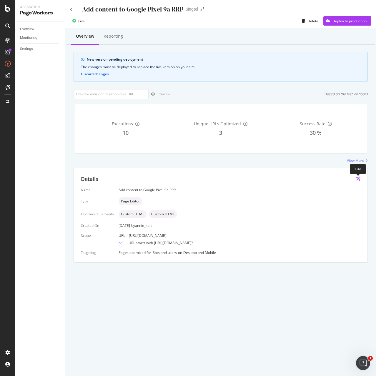
click at [355, 179] on icon "pen-to-square" at bounding box center [357, 178] width 5 height 5
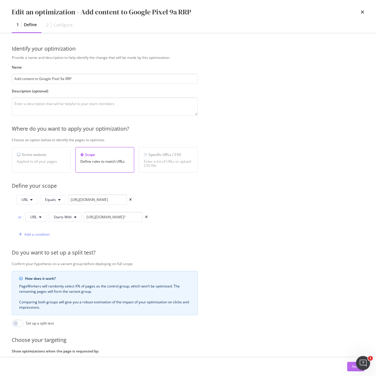
click at [353, 369] on div "Next" at bounding box center [356, 366] width 8 height 9
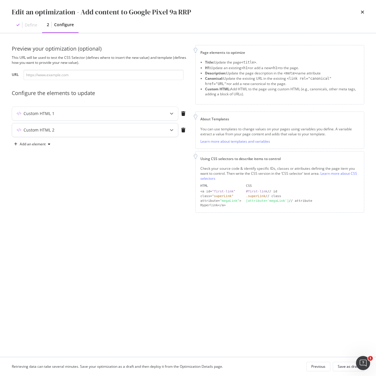
click at [99, 132] on div "Custom HTML 2" at bounding box center [83, 130] width 143 height 6
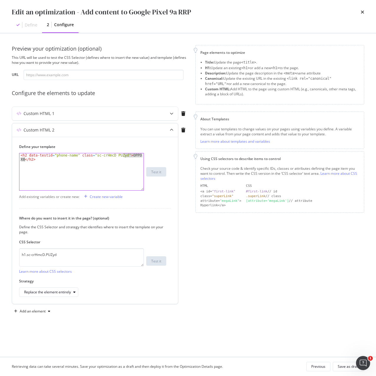
drag, startPoint x: 123, startPoint y: 155, endPoint x: 24, endPoint y: 160, distance: 98.6
click at [24, 160] on div "< h2 data-testid = "phone-name" class = "sc-crHmcD PUZyd" > OPPO Find X8 </ h2 >" at bounding box center [81, 179] width 124 height 53
paste textarea "Google Pixel 9a"
type textarea "<h2 data-testid="phone-name" class="sc-crHmcD PUZyd">Google Pixel 9a</h2>"
click at [341, 365] on div "Save as draft" at bounding box center [347, 366] width 21 height 5
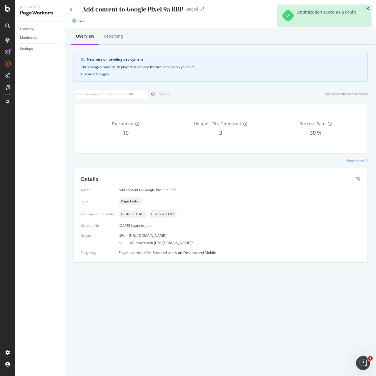
click at [367, 8] on icon "close toast" at bounding box center [367, 9] width 3 height 4
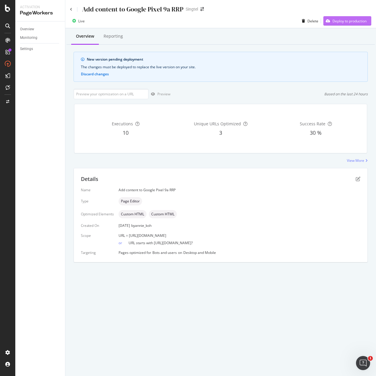
click at [341, 16] on div "Deploy to production" at bounding box center [344, 20] width 43 height 9
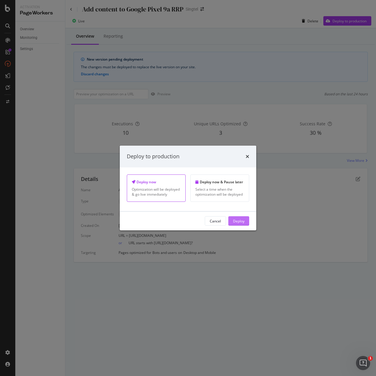
click at [239, 220] on div "Deploy" at bounding box center [238, 220] width 11 height 5
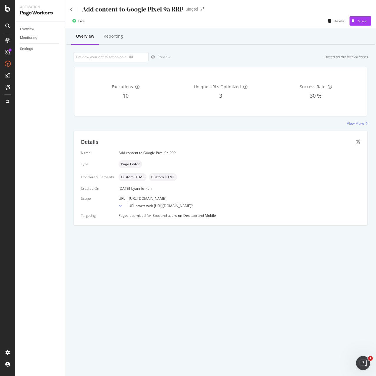
click at [69, 10] on div "Add content to Google Pixel 9a RRP Singtel" at bounding box center [220, 7] width 310 height 14
click at [72, 10] on icon at bounding box center [71, 10] width 2 height 4
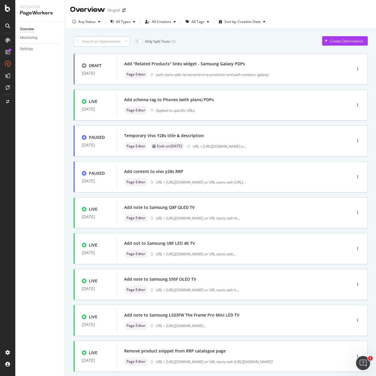
click at [103, 44] on input at bounding box center [101, 41] width 56 height 10
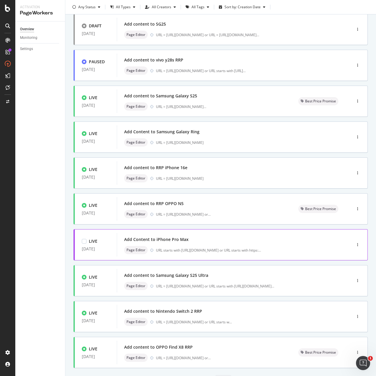
scroll to position [70, 0]
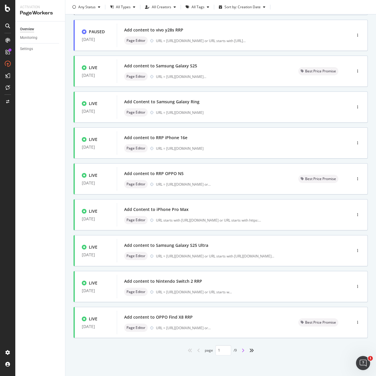
click at [241, 349] on icon "angle-right" at bounding box center [242, 350] width 3 height 5
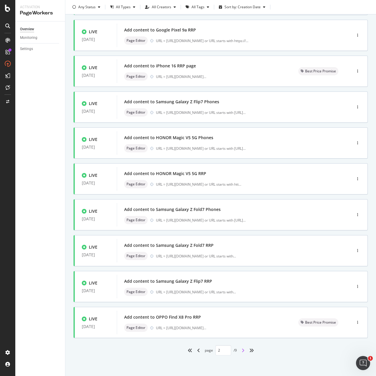
type input "2"
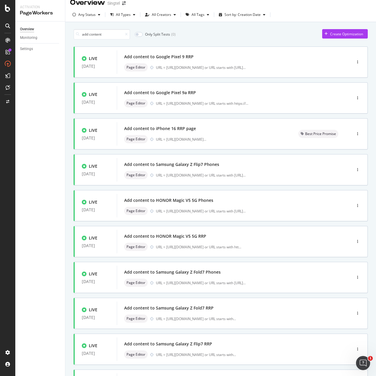
scroll to position [0, 0]
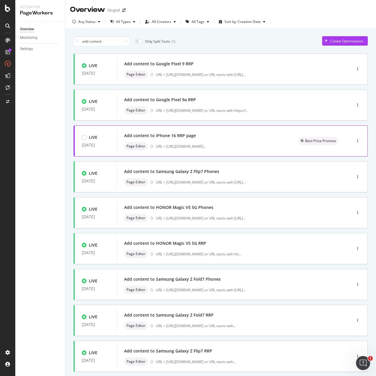
click at [188, 139] on div "Add content to iPhone 16 RRP page" at bounding box center [204, 135] width 160 height 8
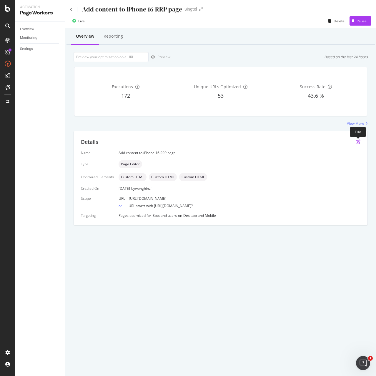
click at [357, 141] on icon "pen-to-square" at bounding box center [357, 141] width 5 height 5
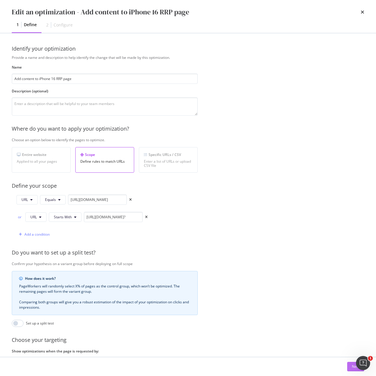
click at [351, 366] on button "Next" at bounding box center [355, 366] width 17 height 9
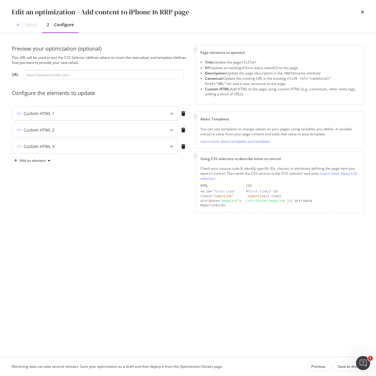
click at [81, 117] on div "Custom HTML 1" at bounding box center [95, 114] width 166 height 14
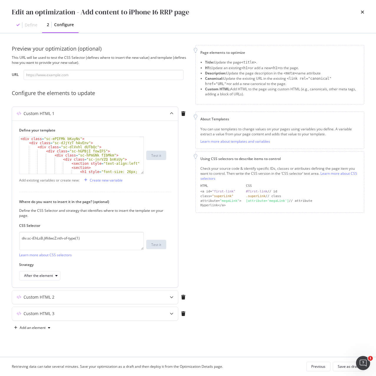
click at [81, 117] on div "Custom HTML 1" at bounding box center [95, 114] width 166 height 14
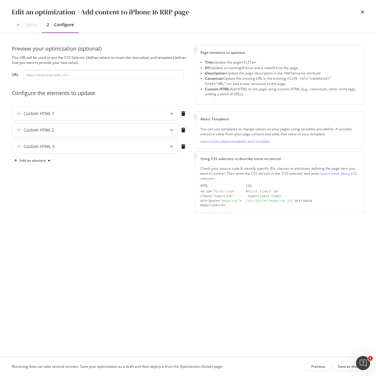
click at [81, 133] on div "Custom HTML 2" at bounding box center [95, 130] width 166 height 14
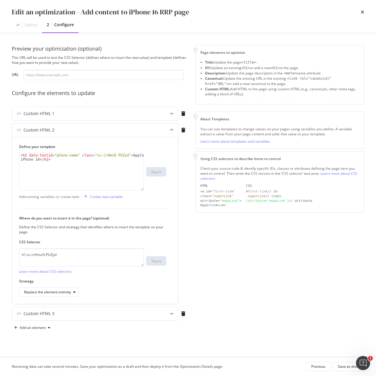
click at [81, 133] on div "Custom HTML 2" at bounding box center [95, 130] width 166 height 14
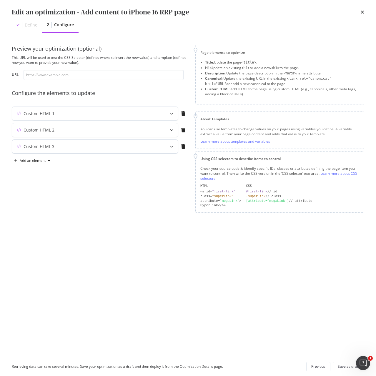
click at [81, 145] on div "Custom HTML 3" at bounding box center [83, 146] width 143 height 6
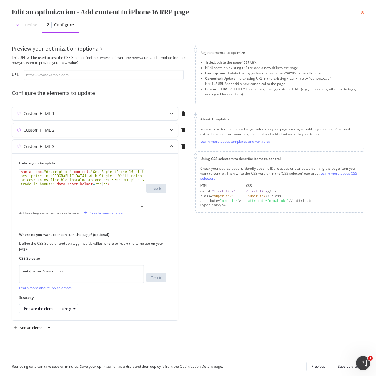
click at [361, 11] on icon "times" at bounding box center [362, 12] width 4 height 5
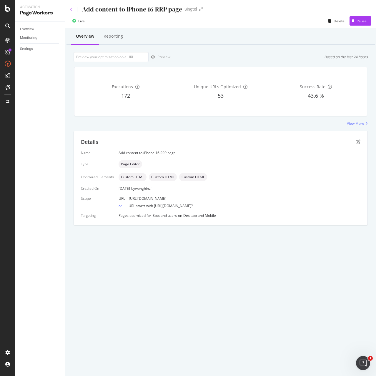
click at [71, 9] on icon at bounding box center [71, 10] width 2 height 4
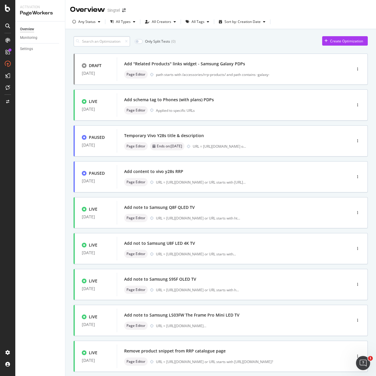
click at [92, 40] on input at bounding box center [101, 41] width 56 height 10
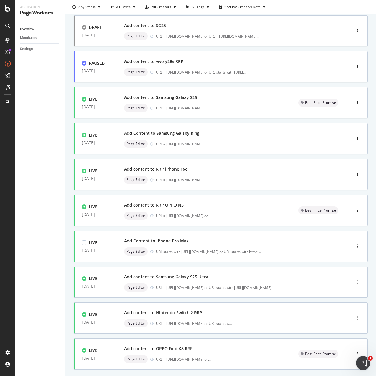
scroll to position [70, 0]
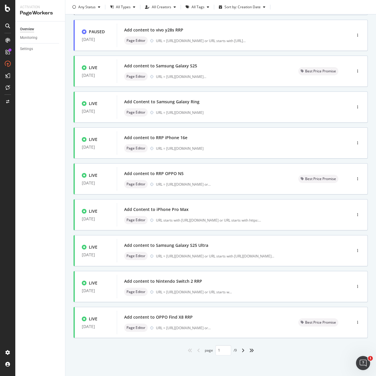
click at [239, 349] on div "angle-right" at bounding box center [243, 349] width 8 height 9
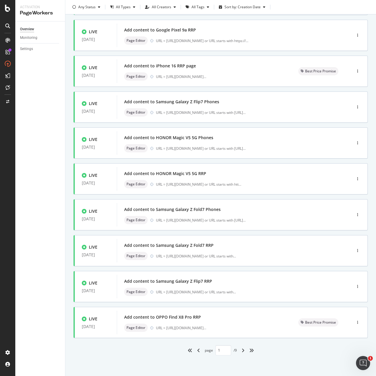
type input "2"
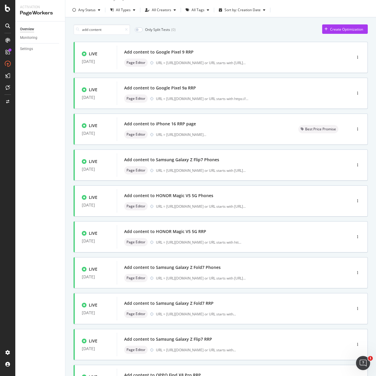
scroll to position [0, 0]
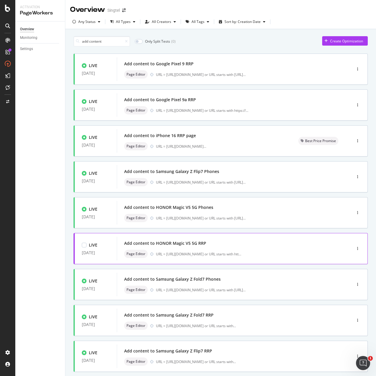
click at [174, 249] on div "Add content to HONOR Magic V5 5G RRP Page Editor URL = [URL][DOMAIN_NAME] or UR…" at bounding box center [225, 248] width 202 height 19
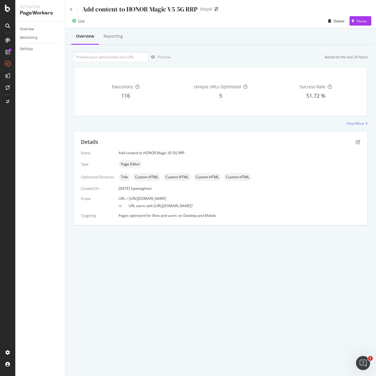
drag, startPoint x: 128, startPoint y: 199, endPoint x: 262, endPoint y: 198, distance: 134.3
click at [262, 198] on div "URL = [URL][DOMAIN_NAME]" at bounding box center [239, 198] width 242 height 5
copy span "[URL][DOMAIN_NAME]"
click at [355, 142] on div "Details" at bounding box center [220, 142] width 279 height 8
click at [357, 142] on icon "pen-to-square" at bounding box center [357, 141] width 5 height 5
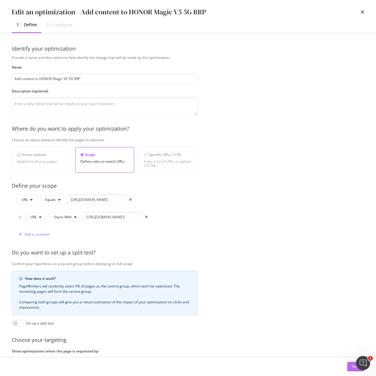
click at [351, 368] on button "Next" at bounding box center [355, 366] width 17 height 9
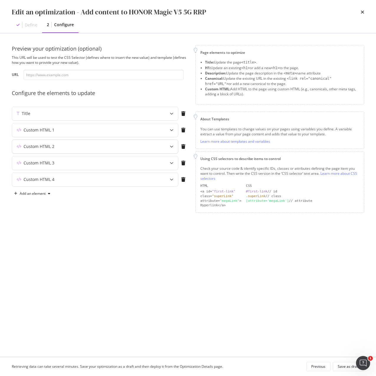
click at [86, 149] on div "Custom HTML 2" at bounding box center [95, 147] width 166 height 14
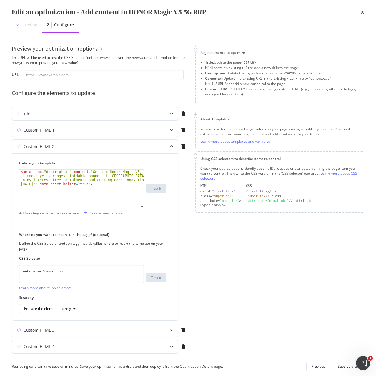
click at [91, 130] on div "Custom HTML 1" at bounding box center [83, 130] width 143 height 6
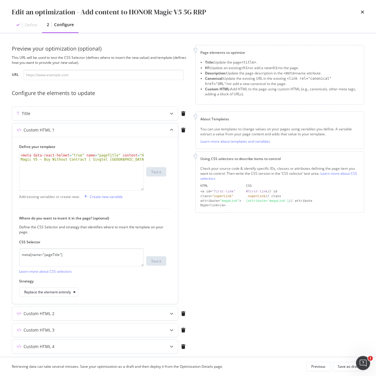
click at [91, 130] on div "Custom HTML 1" at bounding box center [83, 130] width 143 height 6
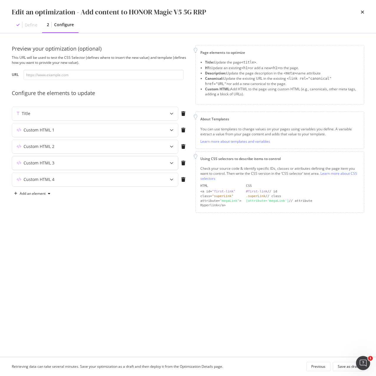
click at [69, 166] on div "Custom HTML 3" at bounding box center [95, 163] width 166 height 14
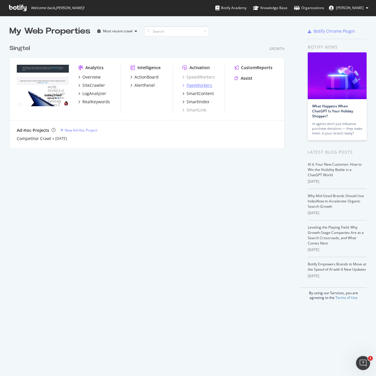
click at [193, 87] on div "PageWorkers" at bounding box center [199, 85] width 26 height 6
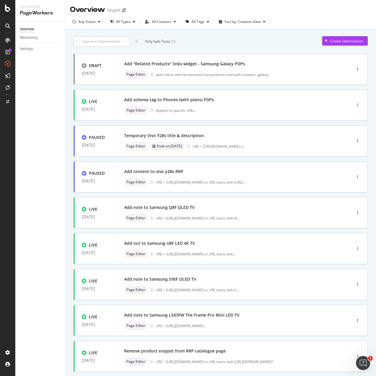
click at [113, 43] on input at bounding box center [101, 41] width 56 height 10
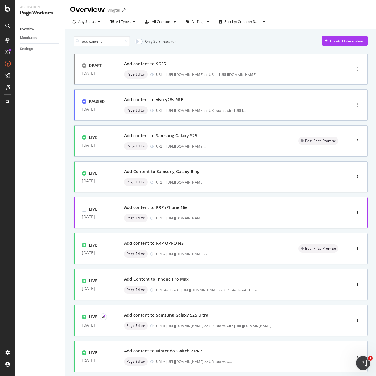
scroll to position [70, 0]
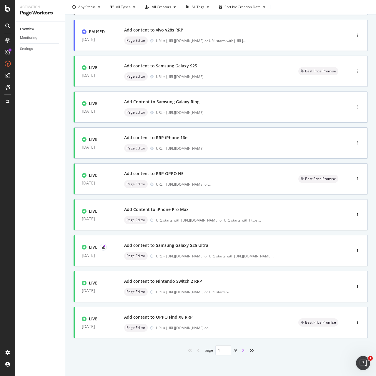
click at [241, 350] on icon "angle-right" at bounding box center [242, 350] width 3 height 5
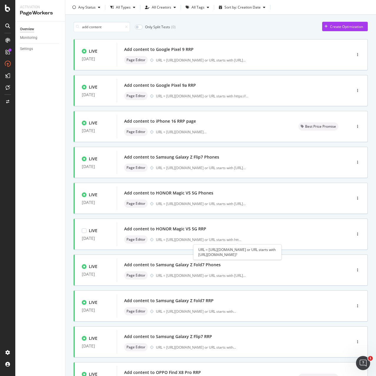
scroll to position [0, 0]
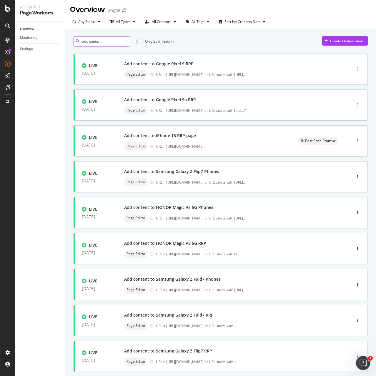
click at [113, 43] on input "add content" at bounding box center [101, 41] width 56 height 10
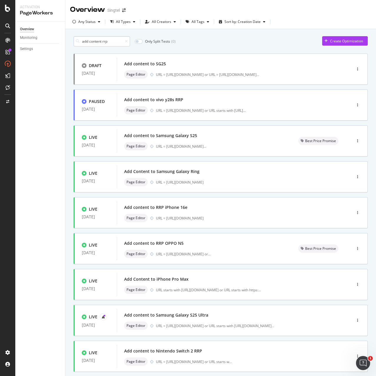
drag, startPoint x: 102, startPoint y: 41, endPoint x: 113, endPoint y: 42, distance: 10.6
click at [113, 42] on input "add content rrp" at bounding box center [101, 41] width 56 height 10
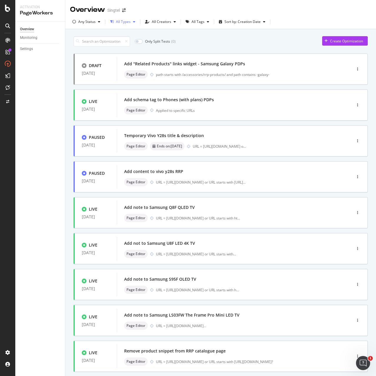
click at [137, 21] on div "button" at bounding box center [133, 22] width 7 height 4
click at [166, 20] on div "All Creators" at bounding box center [161, 22] width 19 height 4
click at [205, 21] on div "button" at bounding box center [207, 22] width 7 height 4
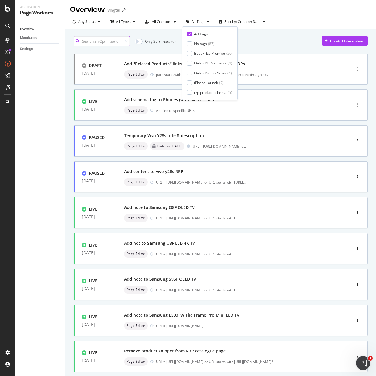
click at [97, 42] on input at bounding box center [101, 41] width 56 height 10
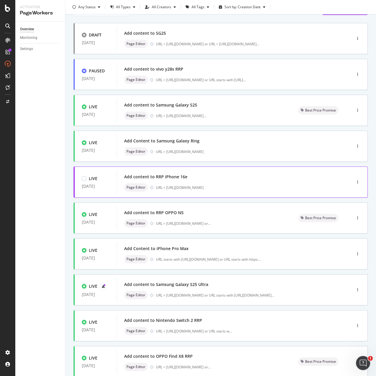
scroll to position [70, 0]
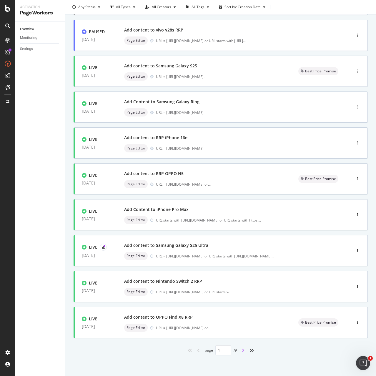
click at [241, 350] on icon "angle-right" at bounding box center [242, 350] width 3 height 5
type input "2"
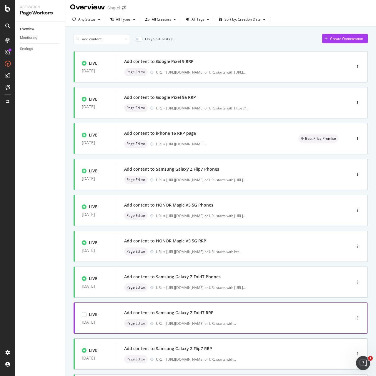
scroll to position [0, 0]
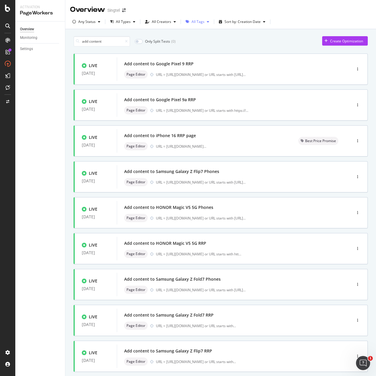
click at [204, 24] on div "button" at bounding box center [207, 22] width 7 height 4
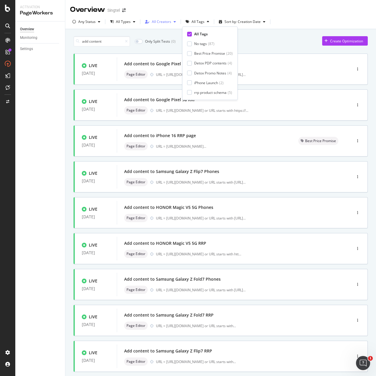
click at [166, 23] on div "All Creators" at bounding box center [161, 22] width 19 height 4
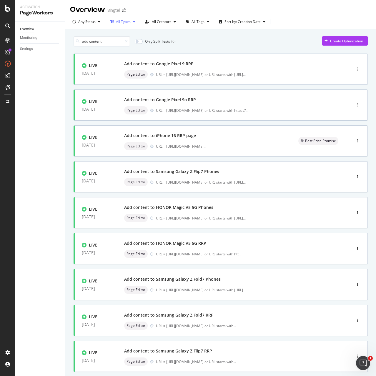
click at [124, 25] on div "All Types" at bounding box center [123, 21] width 30 height 9
click at [188, 45] on div "add content Only Split Tests ( 0 ) Create Optimization" at bounding box center [220, 41] width 294 height 10
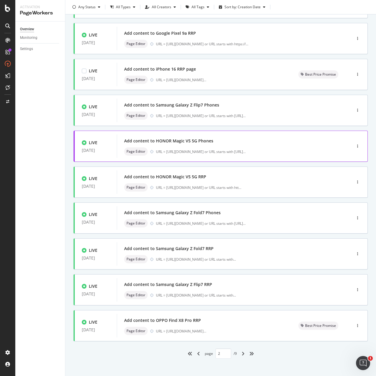
scroll to position [70, 0]
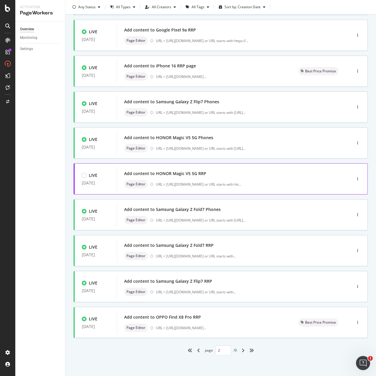
click at [178, 175] on div "Add content to HONOR Magic V5 5G RRP" at bounding box center [165, 173] width 82 height 6
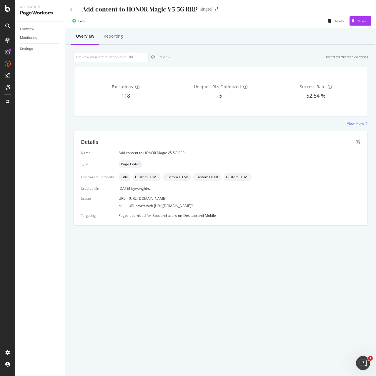
click at [70, 9] on icon at bounding box center [71, 10] width 2 height 4
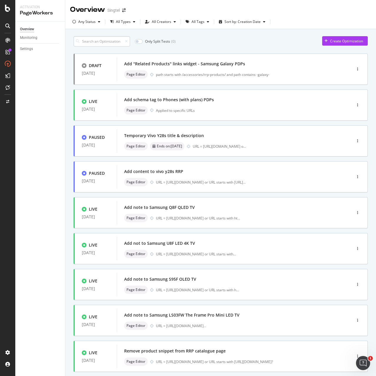
click at [112, 40] on input at bounding box center [101, 41] width 56 height 10
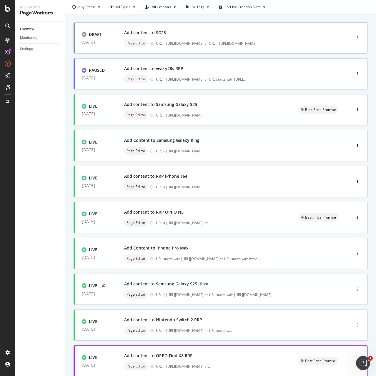
scroll to position [70, 0]
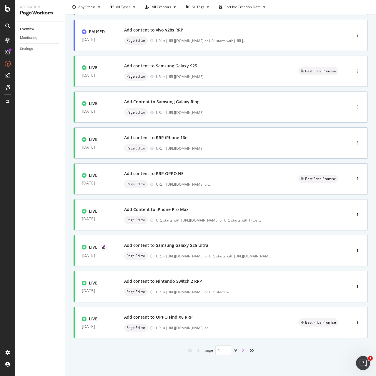
click at [241, 352] on icon "angle-right" at bounding box center [242, 350] width 3 height 5
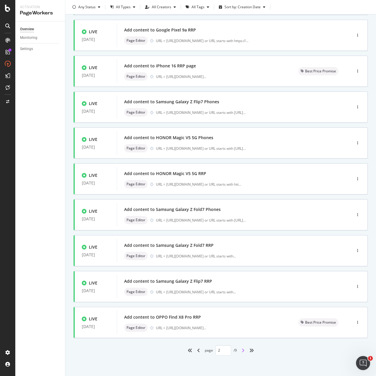
type input "2"
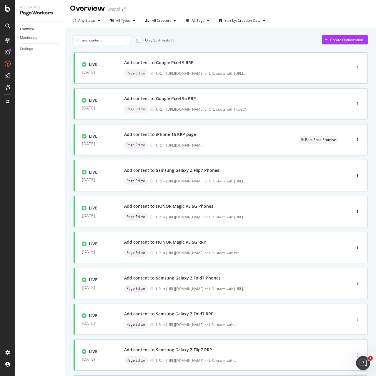
scroll to position [0, 0]
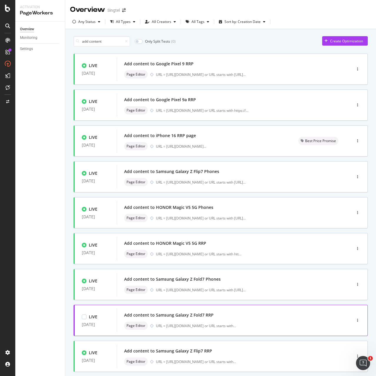
click at [172, 322] on div "Page Editor URL = [URL][DOMAIN_NAME] or URL starts with ..." at bounding box center [225, 325] width 202 height 8
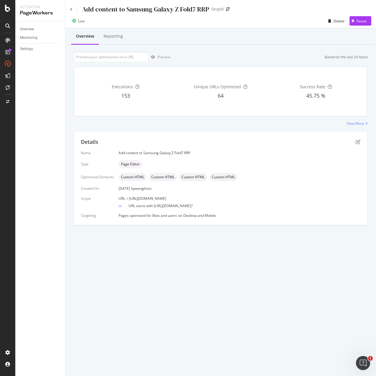
drag, startPoint x: 128, startPoint y: 199, endPoint x: 260, endPoint y: 196, distance: 132.3
click at [260, 196] on div "URL = [URL][DOMAIN_NAME]" at bounding box center [239, 198] width 242 height 5
copy span "[URL][DOMAIN_NAME]"
click at [356, 140] on icon "pen-to-square" at bounding box center [357, 141] width 5 height 5
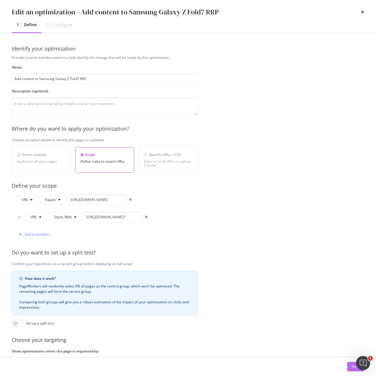
click at [353, 367] on div "Next" at bounding box center [356, 366] width 8 height 5
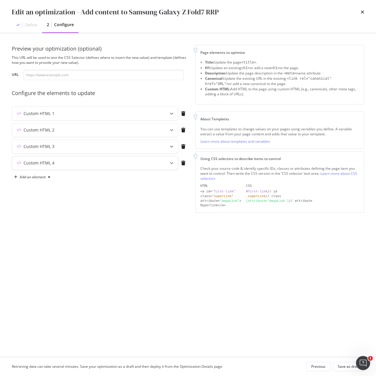
click at [83, 166] on div "Custom HTML 4" at bounding box center [95, 163] width 166 height 14
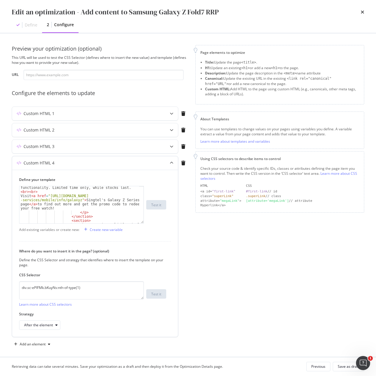
scroll to position [71, 0]
click at [87, 148] on div "Custom HTML 3" at bounding box center [83, 146] width 143 height 6
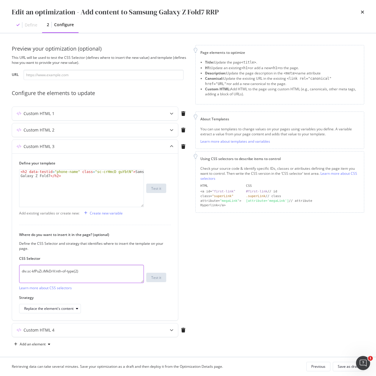
drag, startPoint x: 96, startPoint y: 274, endPoint x: 7, endPoint y: 273, distance: 89.1
click at [7, 273] on div "Preview your optimization (optional) This URL will be used to test the CSS Sele…" at bounding box center [188, 194] width 376 height 323
paste textarea "h1.sc-crHmcD.PUZyd"
type textarea "h1.sc-crHmcD.PUZyd"
click at [43, 309] on div "Replace the element's content" at bounding box center [48, 309] width 49 height 4
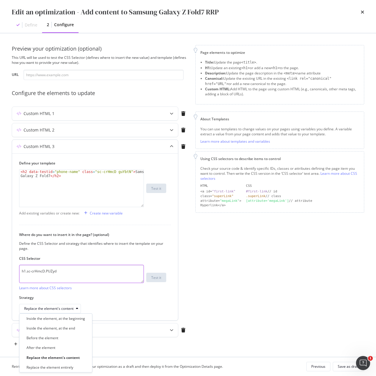
click at [87, 275] on textarea "h1.sc-crHmcD.PUZyd" at bounding box center [81, 274] width 125 height 18
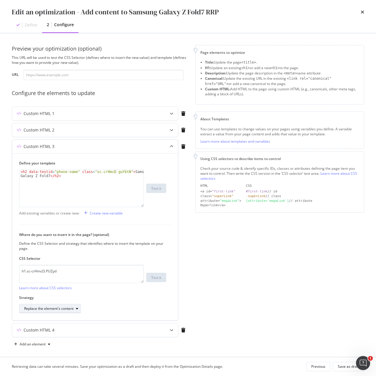
click at [76, 308] on icon "modal" at bounding box center [77, 309] width 2 height 4
click at [73, 369] on div "Replace the element entirely" at bounding box center [49, 366] width 47 height 5
click at [363, 12] on icon "times" at bounding box center [362, 12] width 4 height 5
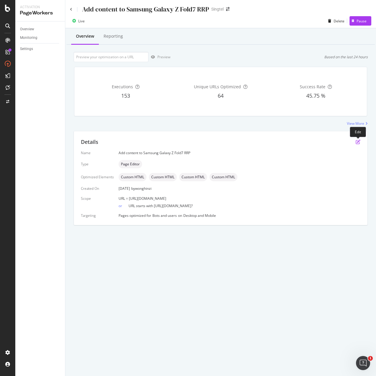
click at [357, 142] on icon "pen-to-square" at bounding box center [357, 141] width 5 height 5
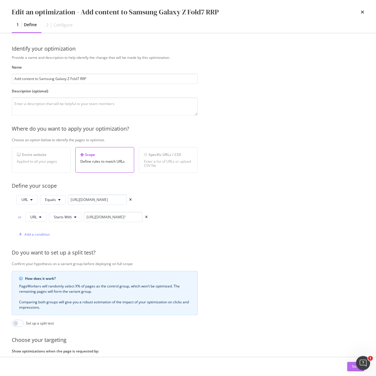
click at [350, 366] on button "Next" at bounding box center [355, 366] width 17 height 9
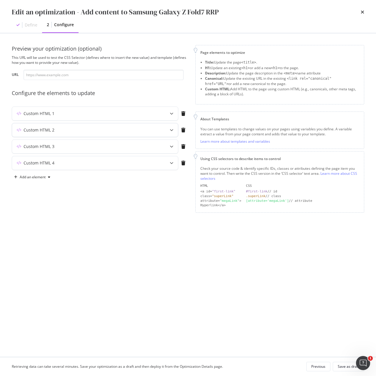
click at [84, 133] on div "Custom HTML 2" at bounding box center [83, 130] width 143 height 6
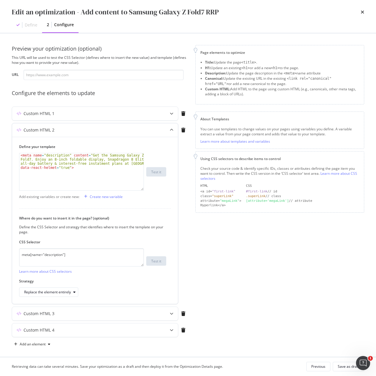
click at [84, 133] on div "Custom HTML 2" at bounding box center [83, 130] width 143 height 6
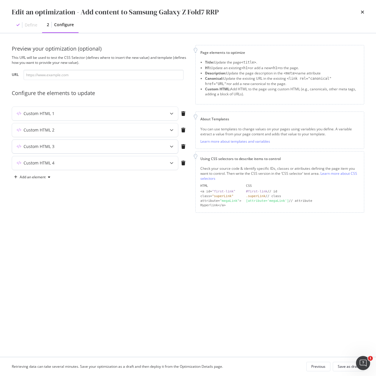
click at [79, 144] on div "Custom HTML 3" at bounding box center [83, 146] width 143 height 6
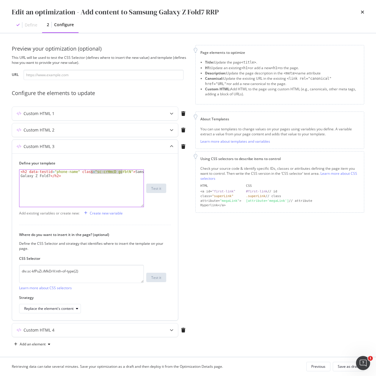
drag, startPoint x: 91, startPoint y: 172, endPoint x: 121, endPoint y: 173, distance: 30.3
click at [121, 173] on div "< h2 data-testid = "phone-name" class = "sc-crHmcD guYbtN" > Samsung Galaxy Z F…" at bounding box center [81, 196] width 124 height 53
paste textarea "PUZyd"
type textarea "<h2 data-testid="phone-name" class="sc-crHmcD PUZyd">Samsung Galaxy Z Fold7</h2>"
drag, startPoint x: 64, startPoint y: 273, endPoint x: 21, endPoint y: 274, distance: 43.2
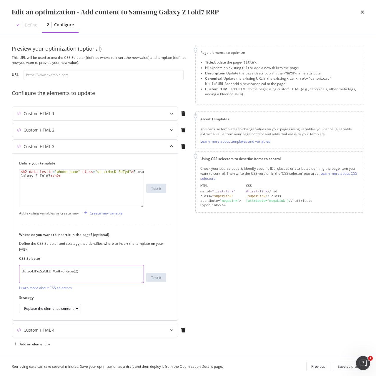
click at [21, 274] on textarea "div.sc-kfPuZi.iMkDrV:nth-of-type(2)" at bounding box center [81, 274] width 125 height 18
paste textarea "h1.sc-crHmcD.PUZyd"
type textarea "h1.sc-crHmcD.PUZyd"
click at [78, 310] on icon "modal" at bounding box center [77, 309] width 2 height 4
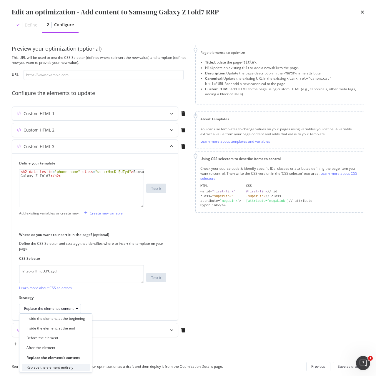
click at [72, 366] on div "Replace the element entirely" at bounding box center [49, 366] width 47 height 5
click at [343, 367] on div "Save as draft" at bounding box center [347, 366] width 21 height 5
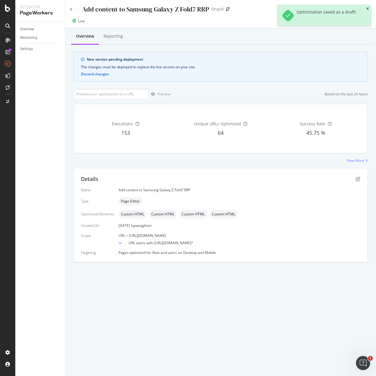
click at [368, 8] on icon "close toast" at bounding box center [367, 9] width 3 height 4
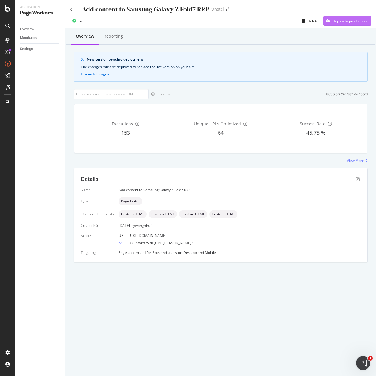
click at [352, 24] on div "Deploy to production" at bounding box center [344, 20] width 43 height 9
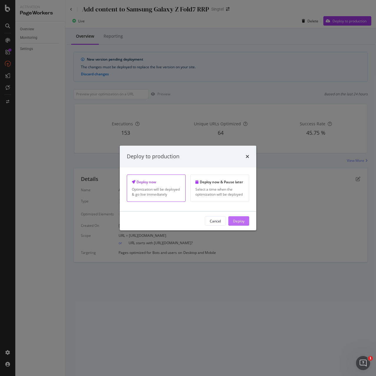
click at [241, 221] on div "Deploy" at bounding box center [238, 220] width 11 height 5
